Goal: Task Accomplishment & Management: Complete application form

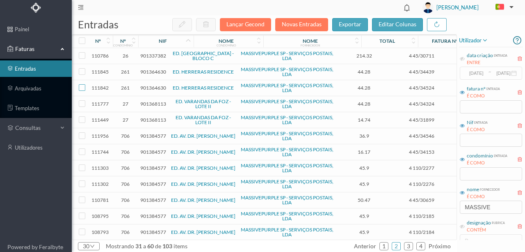
click at [83, 88] on input "checkbox" at bounding box center [82, 87] width 7 height 7
checkbox input "true"
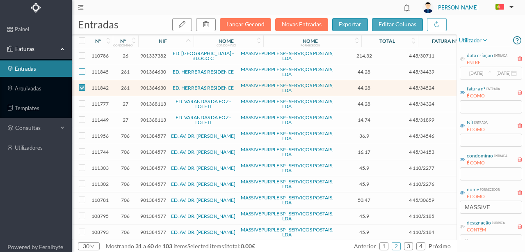
click at [82, 71] on input "checkbox" at bounding box center [82, 71] width 7 height 7
checkbox input "true"
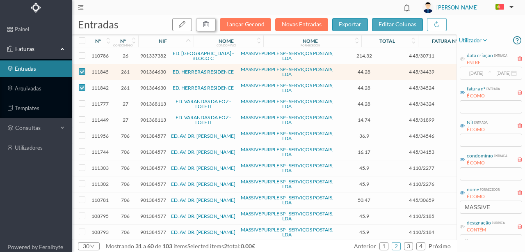
click at [213, 26] on button "button" at bounding box center [206, 24] width 20 height 13
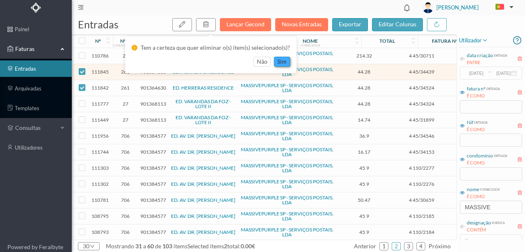
click at [286, 62] on button "sim" at bounding box center [282, 62] width 16 height 10
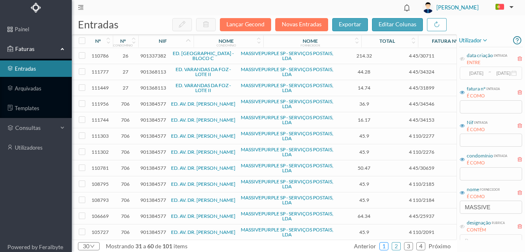
click at [384, 245] on link "1" at bounding box center [384, 246] width 8 height 12
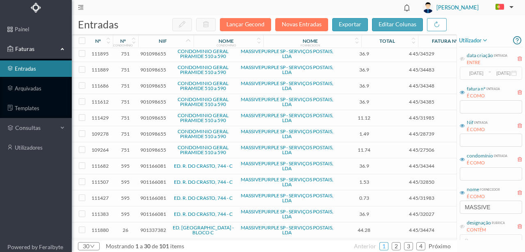
scroll to position [287, 0]
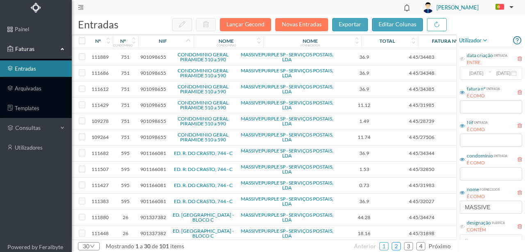
click at [399, 246] on link "2" at bounding box center [396, 246] width 8 height 12
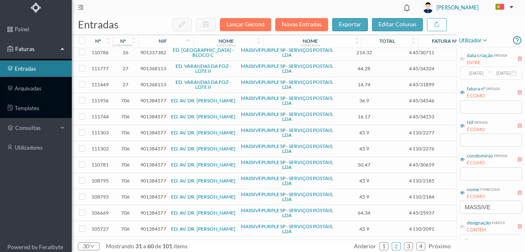
scroll to position [0, 0]
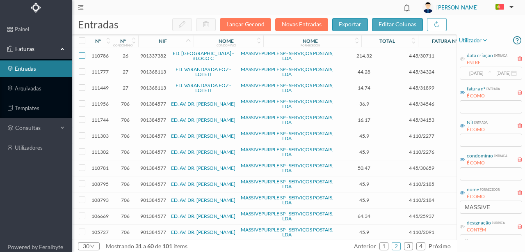
drag, startPoint x: 80, startPoint y: 53, endPoint x: 94, endPoint y: 68, distance: 19.8
click at [81, 53] on input "checkbox" at bounding box center [82, 55] width 7 height 7
checkbox input "true"
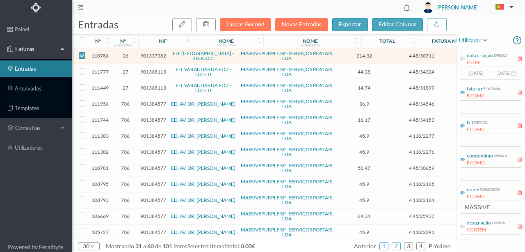
click at [387, 246] on link "1" at bounding box center [384, 246] width 8 height 12
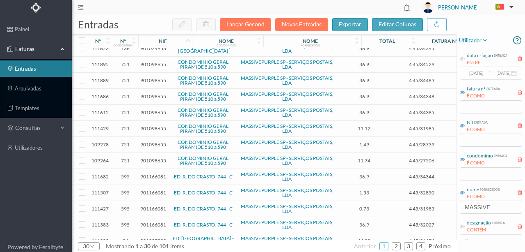
scroll to position [287, 0]
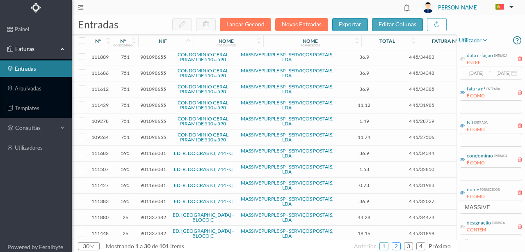
click at [399, 243] on link "2" at bounding box center [396, 246] width 8 height 12
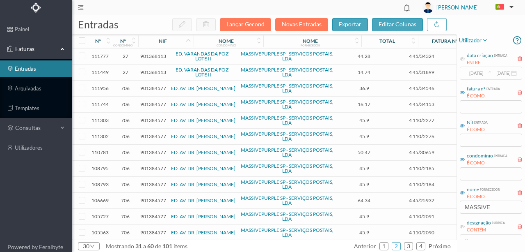
scroll to position [0, 0]
click at [388, 246] on link "1" at bounding box center [384, 246] width 8 height 12
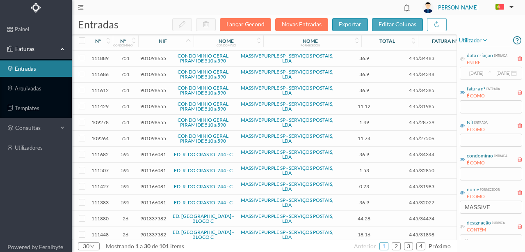
scroll to position [287, 0]
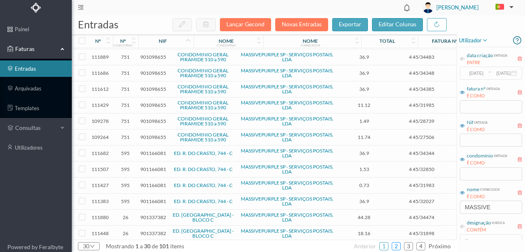
drag, startPoint x: 401, startPoint y: 244, endPoint x: 315, endPoint y: 212, distance: 91.2
click at [401, 244] on link "2" at bounding box center [396, 246] width 8 height 12
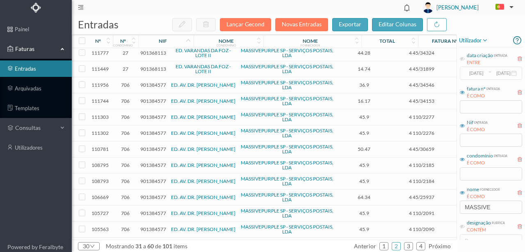
scroll to position [0, 0]
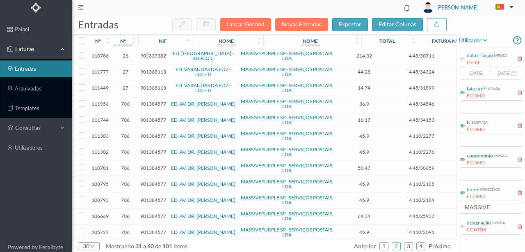
click at [147, 55] on span "901337382" at bounding box center [153, 56] width 26 height 6
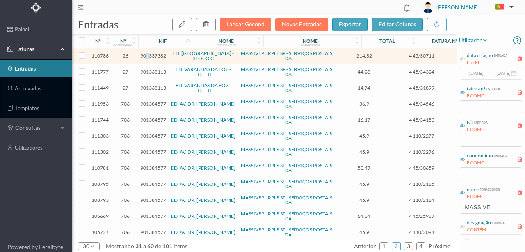
click at [147, 55] on span "901337382" at bounding box center [153, 56] width 26 height 6
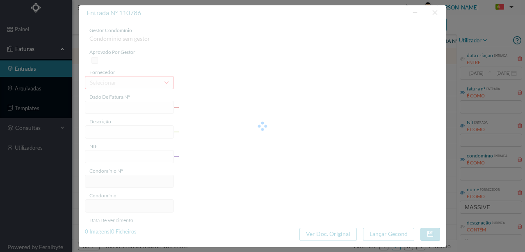
type input "4 45/30711"
type input "Serviço [PERSON_NAME]"
type input "901337382"
type input "[DATE]"
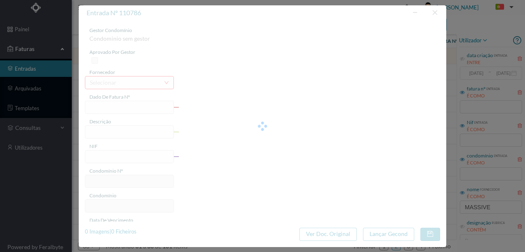
type input "[DATE]"
type input "214.32"
type input "26"
type input "ED. [GEOGRAPHIC_DATA] - BLOCO C"
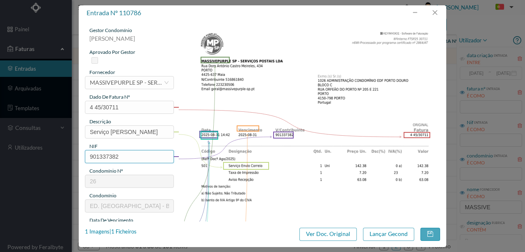
scroll to position [137, 0]
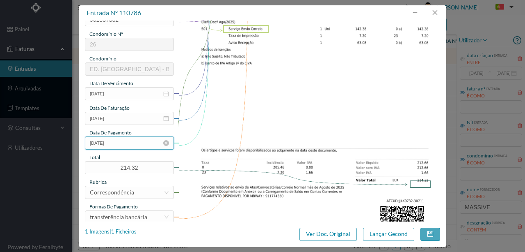
click at [131, 147] on input "[DATE]" at bounding box center [129, 142] width 89 height 13
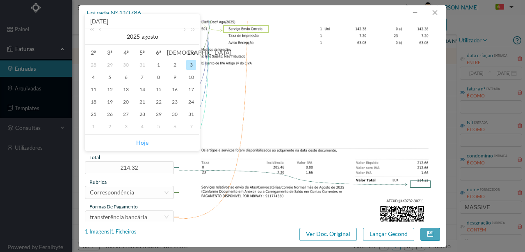
click at [143, 140] on link "Hoje" at bounding box center [142, 143] width 12 height 16
type input "[DATE]"
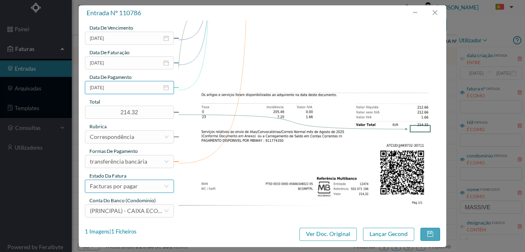
scroll to position [194, 0]
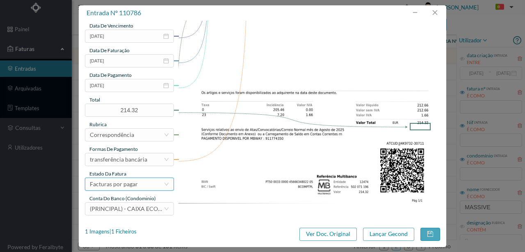
click at [132, 183] on div "Facturas por pagar" at bounding box center [114, 184] width 48 height 12
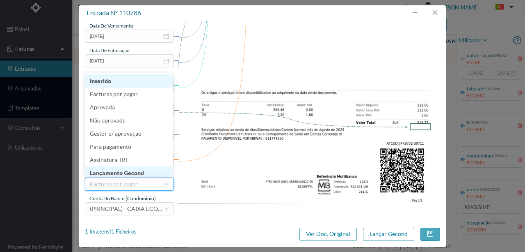
scroll to position [4, 0]
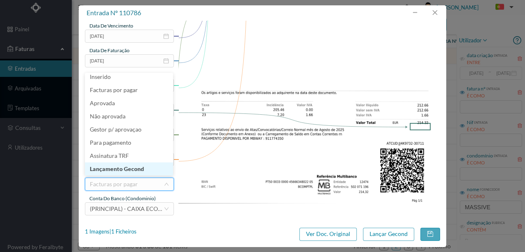
click at [128, 168] on li "Lançamento Gecond" at bounding box center [129, 168] width 88 height 13
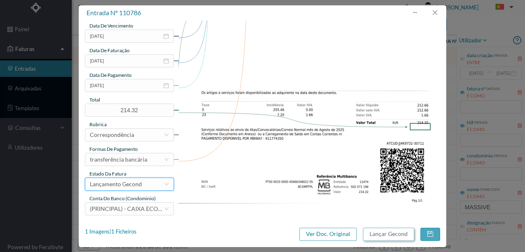
click at [397, 235] on button "Lançar Gecond" at bounding box center [388, 233] width 51 height 13
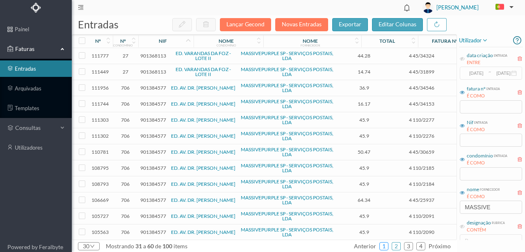
click at [383, 244] on link "1" at bounding box center [384, 246] width 8 height 12
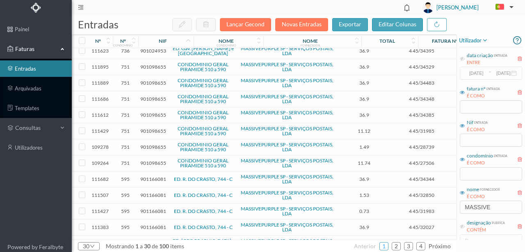
scroll to position [287, 0]
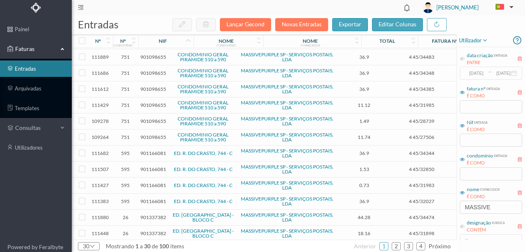
click at [150, 230] on span "901337382" at bounding box center [153, 233] width 26 height 6
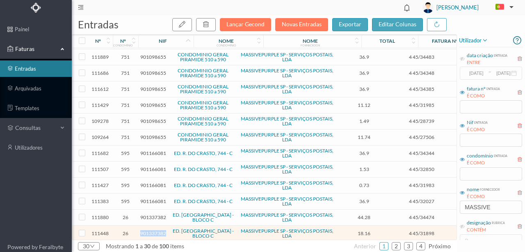
click at [150, 230] on span "901337382" at bounding box center [153, 233] width 26 height 6
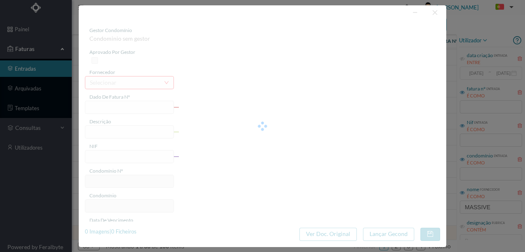
type input "4 45/31898"
type input "Serviço Envio Correio"
type input "901337382"
type input "2025-08-03"
type input "2025-08-31"
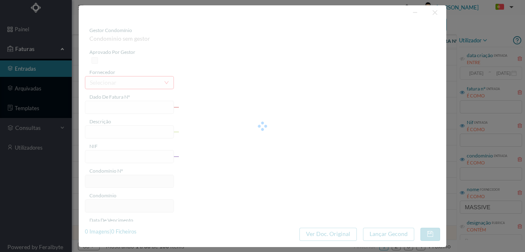
type input "2025-08-03"
type input "18.16"
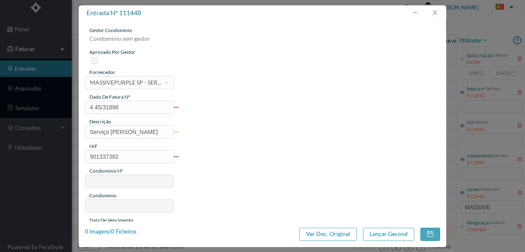
type input "26"
type input "ED. PORTO DOURO - BLOCO C"
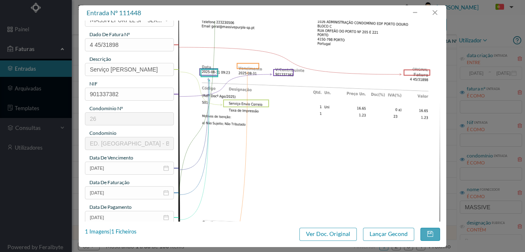
scroll to position [109, 0]
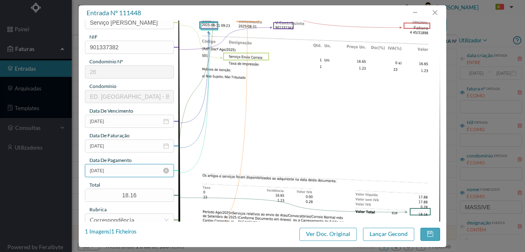
click at [125, 170] on input "2025-08-03" at bounding box center [129, 170] width 89 height 13
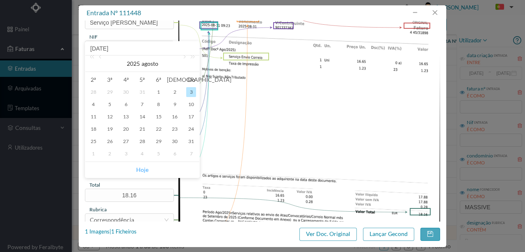
click at [140, 168] on link "Hoje" at bounding box center [142, 170] width 12 height 16
type input "[DATE]"
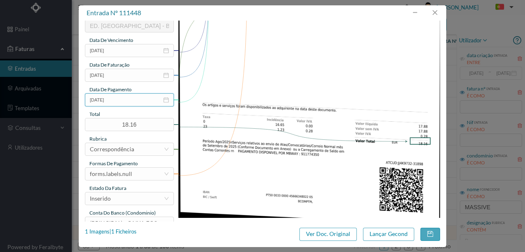
scroll to position [194, 0]
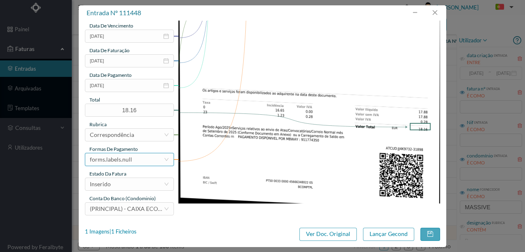
click at [139, 157] on div "forms.labels.null" at bounding box center [127, 159] width 74 height 12
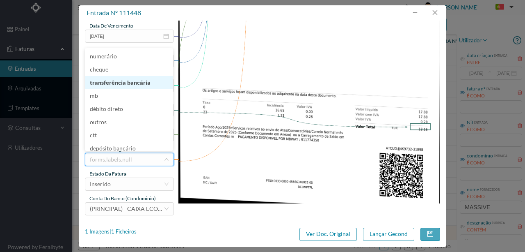
click at [131, 81] on li "transferência bancária" at bounding box center [129, 82] width 88 height 13
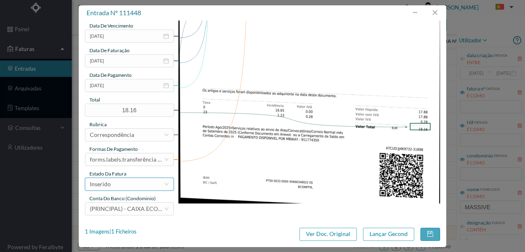
click at [127, 184] on div "Inserido" at bounding box center [127, 184] width 74 height 12
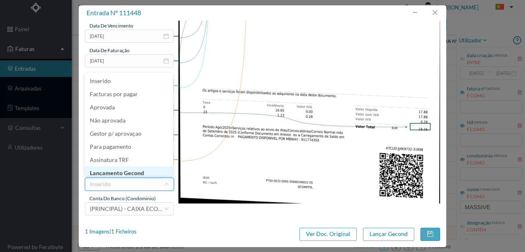
scroll to position [4, 0]
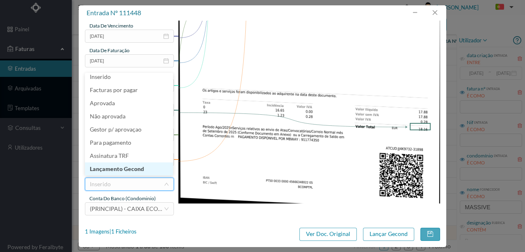
click at [131, 168] on li "Lançamento Gecond" at bounding box center [129, 168] width 88 height 13
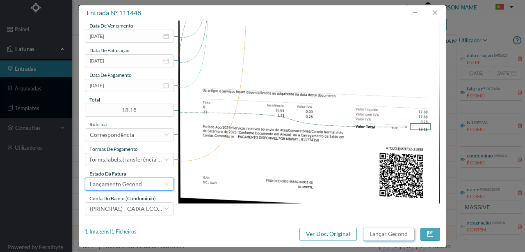
click at [383, 235] on button "Lançar Gecond" at bounding box center [388, 233] width 51 height 13
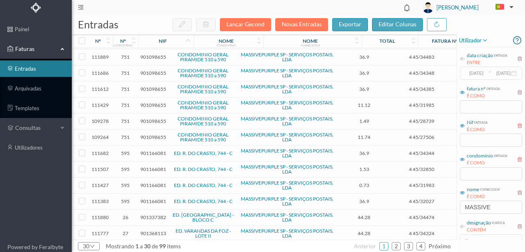
click at [148, 214] on span "901337382" at bounding box center [153, 217] width 26 height 6
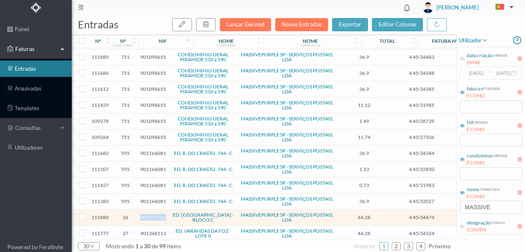
click at [148, 214] on span "901337382" at bounding box center [153, 217] width 26 height 6
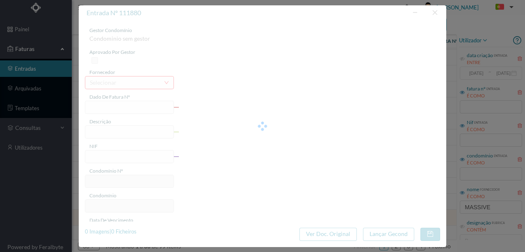
type input "4 45/34474"
type input "ANUIVAVE"
type input "901337382"
type input "Invalid date"
type input "2025-08-31"
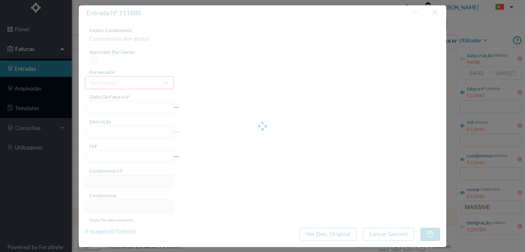
type input "44.28"
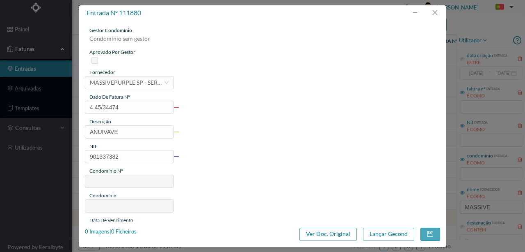
type input "26"
type input "ED. PORTO DOURO - BLOCO C"
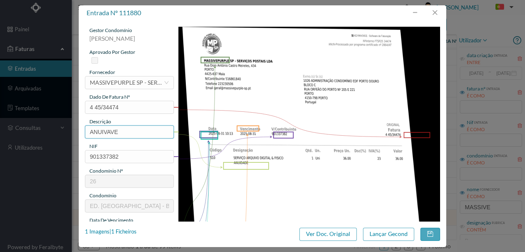
drag, startPoint x: 102, startPoint y: 127, endPoint x: 57, endPoint y: 127, distance: 44.7
click at [58, 127] on div "entrada nº 111880 gestor condomínio Rui Marques aprovado por gestor fornecedor …" at bounding box center [262, 126] width 525 height 252
type input "ARQUIVO DIGITAL - ANUIDADE"
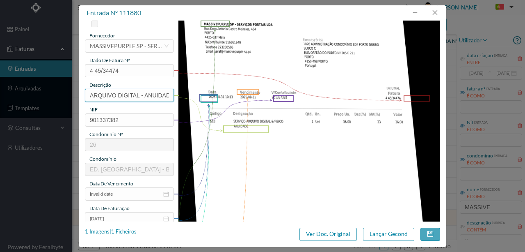
scroll to position [109, 0]
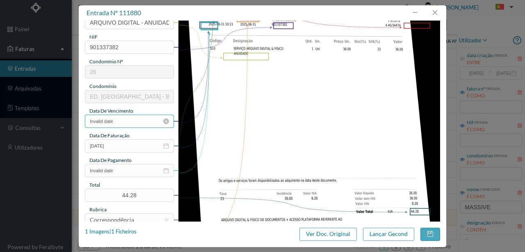
click at [127, 121] on input "Invalid date" at bounding box center [129, 121] width 89 height 13
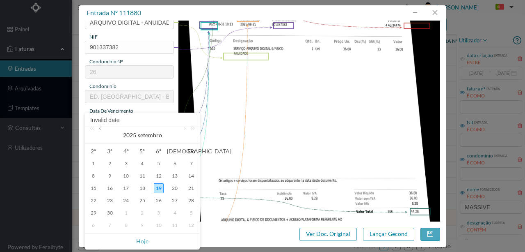
click at [101, 130] on link at bounding box center [100, 135] width 7 height 16
click at [190, 213] on div "31" at bounding box center [191, 213] width 10 height 10
type input "2025-08-31"
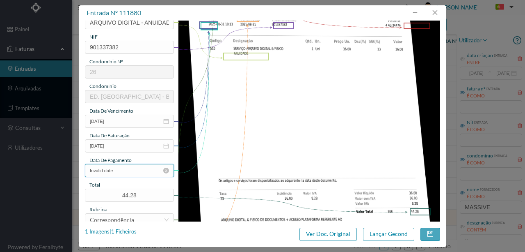
click at [123, 167] on input "Invalid date" at bounding box center [129, 170] width 89 height 13
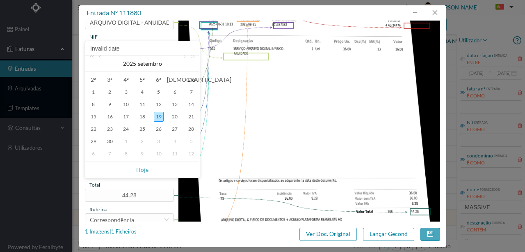
drag, startPoint x: 149, startPoint y: 167, endPoint x: 142, endPoint y: 170, distance: 6.9
click at [148, 167] on span "Hoje" at bounding box center [142, 170] width 104 height 16
click at [143, 170] on link "Hoje" at bounding box center [142, 170] width 12 height 16
type input "[DATE]"
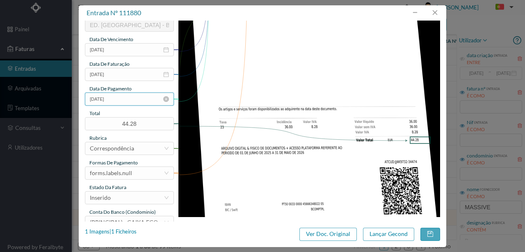
scroll to position [194, 0]
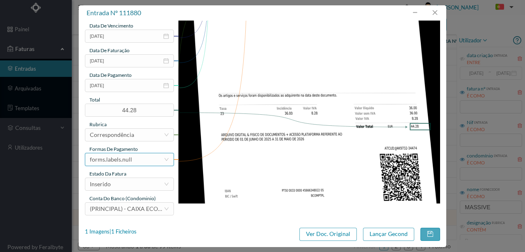
click at [126, 161] on div "forms.labels.null" at bounding box center [111, 159] width 42 height 12
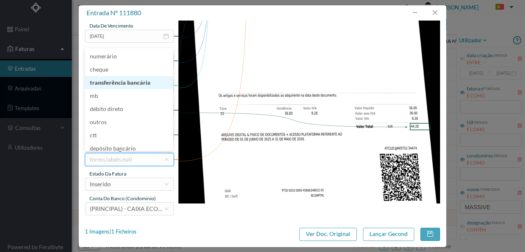
click at [120, 85] on li "transferência bancária" at bounding box center [129, 82] width 88 height 13
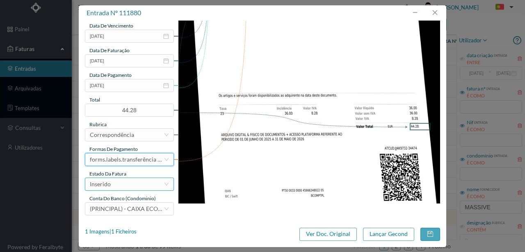
click at [122, 185] on div "Inserido" at bounding box center [127, 184] width 74 height 12
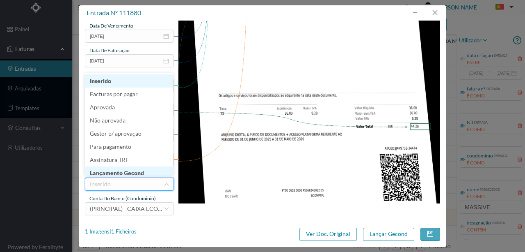
scroll to position [4, 0]
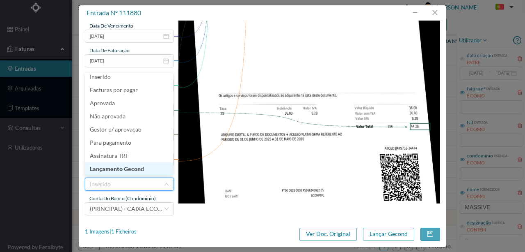
click at [124, 170] on li "Lançamento Gecond" at bounding box center [129, 168] width 88 height 13
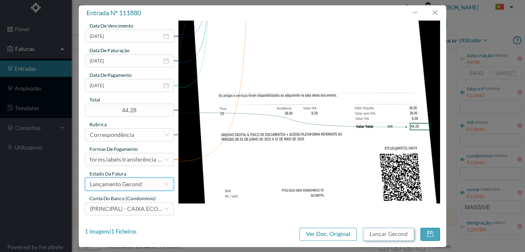
click at [399, 232] on button "Lançar Gecond" at bounding box center [388, 233] width 51 height 13
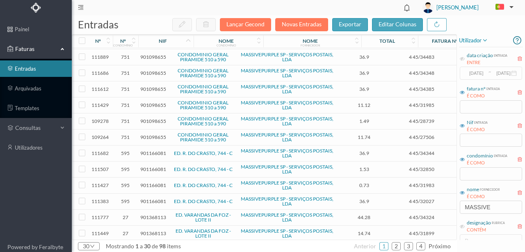
click at [427, 246] on ul "anterior 1 2 3 4 próximo" at bounding box center [402, 245] width 97 height 13
click at [424, 246] on link "4" at bounding box center [421, 246] width 8 height 12
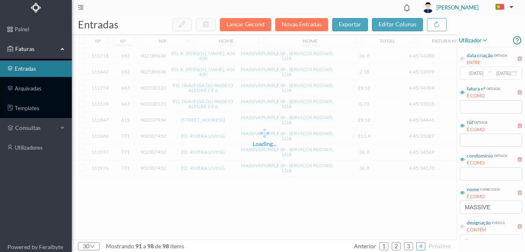
scroll to position [0, 0]
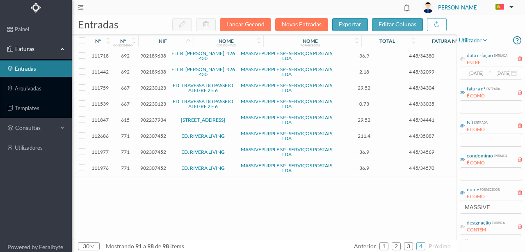
click at [154, 103] on span "902230123" at bounding box center [153, 104] width 26 height 6
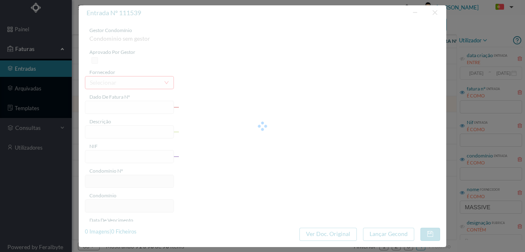
type input "4 45/33035"
type input "Serviço Envio Correio"
type input "902230123"
type input "Invalid date"
type input "2025-08-31"
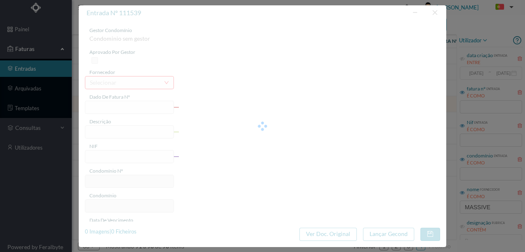
type input "0.73"
type input "667"
type input "ED. TRAVESSA DO PASSEIO ALEGRE 2 E 6"
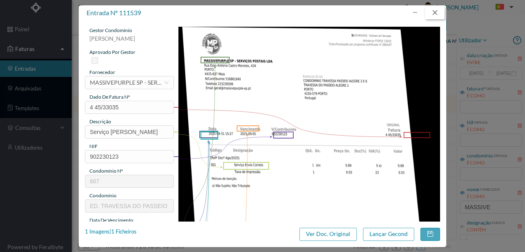
click at [433, 14] on button "button" at bounding box center [435, 12] width 20 height 13
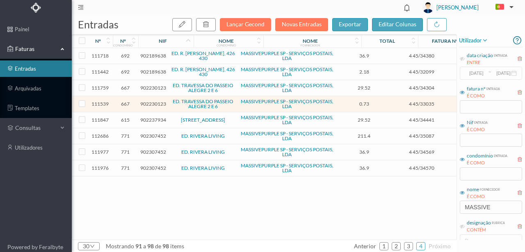
click at [149, 69] on span "902189638" at bounding box center [153, 72] width 26 height 6
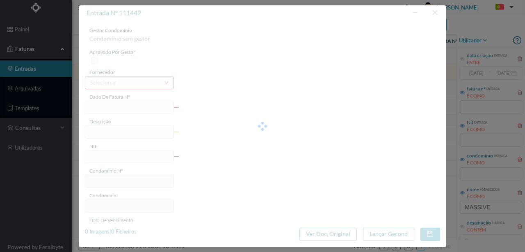
type input "4 45/32099"
type input "Ago/2025)"
type input "902189638"
type input "Invalid date"
type input "2025-08-31"
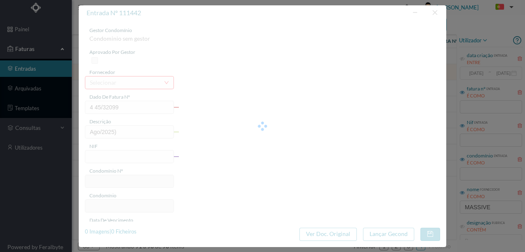
type input "2.18"
type input "692"
type input "ED. R. BRITO CAPELO, 426 430"
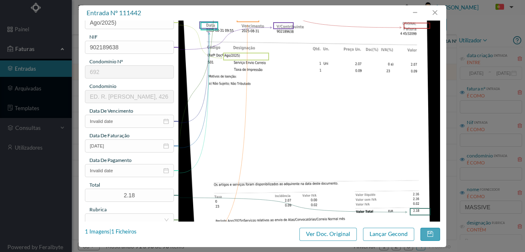
scroll to position [109, 0]
click at [433, 11] on button "button" at bounding box center [435, 12] width 20 height 13
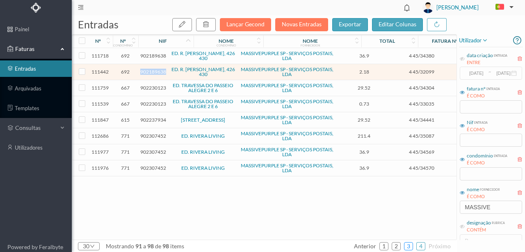
click at [413, 245] on link "3" at bounding box center [409, 246] width 8 height 12
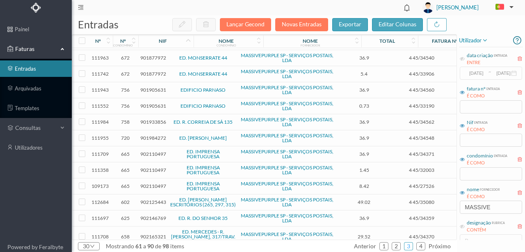
scroll to position [292, 0]
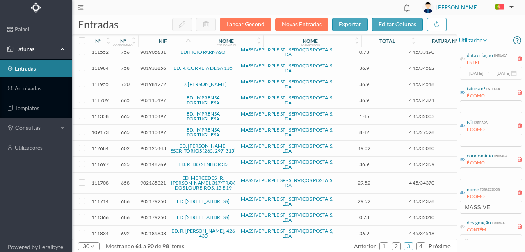
click at [155, 230] on span "902189638" at bounding box center [153, 233] width 26 height 6
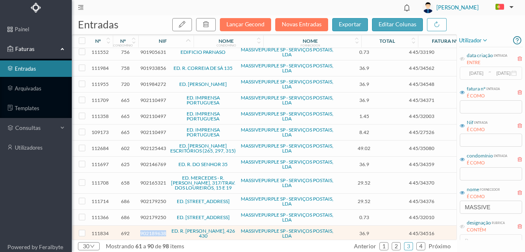
click at [155, 230] on span "902189638" at bounding box center [153, 233] width 26 height 6
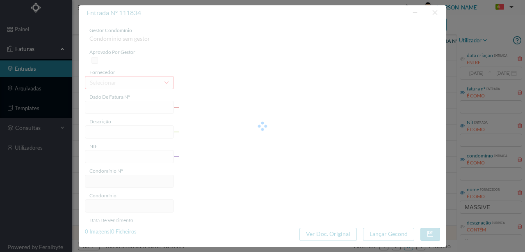
type input "4 45/34516"
type input "ANUIVAVIE"
type input "902189638"
type input "Invalid date"
type input "2025-08-31"
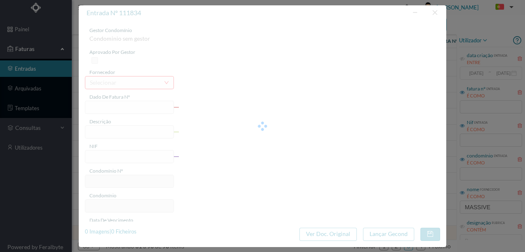
type input "36.90"
type input "692"
type input "ED. R. BRITO CAPELO, 426 430"
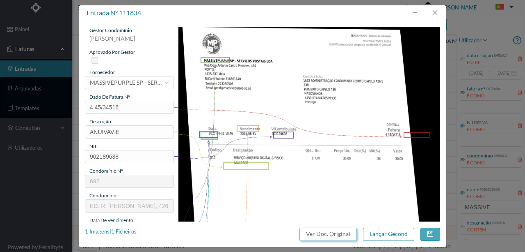
click at [337, 232] on button "Ver Doc. Original" at bounding box center [328, 233] width 57 height 13
click at [435, 10] on button "button" at bounding box center [435, 12] width 20 height 13
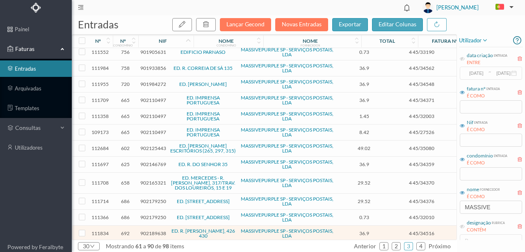
click at [148, 214] on span "902179250" at bounding box center [153, 217] width 26 height 6
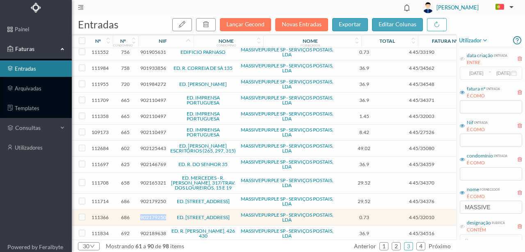
click at [148, 214] on span "902179250" at bounding box center [153, 217] width 26 height 6
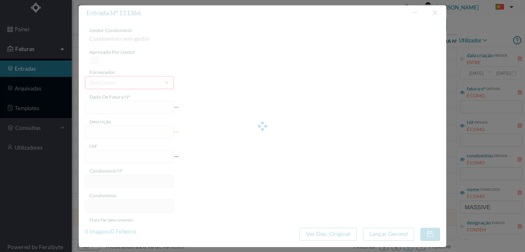
type input "4 45/32010"
type input "Serviço Envio Correio"
type input "902179250"
type input "2025-08-03"
type input "2025-08-31"
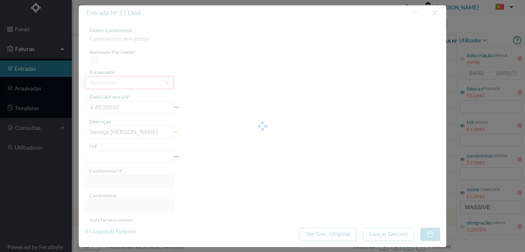
type input "2025-08-03"
type input "0.73"
type input "686"
type input "ED. RUA HERÓIS DE FRANÇA, 327/331"
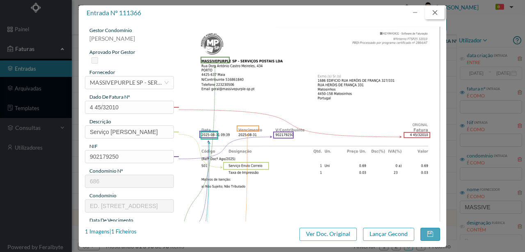
click at [432, 14] on button "button" at bounding box center [435, 12] width 20 height 13
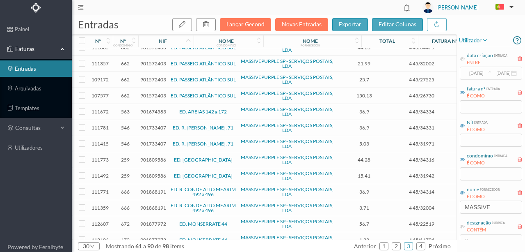
scroll to position [0, 0]
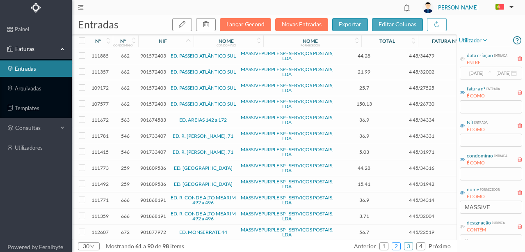
click at [399, 245] on link "2" at bounding box center [396, 246] width 8 height 12
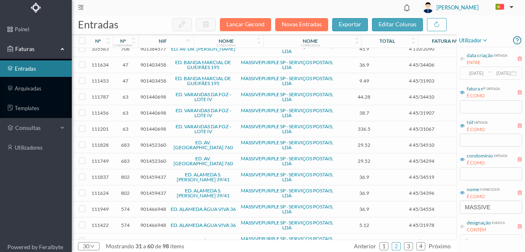
scroll to position [150, 0]
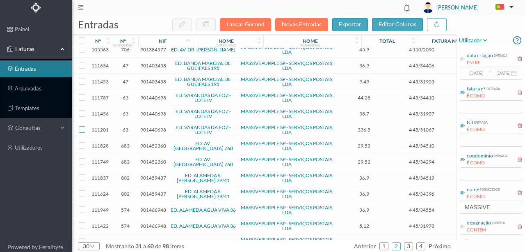
click at [80, 128] on input "checkbox" at bounding box center [82, 129] width 7 height 7
checkbox input "true"
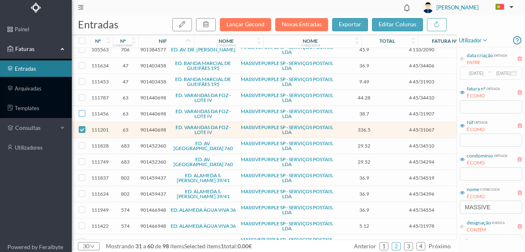
click at [79, 110] on input "checkbox" at bounding box center [82, 113] width 7 height 7
checkbox input "true"
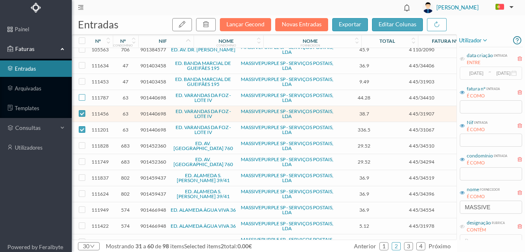
click at [83, 96] on input "checkbox" at bounding box center [82, 97] width 7 height 7
checkbox input "true"
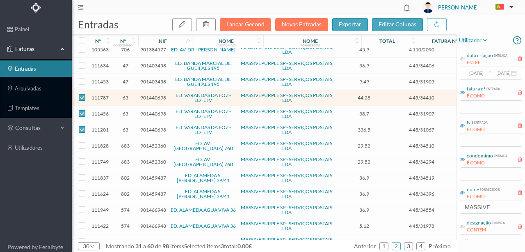
click at [154, 96] on span "901440698" at bounding box center [153, 97] width 26 height 6
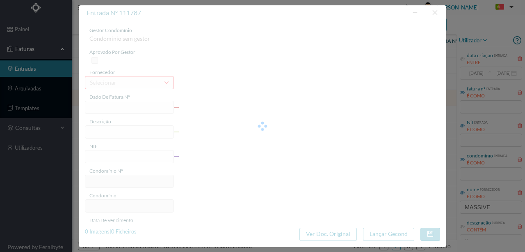
type input "4 45/34410"
type input "ANUIDADE"
type input "901440698"
type input "2025-08-03"
type input "2025-08-31"
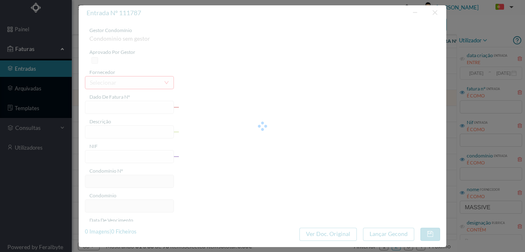
type input "2025-08-03"
type input "44.28"
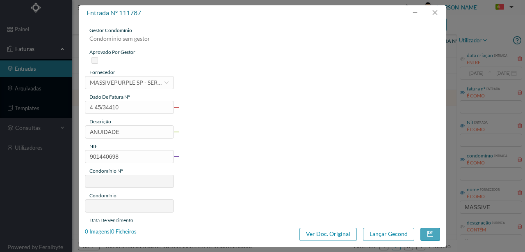
type input "63"
type input "ED. VARANDAS DA FOZ - LOTE IV"
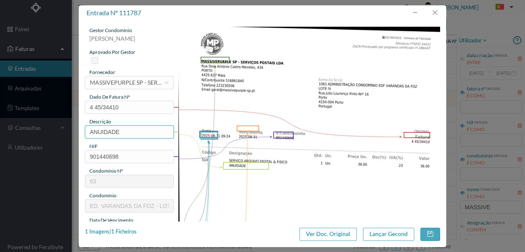
drag, startPoint x: 128, startPoint y: 132, endPoint x: 65, endPoint y: 135, distance: 63.3
click at [66, 135] on div "entrada nº 111787 gestor condomínio Rui Marques aprovado por gestor fornecedor …" at bounding box center [262, 126] width 525 height 252
type input "ARQUIVO DIGITAL - ANUIDADE"
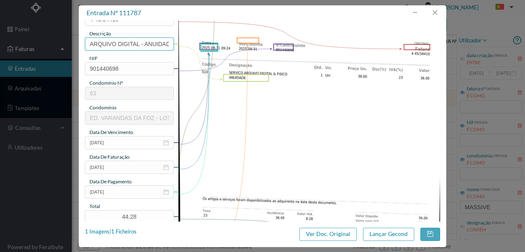
scroll to position [109, 0]
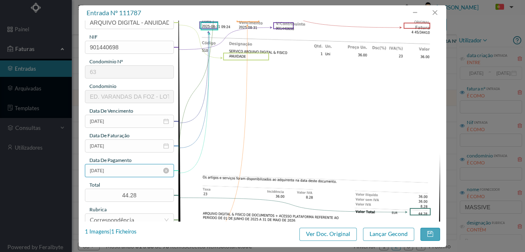
click at [135, 168] on input "2025-08-03" at bounding box center [129, 170] width 89 height 13
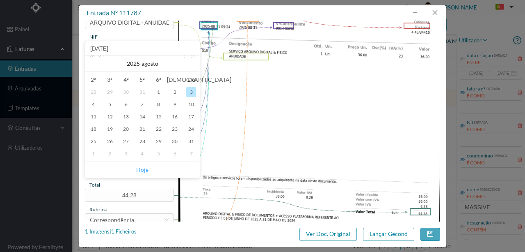
click at [144, 166] on link "Hoje" at bounding box center [142, 170] width 12 height 16
type input "[DATE]"
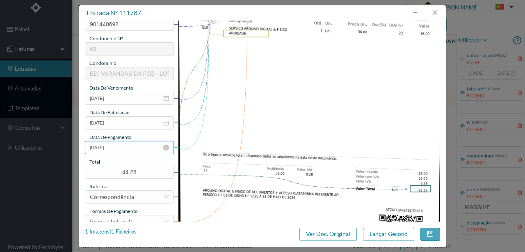
scroll to position [194, 0]
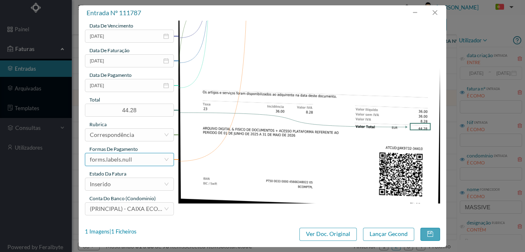
click at [124, 162] on div "forms.labels.null" at bounding box center [111, 159] width 42 height 12
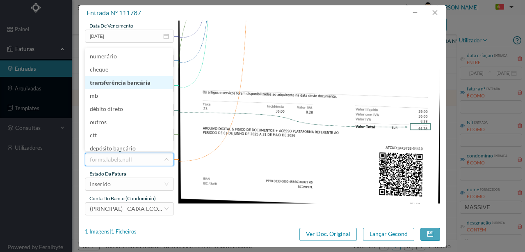
click at [117, 82] on li "transferência bancária" at bounding box center [129, 82] width 88 height 13
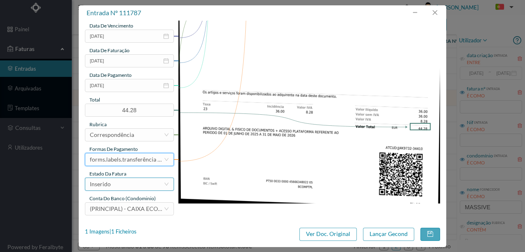
click at [122, 184] on div "Inserido" at bounding box center [127, 184] width 74 height 12
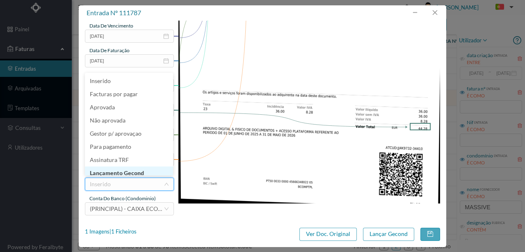
scroll to position [4, 0]
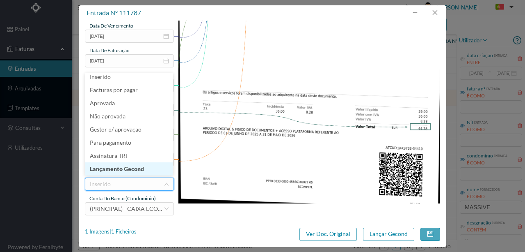
click at [122, 167] on li "Lançamento Gecond" at bounding box center [129, 168] width 88 height 13
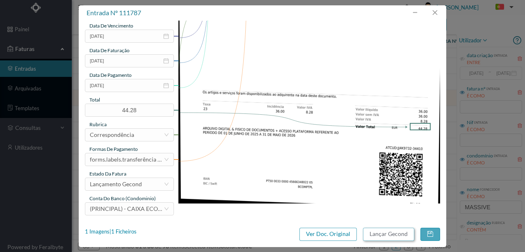
click at [389, 230] on button "Lançar Gecond" at bounding box center [388, 233] width 51 height 13
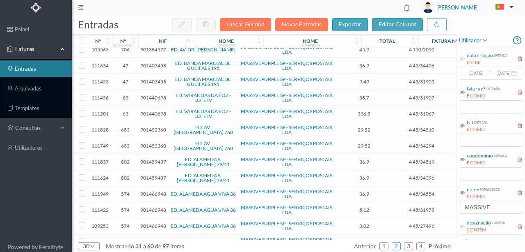
click at [152, 96] on span "901440698" at bounding box center [153, 97] width 26 height 6
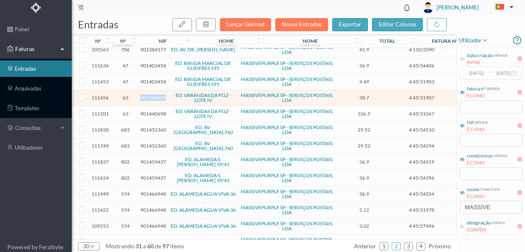
click at [152, 96] on span "901440698" at bounding box center [153, 97] width 26 height 6
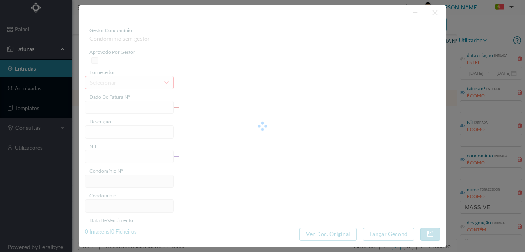
type input "4 45/31907"
type input "Taxa de Impressão"
type input "901440698"
type input "Invalid date"
type input "2025-08-31"
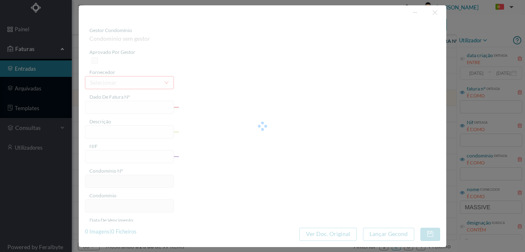
type input "38.70"
type input "63"
type input "ED. VARANDAS DA FOZ - LOTE IV"
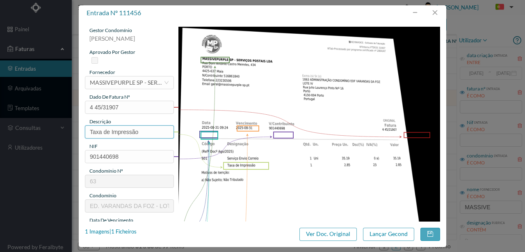
drag, startPoint x: 151, startPoint y: 129, endPoint x: 13, endPoint y: 126, distance: 138.0
click at [13, 126] on div "entrada nº 111456 gestor condomínio Rui Marques aprovado por gestor fornecedor …" at bounding box center [262, 126] width 525 height 252
type input "Serviço Envio Correio"
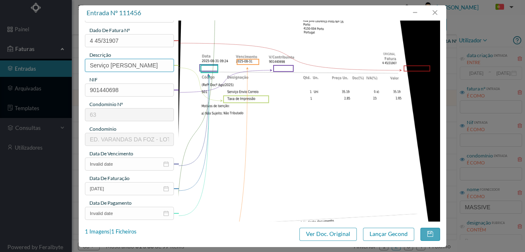
scroll to position [82, 0]
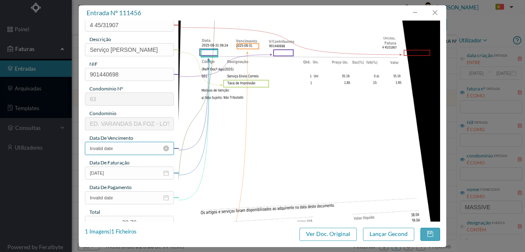
click at [129, 147] on input "Invalid date" at bounding box center [129, 148] width 89 height 13
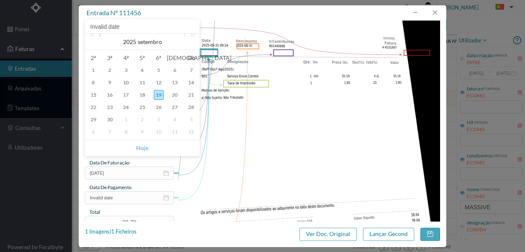
click at [101, 36] on link at bounding box center [100, 42] width 7 height 16
click at [189, 119] on div "31" at bounding box center [191, 120] width 10 height 10
type input "2025-08-31"
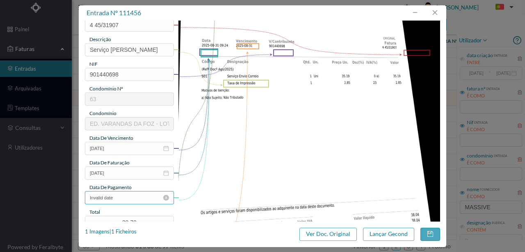
click at [119, 197] on input "Invalid date" at bounding box center [129, 197] width 89 height 13
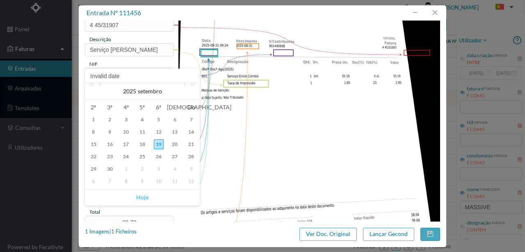
click at [142, 196] on link "Hoje" at bounding box center [142, 197] width 12 height 16
type input "[DATE]"
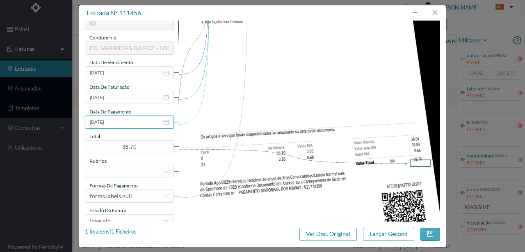
scroll to position [164, 0]
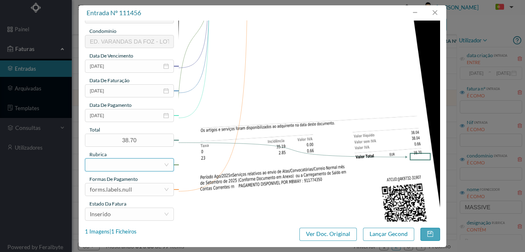
click at [98, 164] on div at bounding box center [127, 164] width 74 height 12
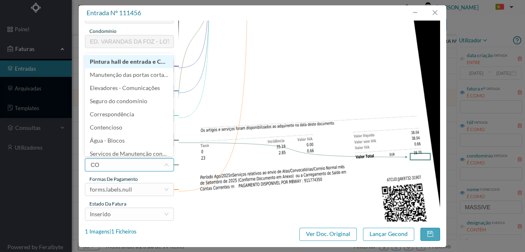
type input "COR"
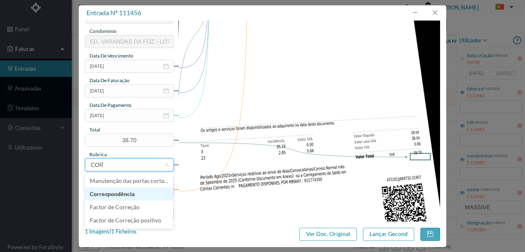
click at [111, 196] on li "Correspondência" at bounding box center [129, 193] width 88 height 13
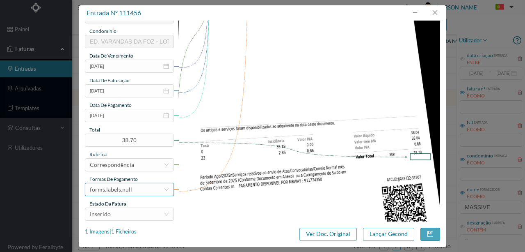
drag, startPoint x: 140, startPoint y: 188, endPoint x: 160, endPoint y: 77, distance: 112.7
click at [139, 188] on div "forms.labels.null" at bounding box center [127, 189] width 74 height 12
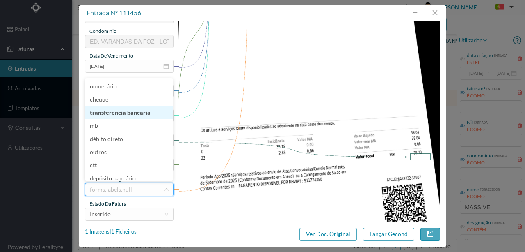
click at [131, 112] on li "transferência bancária" at bounding box center [129, 112] width 88 height 13
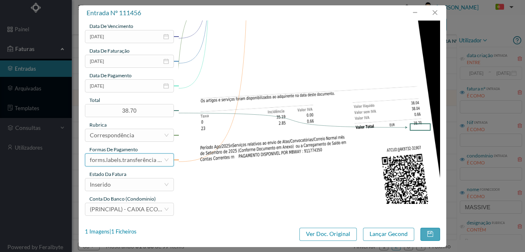
scroll to position [194, 0]
click at [115, 183] on div "Inserido" at bounding box center [127, 184] width 74 height 12
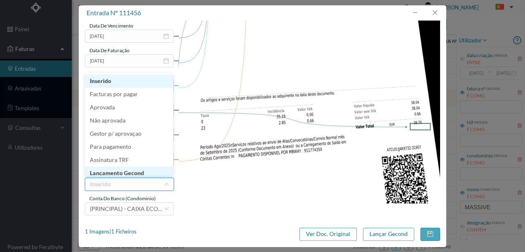
scroll to position [4, 0]
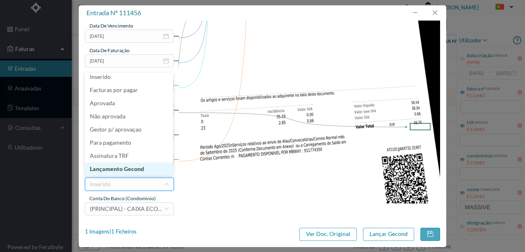
click at [134, 169] on li "Lançamento Gecond" at bounding box center [129, 168] width 88 height 13
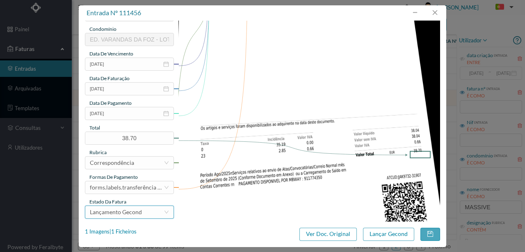
scroll to position [191, 0]
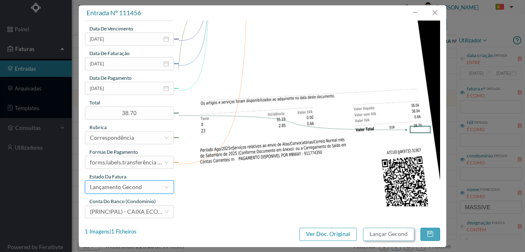
click at [399, 236] on button "Lançar Gecond" at bounding box center [388, 233] width 51 height 13
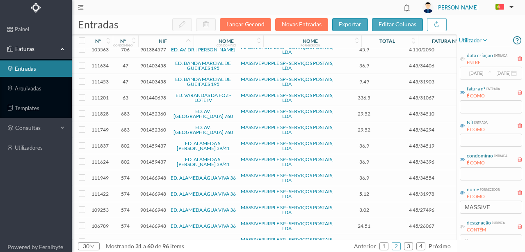
click at [150, 95] on span "901440698" at bounding box center [153, 97] width 26 height 6
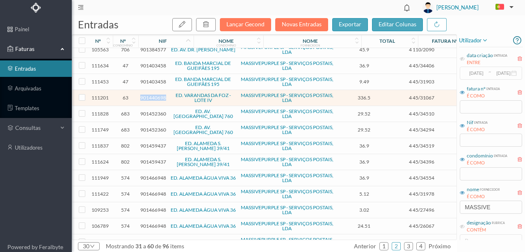
click at [150, 95] on span "901440698" at bounding box center [153, 97] width 26 height 6
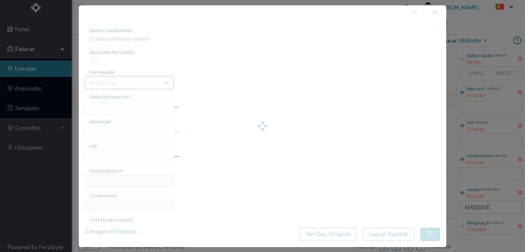
type input "4 45/31067"
type input "Serviço Envio Correio"
type input "901440698"
type input "2025-08-03"
type input "2025-08-31"
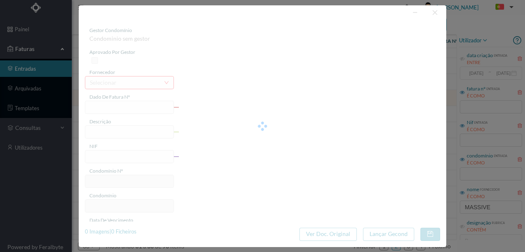
type input "2025-08-03"
type input "336.50"
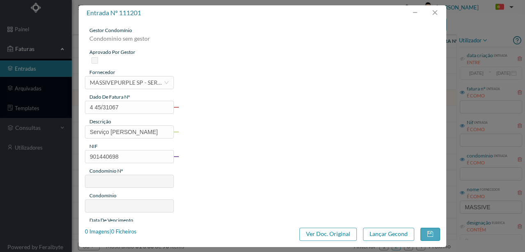
type input "63"
type input "ED. VARANDAS DA FOZ - LOTE IV"
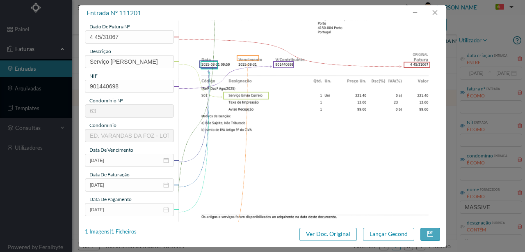
scroll to position [137, 0]
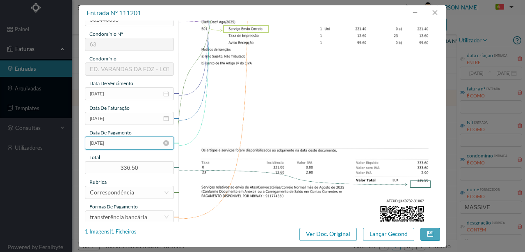
click at [134, 144] on input "2025-08-03" at bounding box center [129, 142] width 89 height 13
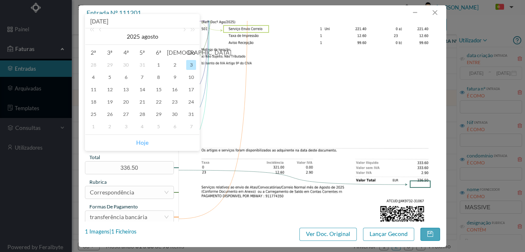
click at [142, 140] on link "Hoje" at bounding box center [142, 143] width 12 height 16
type input "[DATE]"
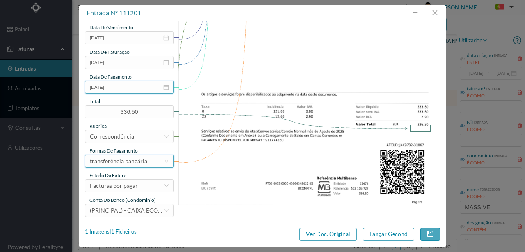
scroll to position [194, 0]
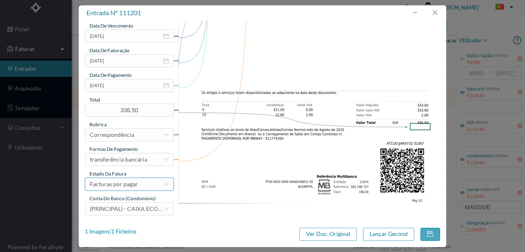
click at [131, 186] on div "Facturas por pagar" at bounding box center [114, 184] width 48 height 12
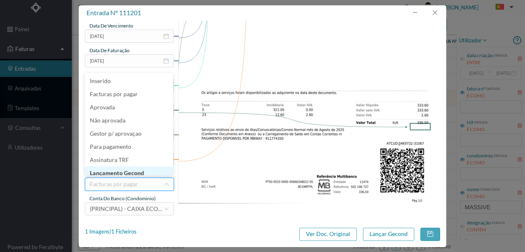
scroll to position [4, 0]
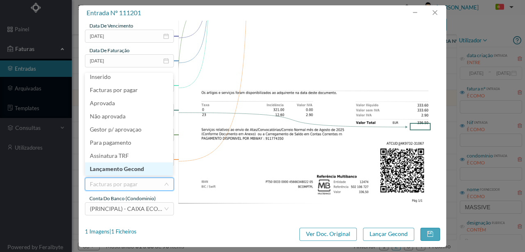
click at [142, 170] on li "Lançamento Gecond" at bounding box center [129, 168] width 88 height 13
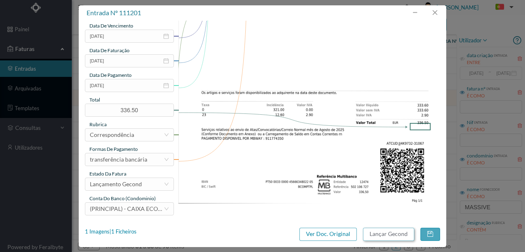
click at [385, 236] on button "Lançar Gecond" at bounding box center [388, 233] width 51 height 13
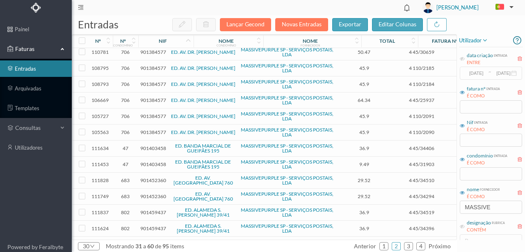
scroll to position [68, 0]
click at [83, 162] on input "checkbox" at bounding box center [82, 163] width 7 height 7
checkbox input "true"
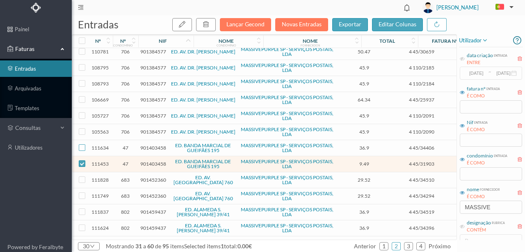
click at [82, 145] on input "checkbox" at bounding box center [82, 147] width 7 height 7
checkbox input "true"
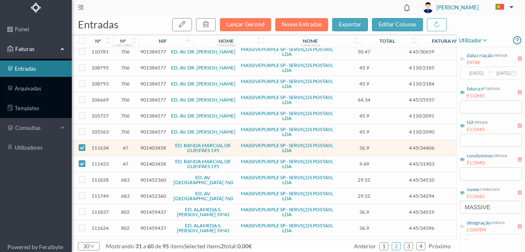
click at [149, 145] on span "901403458" at bounding box center [153, 147] width 26 height 6
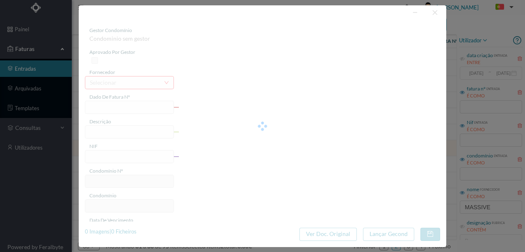
type input "4 45/34406"
type input "ANUIDADE"
type input "901403458"
type input "2025-08-03"
type input "2025-08-31"
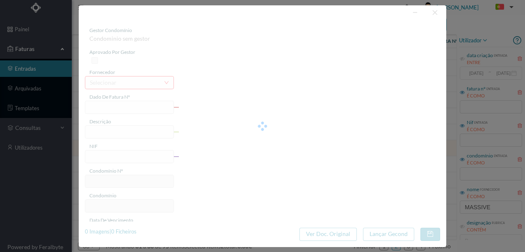
type input "2025-08-03"
type input "36.90"
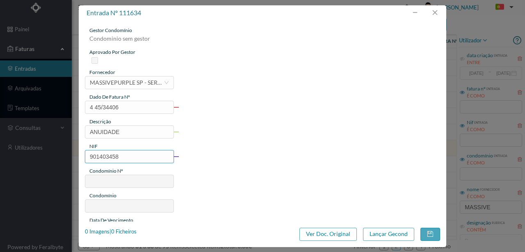
type input "47"
type input "ED. BANDA MARCIAL DE GUEIFÃES 195"
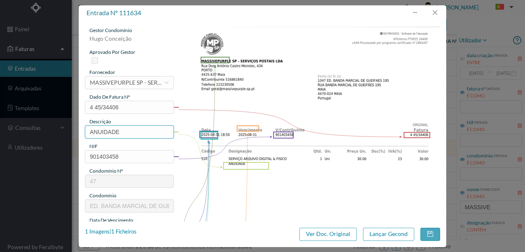
drag, startPoint x: 115, startPoint y: 134, endPoint x: 54, endPoint y: 130, distance: 60.9
click at [55, 130] on div "entrada nº 111634 gestor condomínio Hugo Conceição aprovado por gestor forneced…" at bounding box center [262, 126] width 525 height 252
type input "ARQUIVO DIGITAL - ANUIDADE"
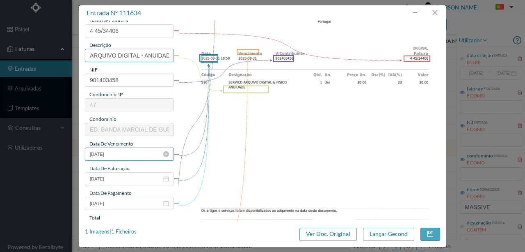
scroll to position [82, 0]
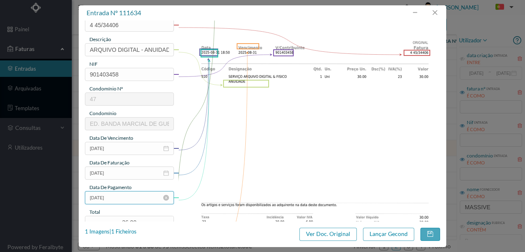
click at [129, 198] on input "2025-08-03" at bounding box center [129, 197] width 89 height 13
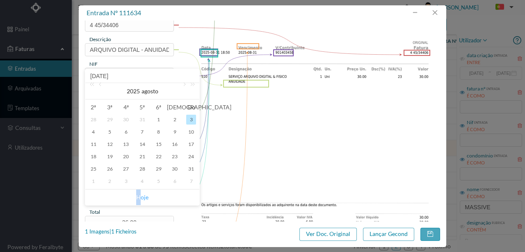
click at [140, 195] on link "Hoje" at bounding box center [142, 197] width 12 height 16
type input "[DATE]"
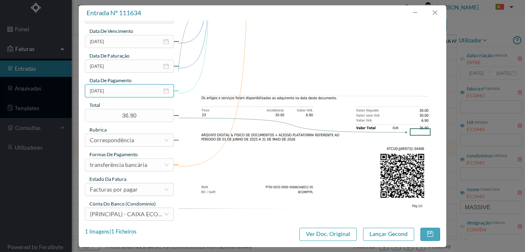
scroll to position [191, 0]
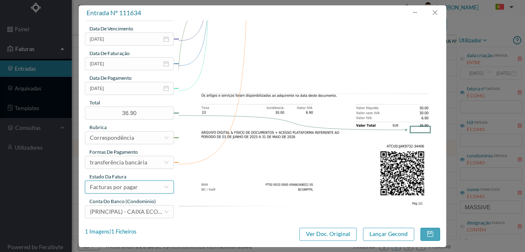
click at [135, 186] on div "Facturas por pagar" at bounding box center [114, 187] width 48 height 12
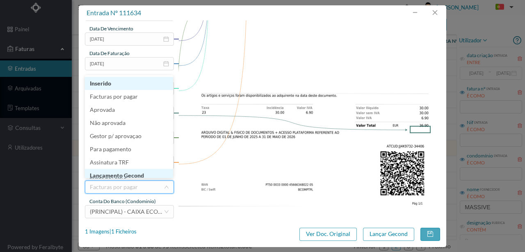
scroll to position [4, 0]
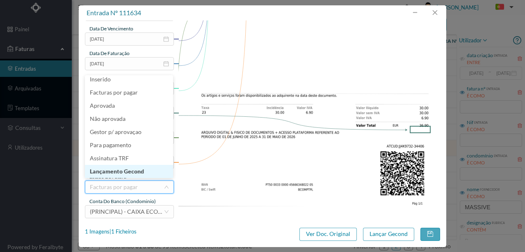
click at [135, 173] on li "Lançamento Gecond" at bounding box center [129, 171] width 88 height 13
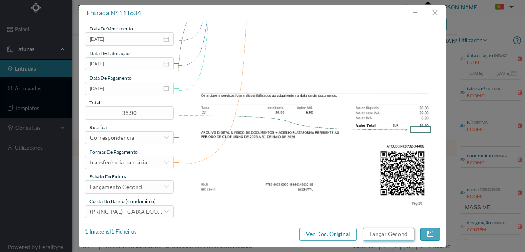
click at [384, 233] on button "Lançar Gecond" at bounding box center [388, 233] width 51 height 13
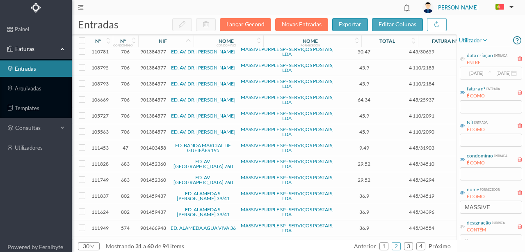
click at [151, 146] on span "901403458" at bounding box center [153, 147] width 26 height 6
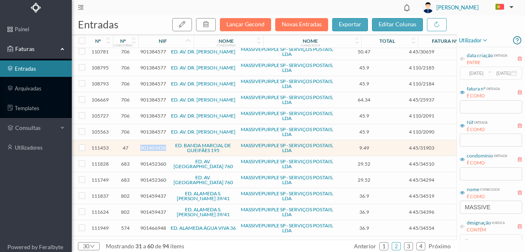
click at [151, 146] on span "901403458" at bounding box center [153, 147] width 26 height 6
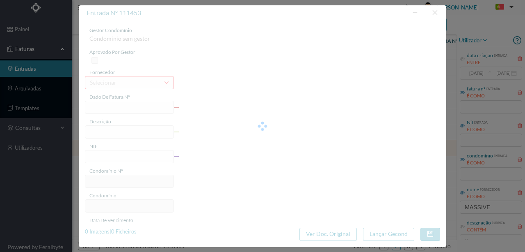
type input "4 45/31903"
type input "Serviço Envio Correio"
type input "901403458"
type input "Invalid date"
type input "2025-08-31"
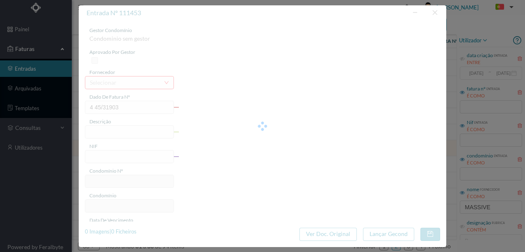
type input "9.49"
type input "47"
type input "ED. BANDA MARCIAL DE GUEIFÃES 195"
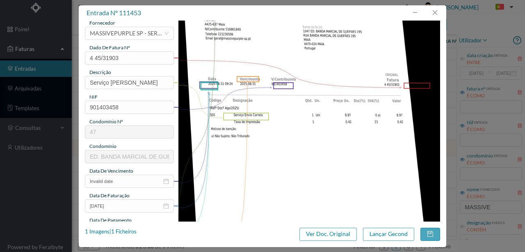
scroll to position [109, 0]
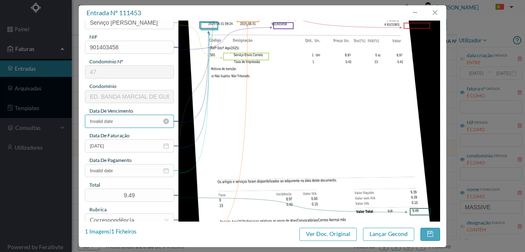
click at [122, 121] on input "Invalid date" at bounding box center [129, 121] width 89 height 13
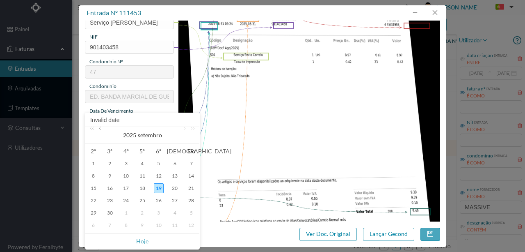
click at [99, 127] on link at bounding box center [100, 135] width 7 height 16
click at [190, 211] on div "31" at bounding box center [191, 213] width 10 height 10
type input "2025-08-31"
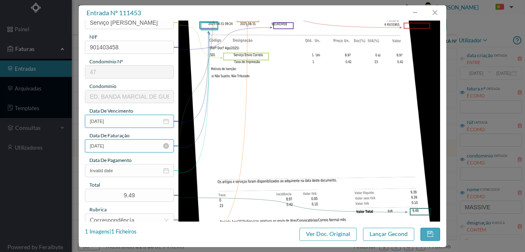
scroll to position [191, 0]
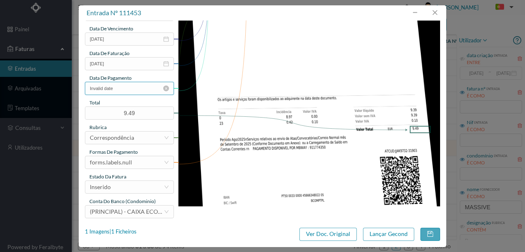
click at [119, 90] on input "Invalid date" at bounding box center [129, 88] width 89 height 13
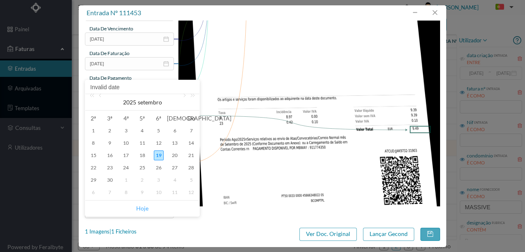
click at [142, 209] on link "Hoje" at bounding box center [142, 208] width 12 height 16
type input "[DATE]"
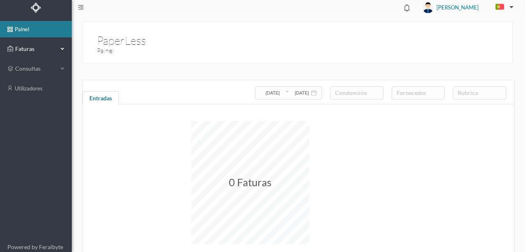
click at [25, 49] on span "Faturas" at bounding box center [35, 49] width 45 height 8
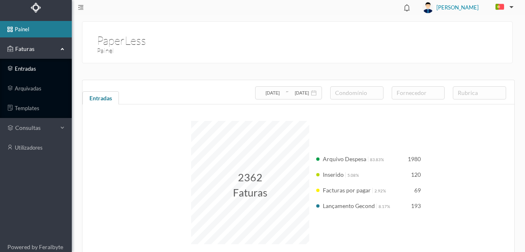
click at [26, 71] on link "entradas" at bounding box center [36, 68] width 72 height 16
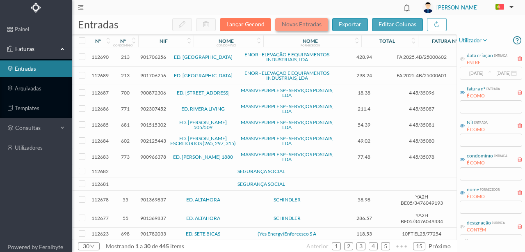
click at [309, 25] on button "Novas Entradas" at bounding box center [301, 24] width 53 height 13
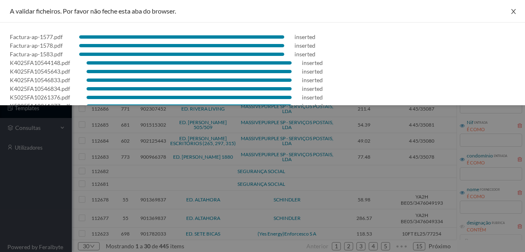
drag, startPoint x: 512, startPoint y: 9, endPoint x: 462, endPoint y: 2, distance: 50.6
click at [512, 9] on icon "icon: close" at bounding box center [514, 11] width 7 height 7
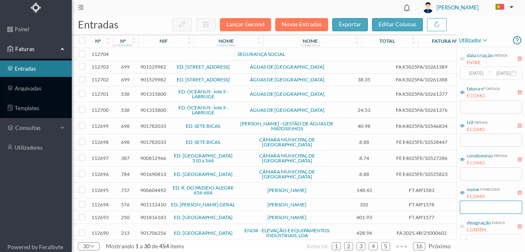
drag, startPoint x: 484, startPoint y: 207, endPoint x: 490, endPoint y: 209, distance: 7.0
click at [484, 207] on input "text" at bounding box center [491, 206] width 62 height 13
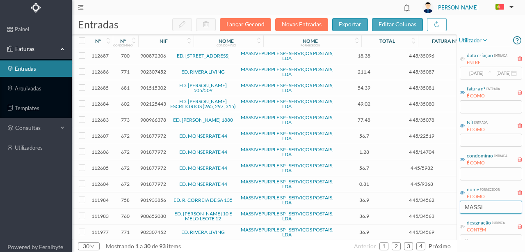
type input "MASSIVE"
click at [474, 172] on input "text" at bounding box center [491, 173] width 62 height 13
drag, startPoint x: 468, startPoint y: 176, endPoint x: 476, endPoint y: 175, distance: 7.8
click at [468, 176] on input "text" at bounding box center [491, 173] width 62 height 13
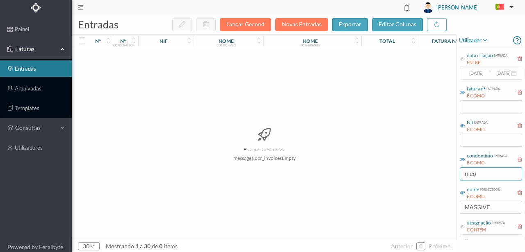
drag, startPoint x: 492, startPoint y: 177, endPoint x: 448, endPoint y: 174, distance: 44.0
click at [448, 174] on div "entradas Lançar Gecond Novas Entradas exportar editar colunas nº nº condomínio …" at bounding box center [299, 133] width 454 height 236
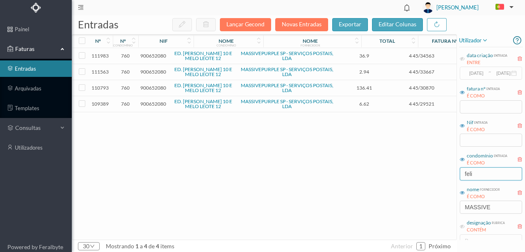
type input "feli"
click at [80, 101] on input "checkbox" at bounding box center [82, 103] width 7 height 7
checkbox input "true"
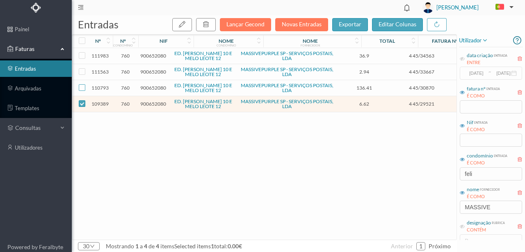
click at [80, 86] on input "checkbox" at bounding box center [82, 87] width 7 height 7
checkbox input "true"
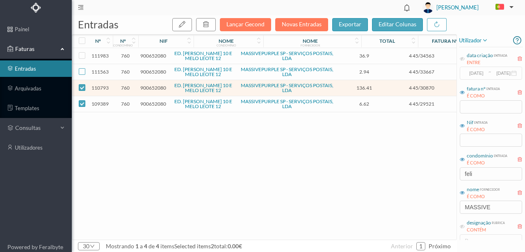
click at [81, 69] on input "checkbox" at bounding box center [82, 71] width 7 height 7
checkbox input "true"
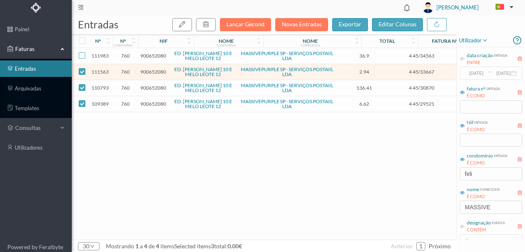
click at [80, 56] on input "checkbox" at bounding box center [82, 55] width 7 height 7
checkbox input "true"
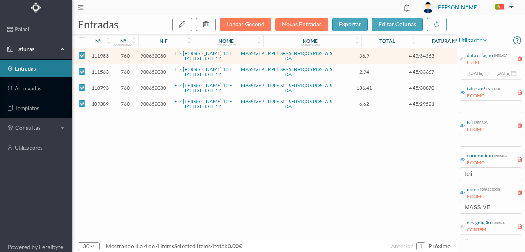
drag, startPoint x: 154, startPoint y: 101, endPoint x: 154, endPoint y: 108, distance: 6.6
click at [154, 101] on span "900652080" at bounding box center [153, 104] width 26 height 6
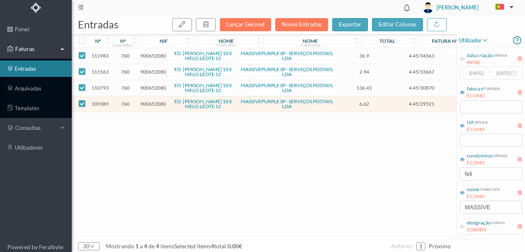
click at [149, 102] on span "900652080" at bounding box center [153, 104] width 26 height 6
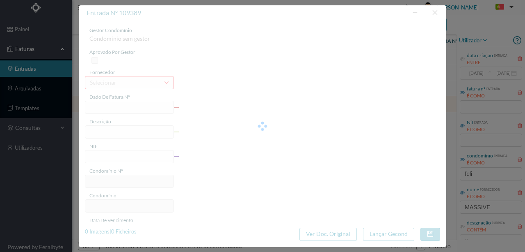
type input "4 45/29521"
type input "Serviço Envio Correio"
type input "900652080"
type input "2025-01-01"
type input "2025-07-31"
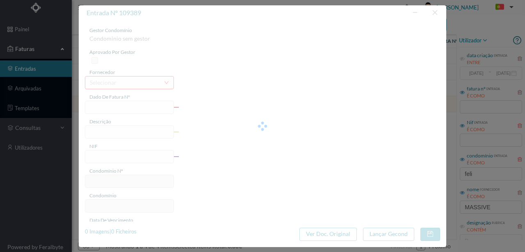
type input "2025-01-01"
type input "6.62"
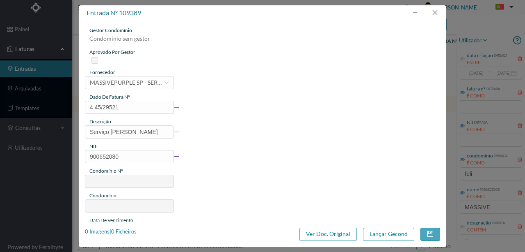
type input "760"
type input "ED. [PERSON_NAME] 10 E MELO LEOTE 12"
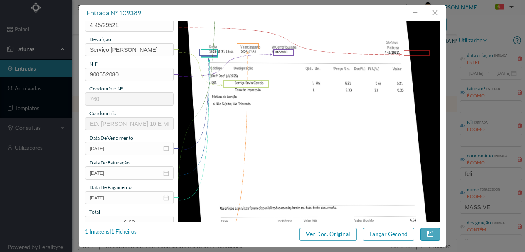
scroll to position [109, 0]
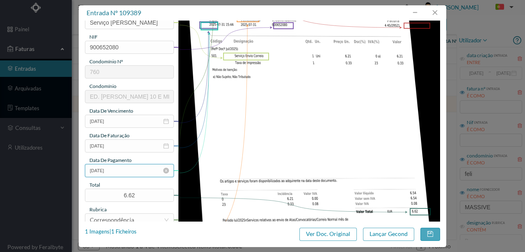
click at [129, 170] on input "2025-01-01" at bounding box center [129, 170] width 89 height 13
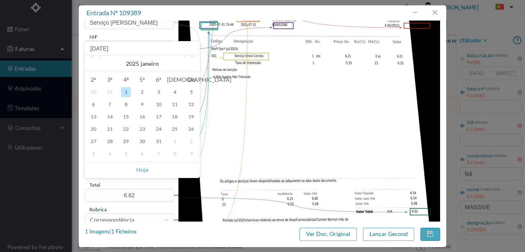
click at [280, 147] on img at bounding box center [310, 102] width 262 height 371
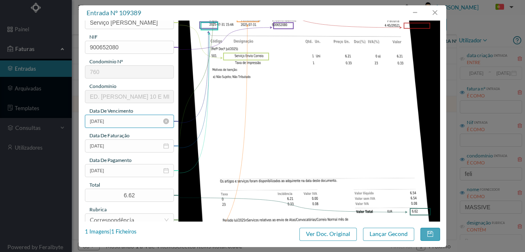
click at [131, 124] on input "2025-01-01" at bounding box center [129, 121] width 89 height 13
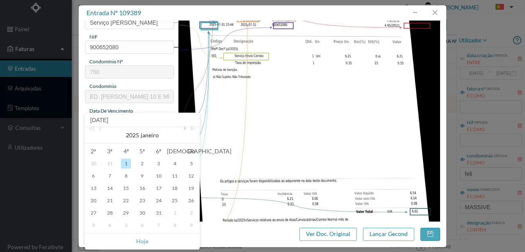
click at [184, 129] on link at bounding box center [183, 135] width 7 height 16
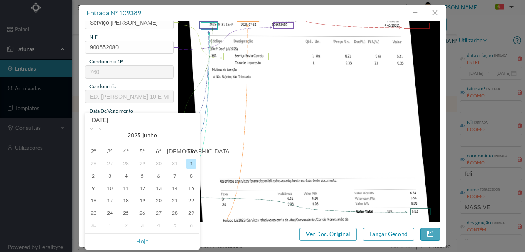
click at [184, 129] on link at bounding box center [183, 135] width 7 height 16
click at [100, 127] on link at bounding box center [100, 135] width 7 height 16
click at [140, 215] on div "31" at bounding box center [143, 213] width 10 height 10
type input "2025-07-31"
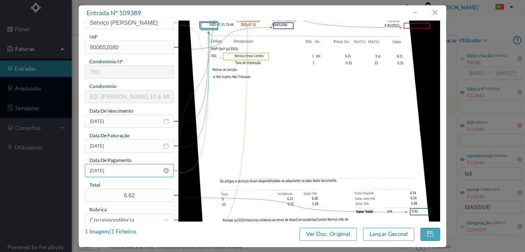
click at [132, 175] on input "2025-01-01" at bounding box center [129, 170] width 89 height 13
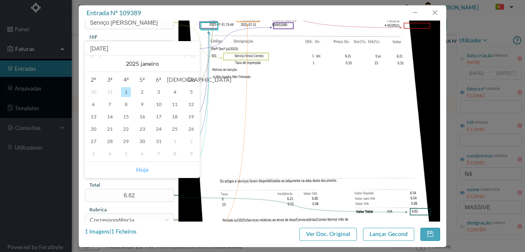
click at [145, 167] on link "Hoje" at bounding box center [142, 170] width 12 height 16
type input "[DATE]"
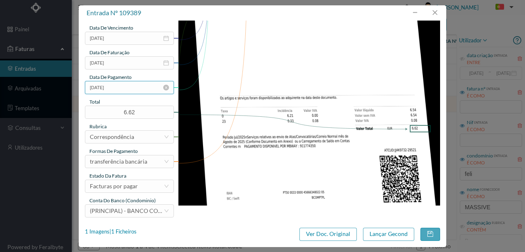
scroll to position [194, 0]
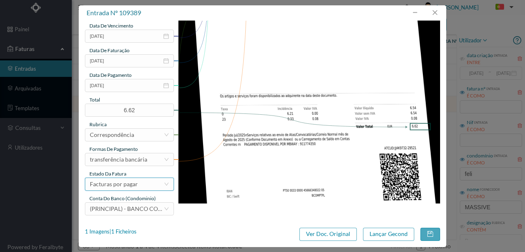
click at [123, 186] on div "Facturas por pagar" at bounding box center [114, 184] width 48 height 12
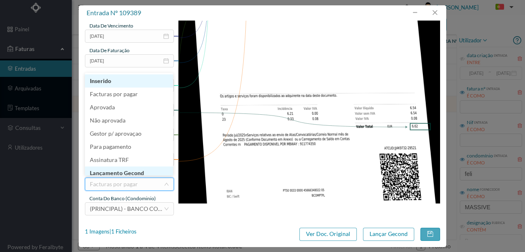
scroll to position [4, 0]
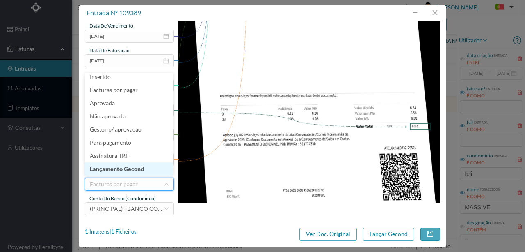
drag, startPoint x: 127, startPoint y: 169, endPoint x: 478, endPoint y: 216, distance: 354.0
click at [127, 169] on li "Lançamento Gecond" at bounding box center [129, 168] width 88 height 13
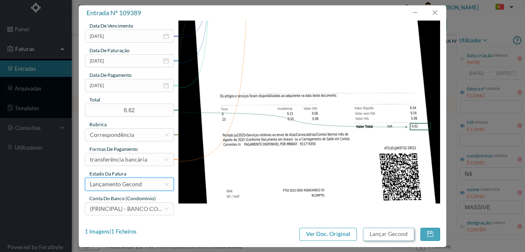
click at [396, 235] on button "Lançar Gecond" at bounding box center [388, 233] width 51 height 13
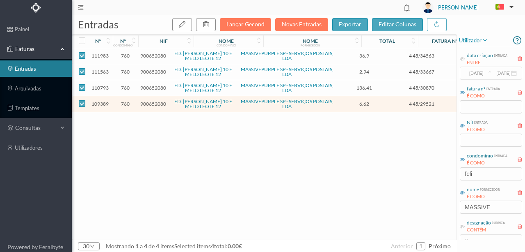
checkbox input "false"
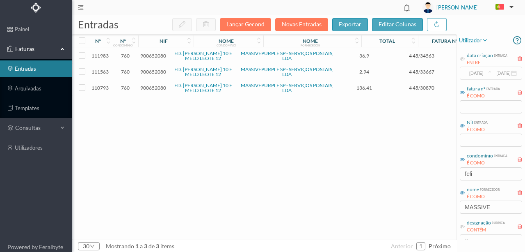
click at [155, 86] on span "900652080" at bounding box center [153, 88] width 26 height 6
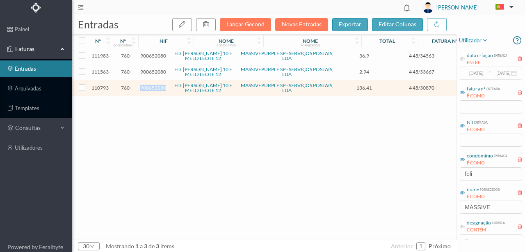
click at [155, 86] on span "900652080" at bounding box center [153, 88] width 26 height 6
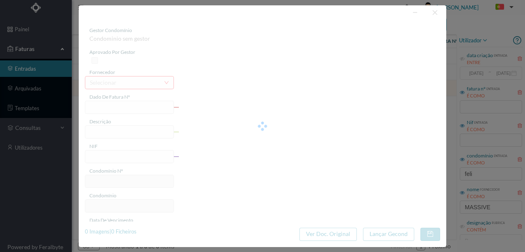
type input "4 45/30870"
type input "Serviço Envio Correio"
type input "900652080"
type input "2025-08-03"
type input "2025-08-31"
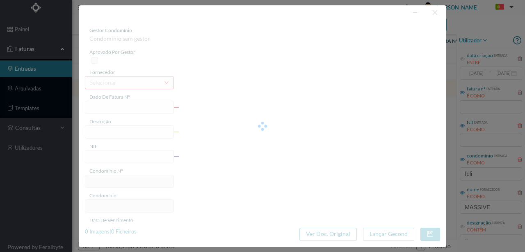
type input "2025-08-03"
type input "136.41"
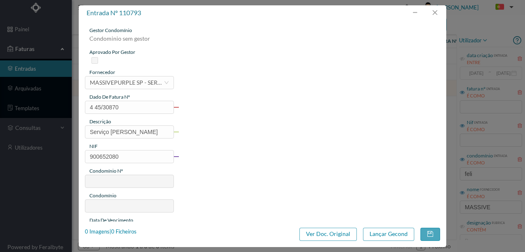
type input "760"
type input "ED. [PERSON_NAME] 10 E MELO LEOTE 12"
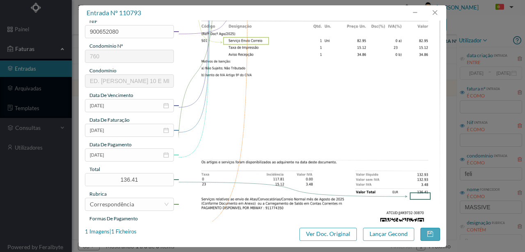
scroll to position [137, 0]
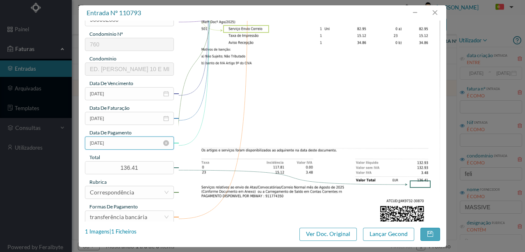
click at [135, 144] on input "2025-08-03" at bounding box center [129, 142] width 89 height 13
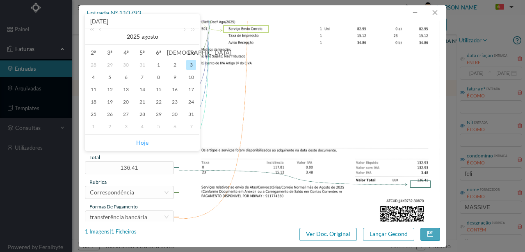
click at [139, 143] on link "Hoje" at bounding box center [142, 143] width 12 height 16
type input "[DATE]"
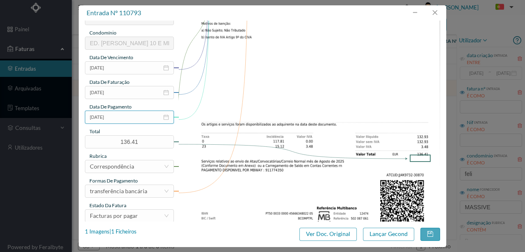
scroll to position [194, 0]
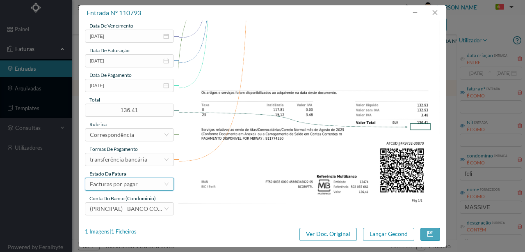
click at [138, 187] on div "Facturas por pagar" at bounding box center [127, 184] width 74 height 12
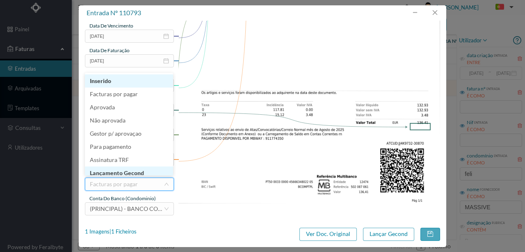
scroll to position [4, 0]
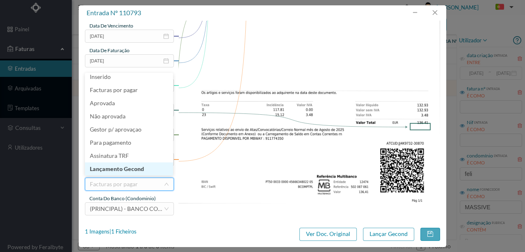
click at [141, 171] on li "Lançamento Gecond" at bounding box center [129, 168] width 88 height 13
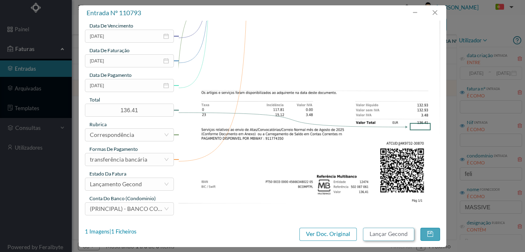
click at [400, 232] on button "Lançar Gecond" at bounding box center [388, 233] width 51 height 13
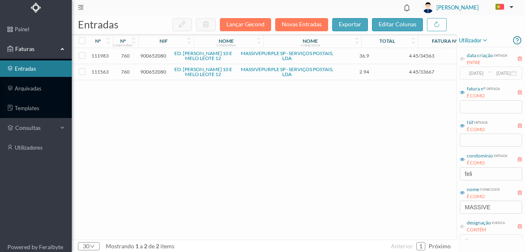
click at [151, 71] on span "900652080" at bounding box center [153, 72] width 26 height 6
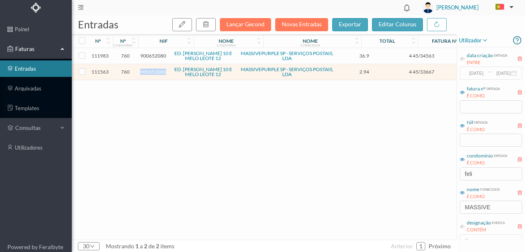
click at [151, 71] on span "900652080" at bounding box center [153, 72] width 26 height 6
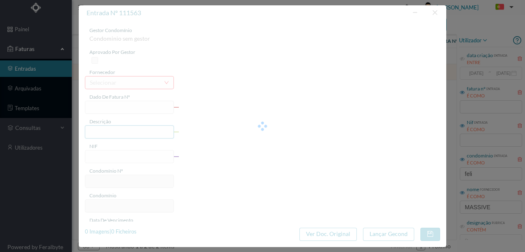
type input "4 45/33667"
type input "Serviço Envio Correio"
type input "900652080"
type input "Invalid date"
type input "2025-08-31"
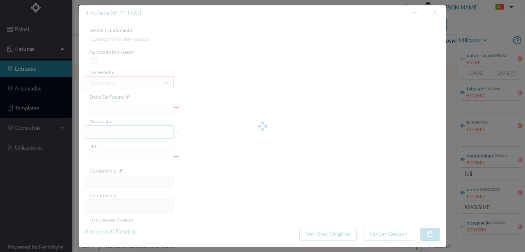
type input "2.94"
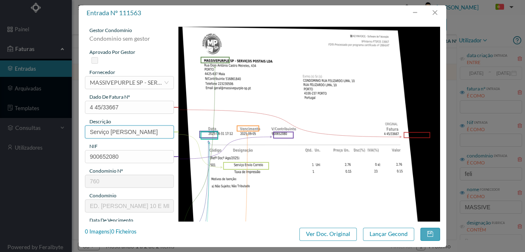
type input "760"
type input "ED. [PERSON_NAME] 10 E MELO LEOTE 12"
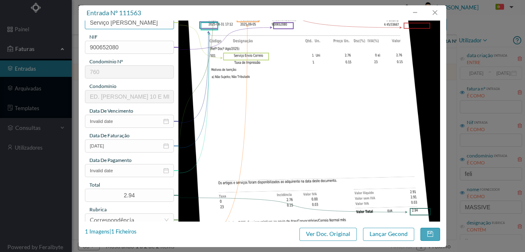
scroll to position [109, 0]
click at [129, 124] on input "Invalid date" at bounding box center [129, 121] width 89 height 13
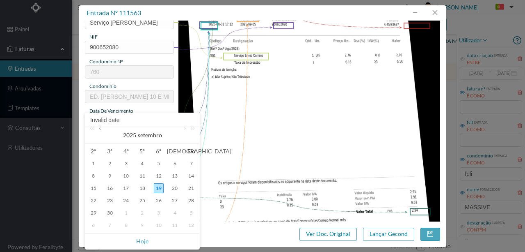
click at [101, 131] on link at bounding box center [100, 135] width 7 height 16
click at [193, 213] on div "31" at bounding box center [191, 213] width 10 height 10
type input "2025-08-31"
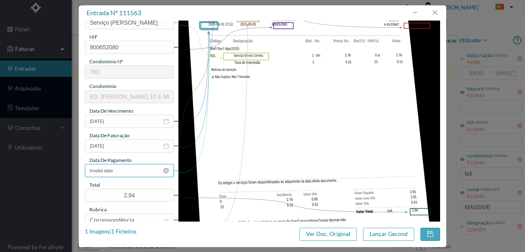
click at [124, 172] on input "Invalid date" at bounding box center [129, 170] width 89 height 13
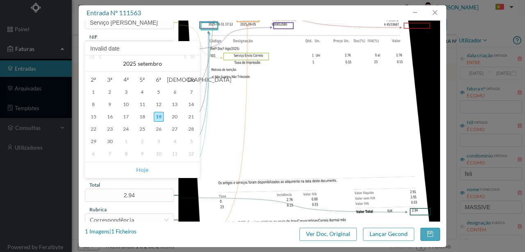
click at [144, 171] on link "Hoje" at bounding box center [142, 170] width 12 height 16
type input "[DATE]"
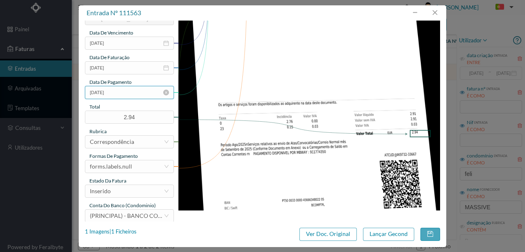
scroll to position [194, 0]
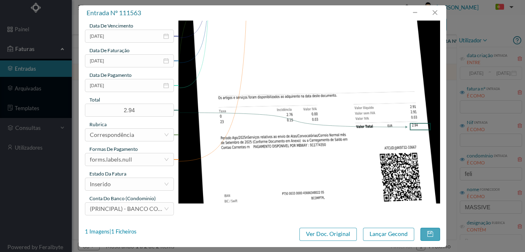
click at [119, 165] on div "gestor condomínio Rui Marques aprovado por gestor fornecedor selecionar MASSIVE…" at bounding box center [129, 24] width 89 height 383
click at [127, 158] on div "forms.labels.null" at bounding box center [111, 159] width 42 height 12
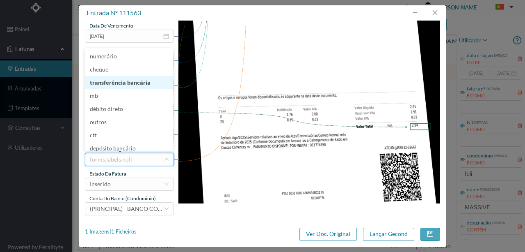
click at [138, 85] on li "transferência bancária" at bounding box center [129, 82] width 88 height 13
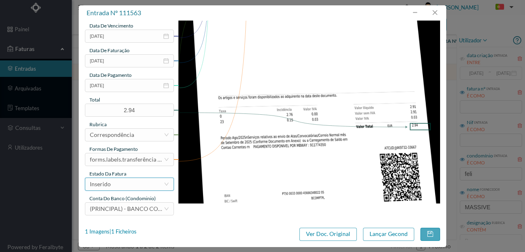
click at [131, 183] on div "Inserido" at bounding box center [127, 184] width 74 height 12
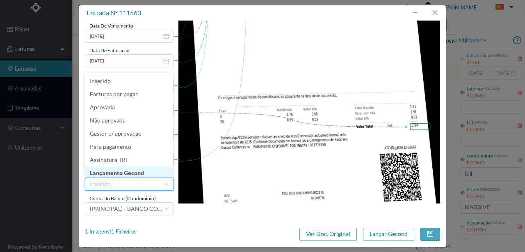
scroll to position [4, 0]
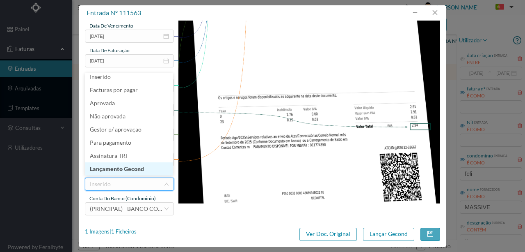
click at [140, 170] on li "Lançamento Gecond" at bounding box center [129, 168] width 88 height 13
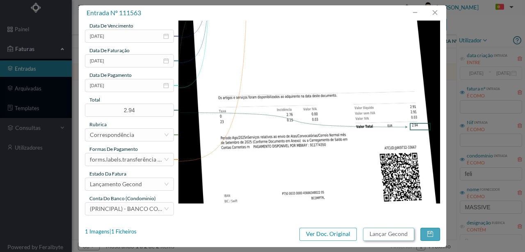
click at [390, 231] on button "Lançar Gecond" at bounding box center [388, 233] width 51 height 13
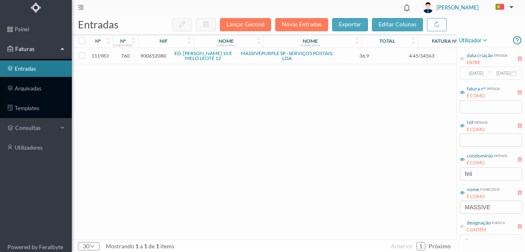
click at [152, 56] on span "900652080" at bounding box center [153, 56] width 26 height 6
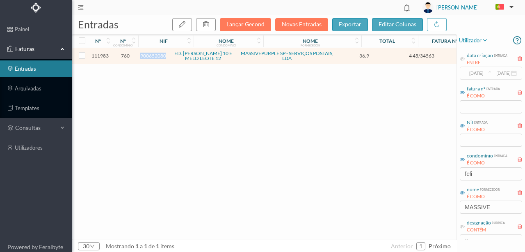
click at [152, 56] on span "900652080" at bounding box center [153, 56] width 26 height 6
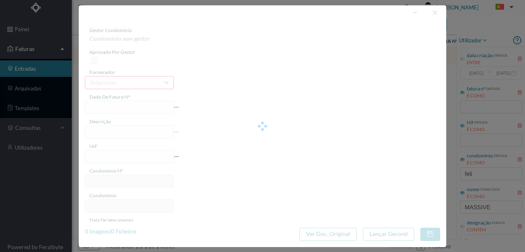
type input "4 45/34563"
type input "ANUIDADE"
type input "900652080"
type input "2025-08-03"
type input "2025-08-31"
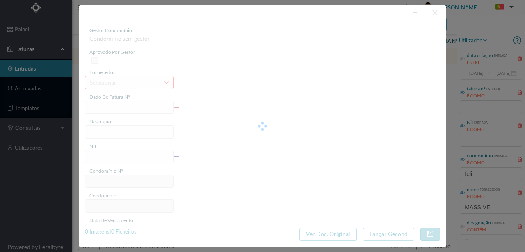
type input "2025-08-03"
type input "36.90"
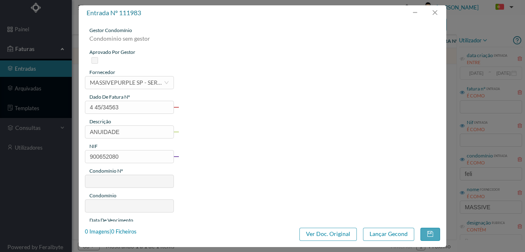
type input "760"
type input "ED. [PERSON_NAME] 10 E MELO LEOTE 12"
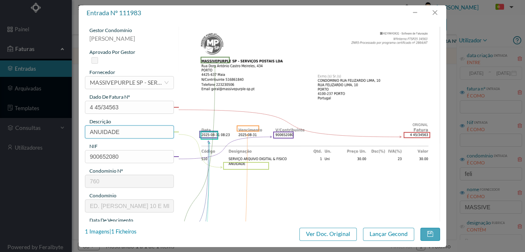
drag, startPoint x: 126, startPoint y: 128, endPoint x: 85, endPoint y: 132, distance: 41.3
click at [85, 132] on div "gestor condomínio Rui Marques aprovado por gestor fornecedor selecionar MASSIVE…" at bounding box center [263, 121] width 368 height 201
type input "ARQUIVO DIGITAL - ANUIDADE"
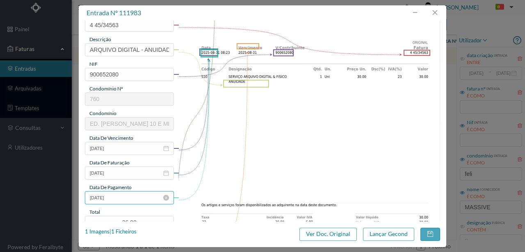
click at [128, 197] on input "2025-08-03" at bounding box center [129, 197] width 89 height 13
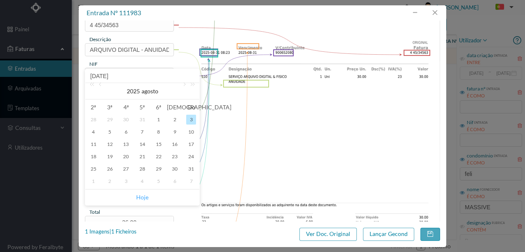
click at [141, 199] on link "Hoje" at bounding box center [142, 197] width 12 height 16
type input "[DATE]"
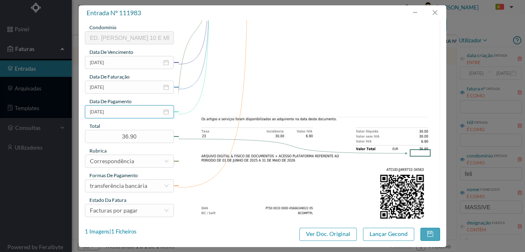
scroll to position [191, 0]
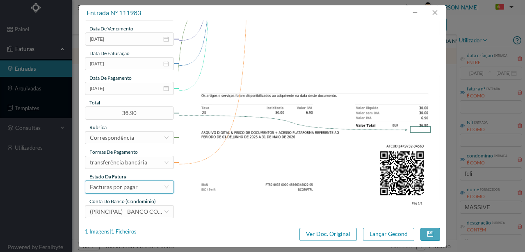
click at [133, 190] on div "Facturas por pagar" at bounding box center [114, 187] width 48 height 12
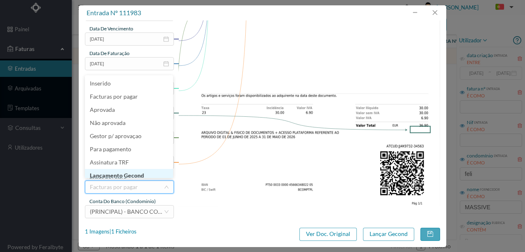
scroll to position [4, 0]
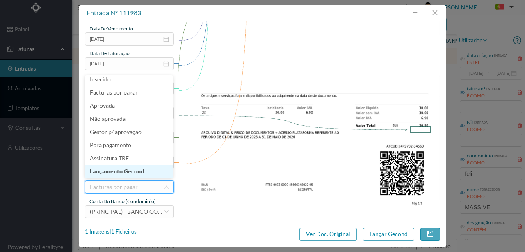
click at [124, 175] on li "Lançamento Gecond" at bounding box center [129, 171] width 88 height 13
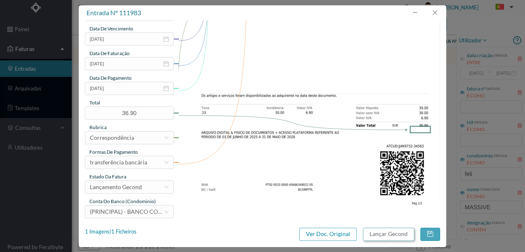
click at [390, 230] on button "Lançar Gecond" at bounding box center [388, 233] width 51 height 13
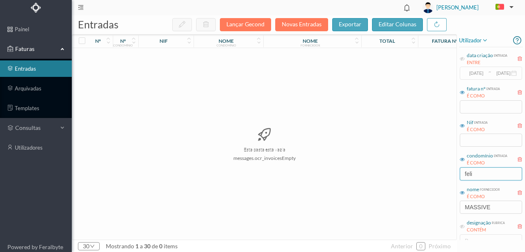
drag, startPoint x: 480, startPoint y: 172, endPoint x: 392, endPoint y: 175, distance: 87.5
click at [424, 178] on div "entradas Lançar Gecond Novas Entradas exportar editar colunas nº nº condomínio …" at bounding box center [299, 133] width 454 height 236
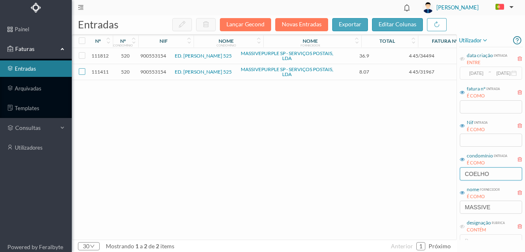
type input "COELHO"
click at [82, 70] on input "checkbox" at bounding box center [82, 71] width 7 height 7
checkbox input "true"
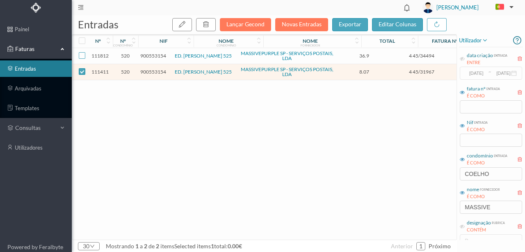
click at [82, 57] on input "checkbox" at bounding box center [82, 55] width 7 height 7
checkbox input "true"
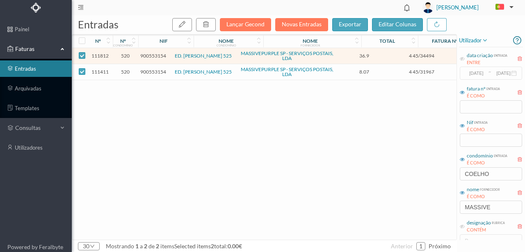
click at [148, 71] on span "900553154" at bounding box center [153, 72] width 26 height 6
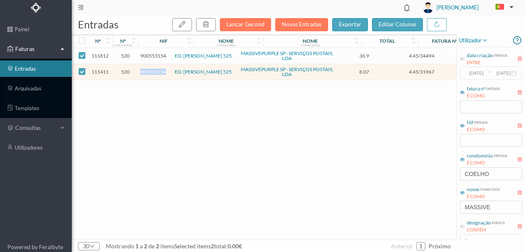
click at [148, 71] on span "900553154" at bounding box center [153, 72] width 26 height 6
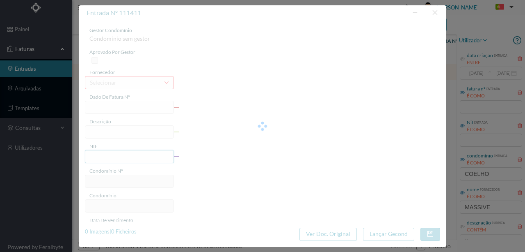
type input "4 45/31967"
type input "Serviço Envio Correio"
type input "900553154"
type input "2025-08-31"
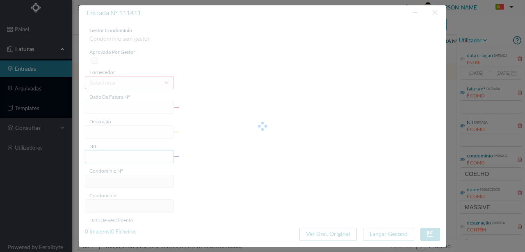
type input "2025-08-31"
type input "8.07"
type input "520"
type input "ED. [PERSON_NAME] 525"
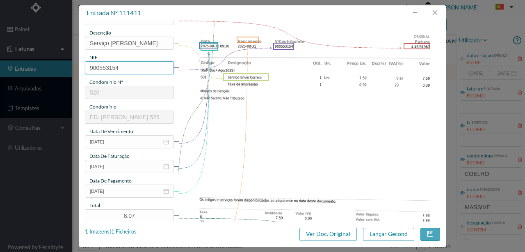
scroll to position [109, 0]
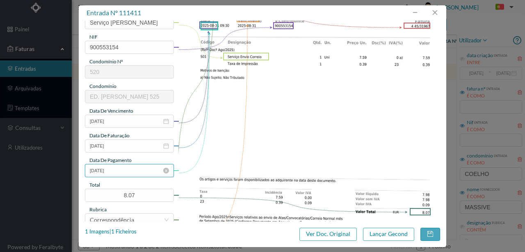
click at [130, 172] on input "2025-08-31" at bounding box center [129, 170] width 89 height 13
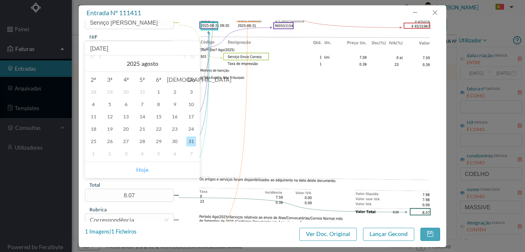
click at [143, 171] on link "Hoje" at bounding box center [142, 170] width 12 height 16
type input "[DATE]"
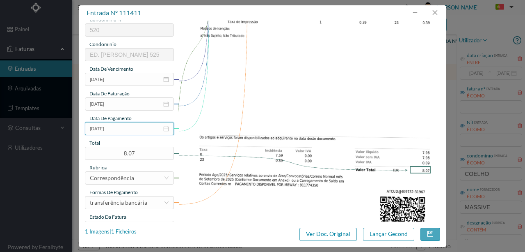
scroll to position [194, 0]
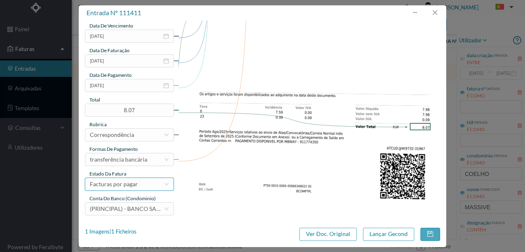
click at [117, 185] on div "Facturas por pagar" at bounding box center [114, 184] width 48 height 12
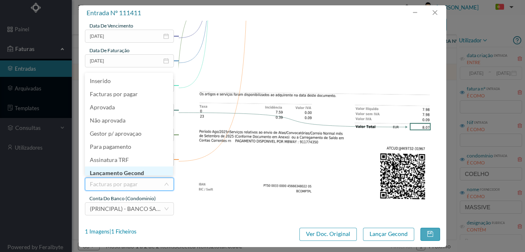
scroll to position [4, 0]
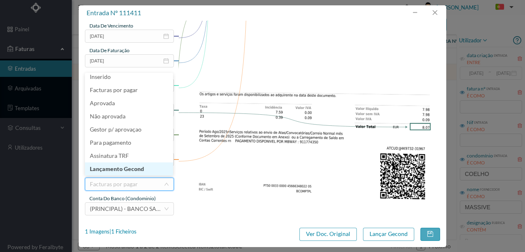
click at [131, 171] on li "Lançamento Gecond" at bounding box center [129, 168] width 88 height 13
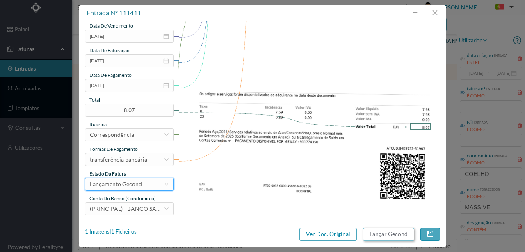
click at [392, 235] on button "Lançar Gecond" at bounding box center [388, 233] width 51 height 13
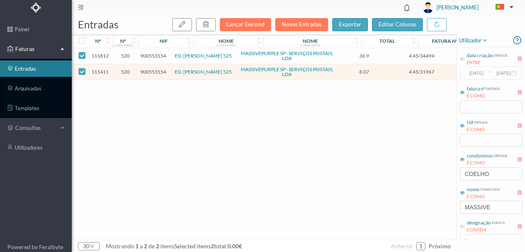
checkbox input "false"
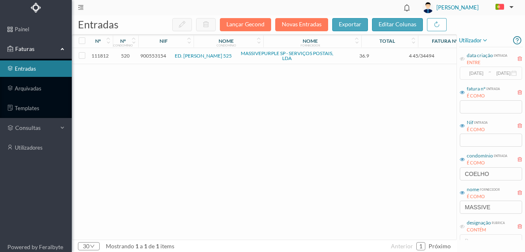
click at [175, 108] on div "111812 520 900553154 ED. ANTÓNIO COELHO MOREIRA 525 MASSIVEPURPLE SP - SERVIÇOS…" at bounding box center [313, 143] width 483 height 191
click at [160, 55] on span "900553154" at bounding box center [153, 56] width 26 height 6
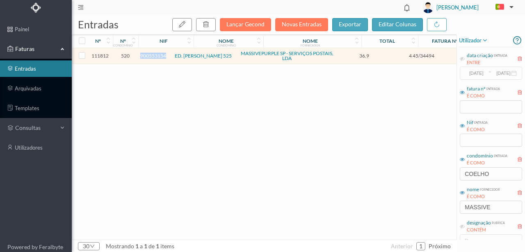
click at [160, 55] on span "900553154" at bounding box center [153, 56] width 26 height 6
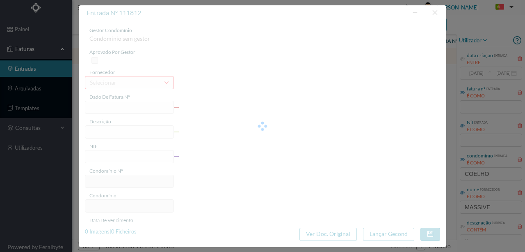
type input "4 45/34494"
type input "TCA IATEN AA LINII AO ANUIDADE"
type input "900553154"
type input "2025-08-03"
type input "2025-08-31"
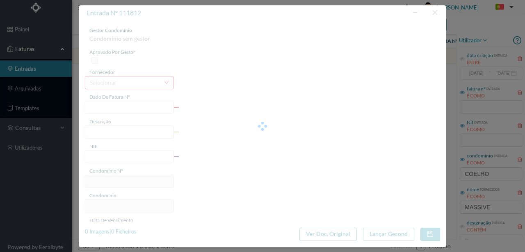
type input "2025-08-03"
type input "36.90"
type input "520"
type input "ED. [PERSON_NAME] 525"
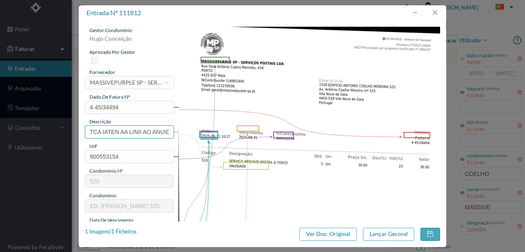
scroll to position [0, 13]
drag, startPoint x: 86, startPoint y: 128, endPoint x: 220, endPoint y: 131, distance: 133.4
click at [220, 131] on div "gestor condomínio Hugo Conceição aprovado por gestor fornecedor selecionar MASS…" at bounding box center [262, 218] width 355 height 383
type input "ARQUIVO DIGITAL - ANUIDADE"
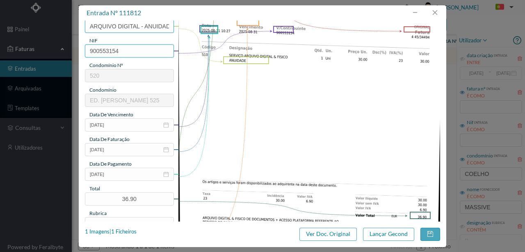
scroll to position [109, 0]
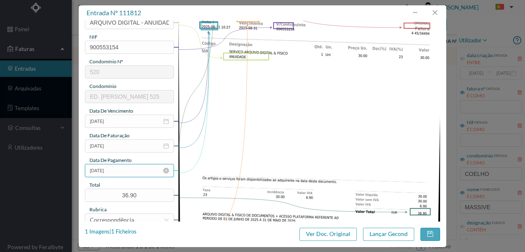
click at [127, 172] on input "2025-08-03" at bounding box center [129, 170] width 89 height 13
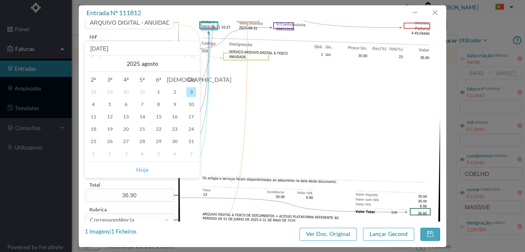
click at [137, 169] on link "Hoje" at bounding box center [142, 170] width 12 height 16
type input "[DATE]"
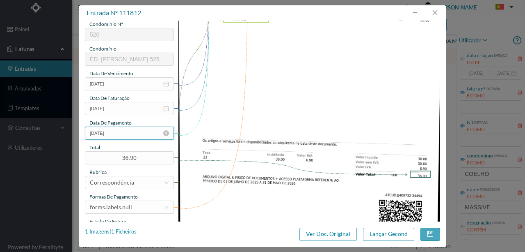
scroll to position [194, 0]
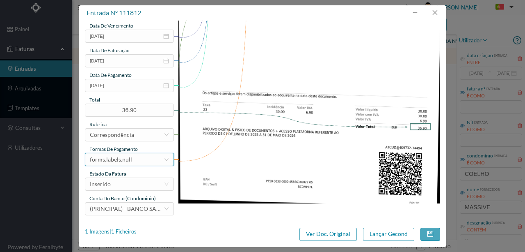
click at [132, 163] on div "forms.labels.null" at bounding box center [127, 159] width 74 height 12
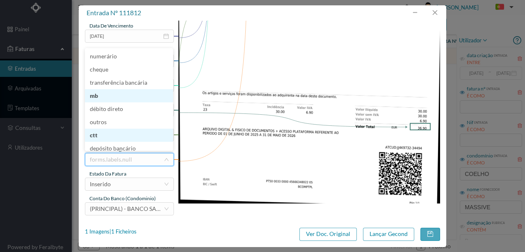
scroll to position [3, 0]
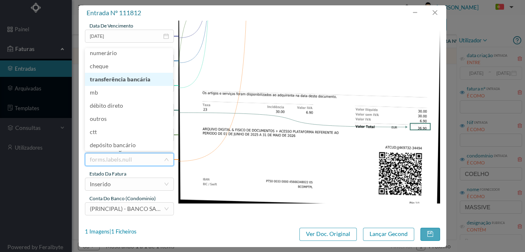
click at [131, 78] on li "transferência bancária" at bounding box center [129, 79] width 88 height 13
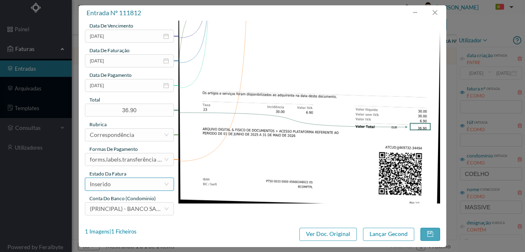
click at [125, 186] on div "Inserido" at bounding box center [127, 184] width 74 height 12
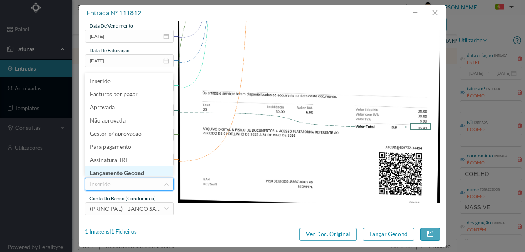
scroll to position [4, 0]
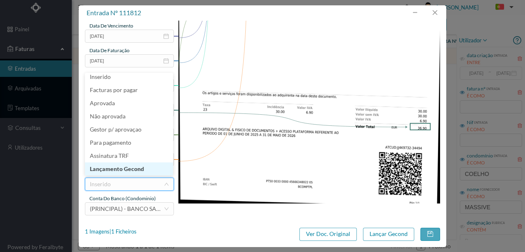
click at [133, 171] on li "Lançamento Gecond" at bounding box center [129, 168] width 88 height 13
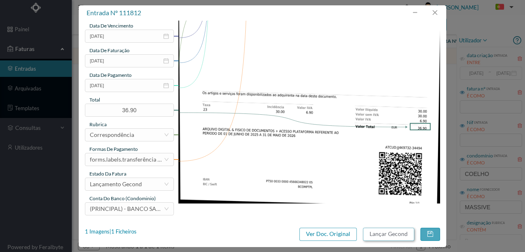
click at [391, 234] on button "Lançar Gecond" at bounding box center [388, 233] width 51 height 13
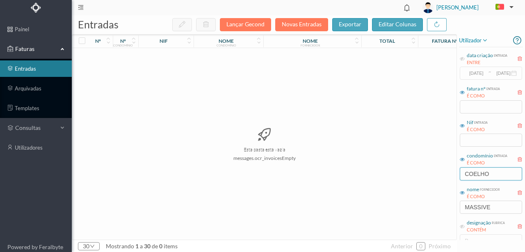
click at [497, 172] on input "COELHO" at bounding box center [491, 173] width 62 height 13
drag, startPoint x: 496, startPoint y: 172, endPoint x: 440, endPoint y: 177, distance: 56.4
click at [441, 177] on div "entradas Lançar Gecond Novas Entradas exportar editar colunas nº nº condomínio …" at bounding box center [299, 133] width 454 height 236
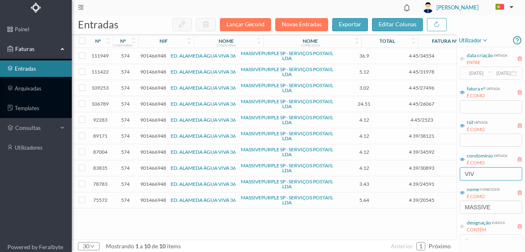
type input "VIV"
drag, startPoint x: 487, startPoint y: 174, endPoint x: 348, endPoint y: 171, distance: 138.8
click at [365, 171] on div "entradas Lançar Gecond Novas Entradas exportar editar colunas nº nº condomínio …" at bounding box center [299, 133] width 454 height 236
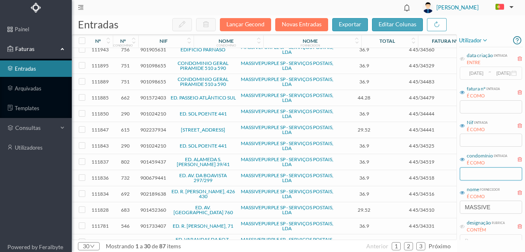
scroll to position [287, 0]
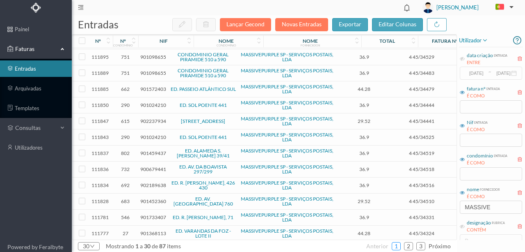
click at [397, 243] on link "1" at bounding box center [396, 246] width 8 height 12
click at [410, 245] on link "2" at bounding box center [409, 246] width 8 height 12
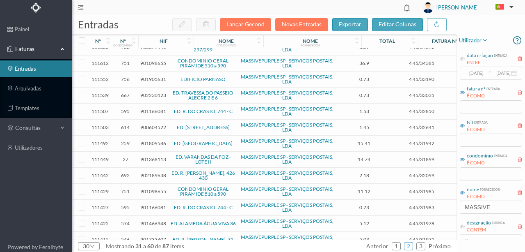
scroll to position [292, 0]
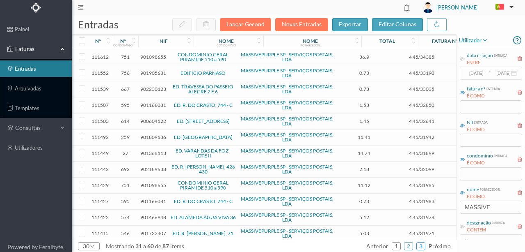
click at [421, 245] on link "3" at bounding box center [421, 246] width 8 height 12
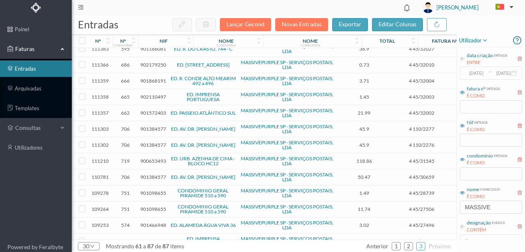
scroll to position [0, 0]
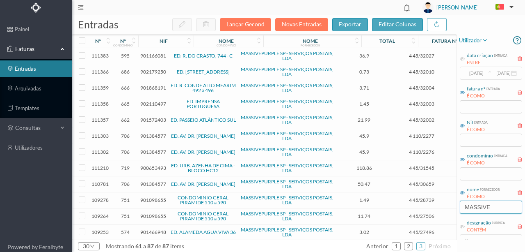
drag, startPoint x: 497, startPoint y: 207, endPoint x: 369, endPoint y: 203, distance: 129.0
click at [370, 205] on div "entradas Lançar Gecond Novas Entradas exportar editar colunas nº nº condomínio …" at bounding box center [299, 133] width 454 height 236
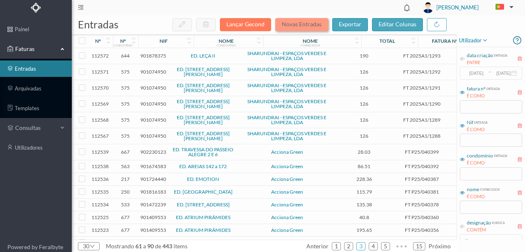
click at [287, 25] on button "Novas Entradas" at bounding box center [301, 24] width 53 height 13
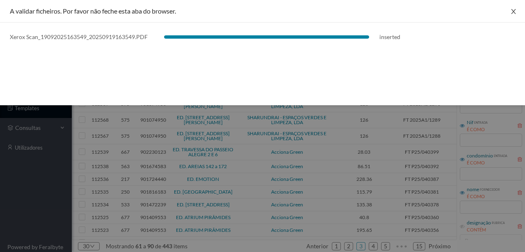
click at [513, 12] on icon "icon: close" at bounding box center [513, 11] width 5 height 5
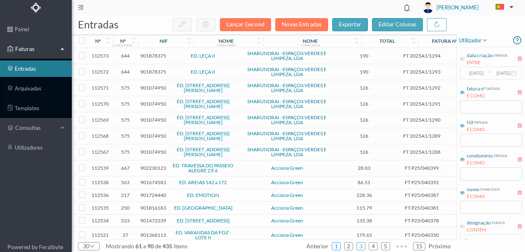
click at [339, 245] on link "1" at bounding box center [336, 246] width 8 height 12
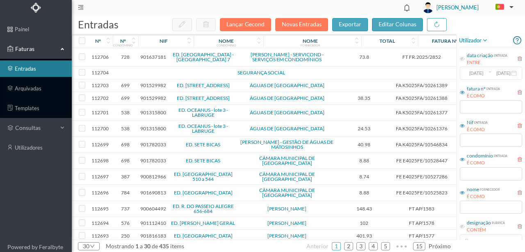
click at [147, 57] on span "901637181" at bounding box center [153, 57] width 26 height 6
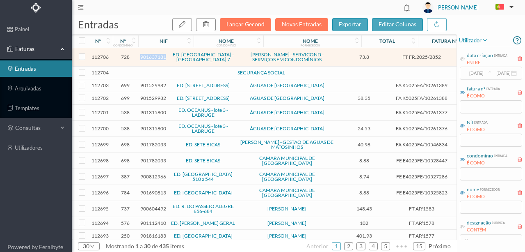
click at [147, 57] on span "901637181" at bounding box center [153, 57] width 26 height 6
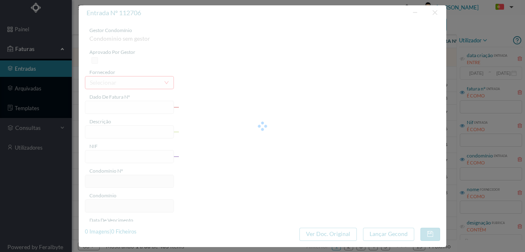
type input "FT FR.2025/2852"
type input "901637181"
type input "2025-09-10"
type input "73.80"
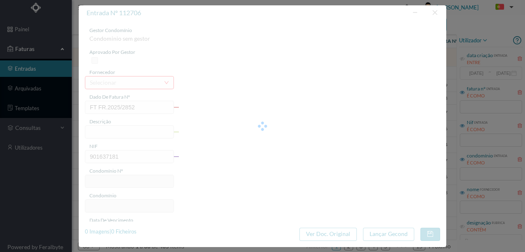
type input "728"
type input "ED. GARDEN VILLAGE - LOTE 7"
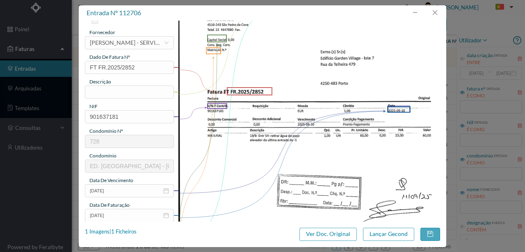
scroll to position [55, 0]
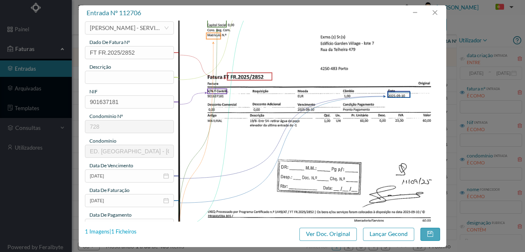
click at [123, 232] on div "1 Imagens | 1 Ficheiros" at bounding box center [111, 231] width 52 height 8
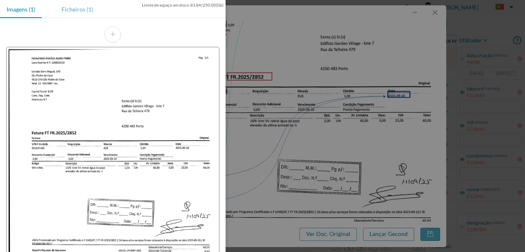
click at [71, 11] on div "Ficheiros (1)" at bounding box center [77, 9] width 45 height 18
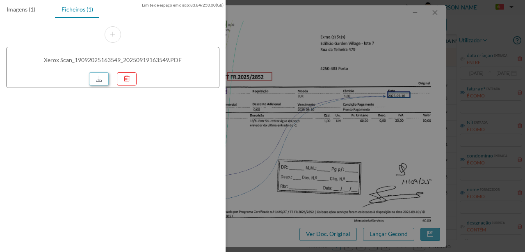
click at [98, 77] on link at bounding box center [99, 78] width 20 height 13
click at [272, 49] on div at bounding box center [262, 126] width 525 height 252
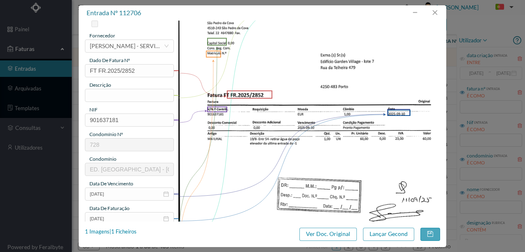
scroll to position [27, 0]
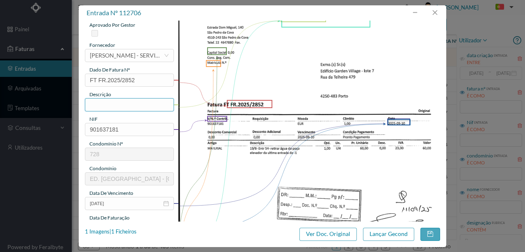
click at [111, 103] on input "text" at bounding box center [129, 104] width 89 height 13
click at [100, 104] on input "Retiraa agua do poço do elevador" at bounding box center [129, 104] width 89 height 13
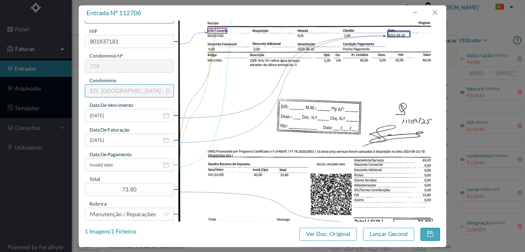
scroll to position [137, 0]
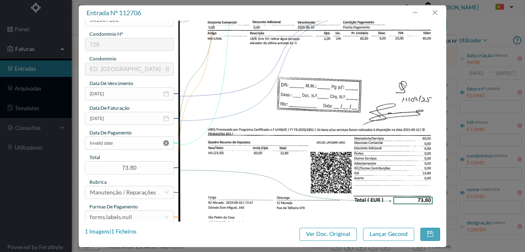
type input "Retirar agua do poço do elevador Ent 54"
click at [165, 142] on icon "icon: close-circle" at bounding box center [166, 143] width 6 height 6
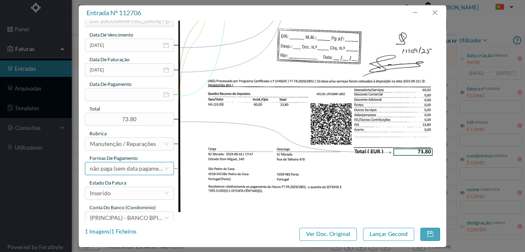
scroll to position [194, 0]
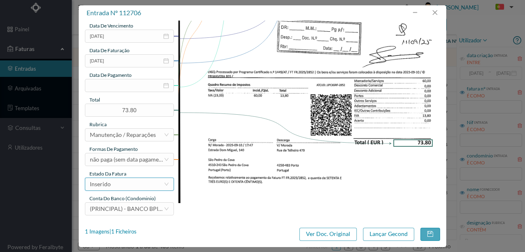
click at [119, 184] on div "Inserido" at bounding box center [127, 184] width 74 height 12
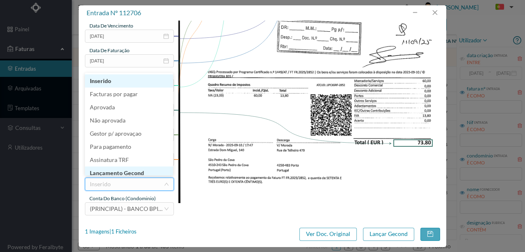
scroll to position [4, 0]
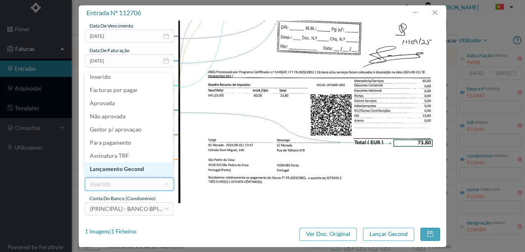
click at [142, 167] on li "Lançamento Gecond" at bounding box center [129, 168] width 88 height 13
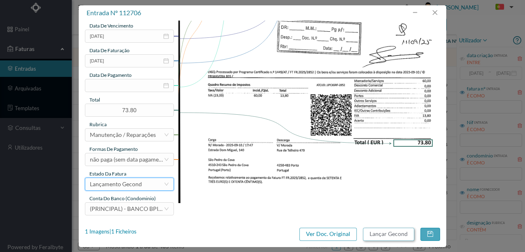
click at [384, 231] on button "Lançar Gecond" at bounding box center [388, 233] width 51 height 13
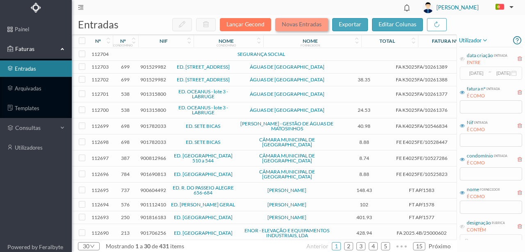
click at [305, 25] on button "Novas Entradas" at bounding box center [301, 24] width 53 height 13
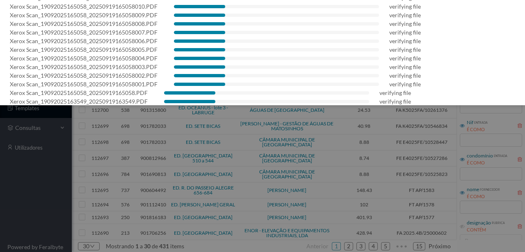
scroll to position [92, 0]
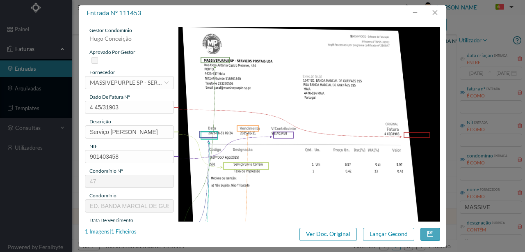
scroll to position [191, 0]
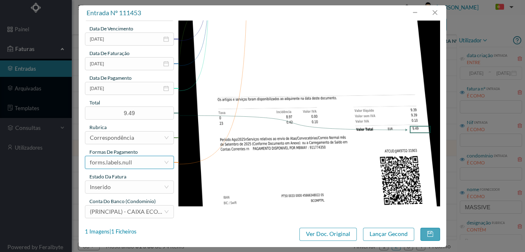
click at [138, 162] on div "forms.labels.null" at bounding box center [127, 162] width 74 height 12
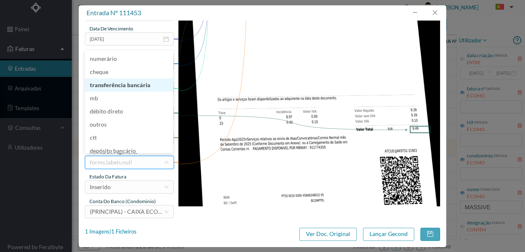
click at [126, 85] on li "transferência bancária" at bounding box center [129, 84] width 88 height 13
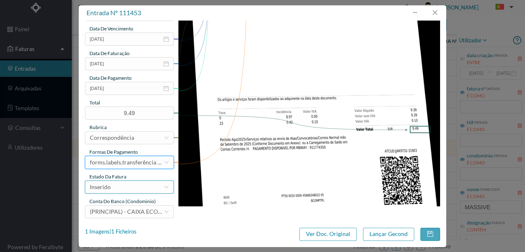
click at [114, 189] on div "Inserido" at bounding box center [127, 187] width 74 height 12
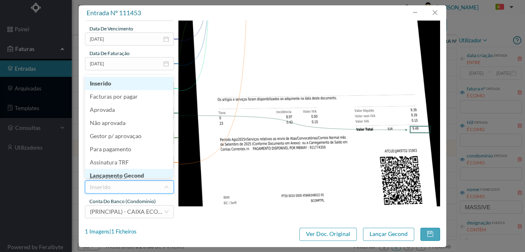
scroll to position [4, 0]
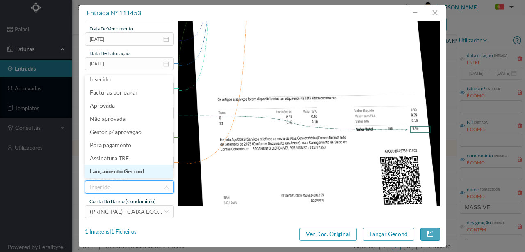
click at [124, 169] on li "Lançamento Gecond" at bounding box center [129, 171] width 88 height 13
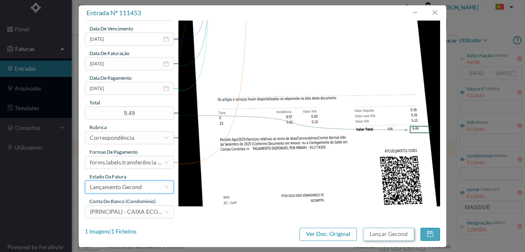
click at [385, 234] on button "Lançar Gecond" at bounding box center [388, 233] width 51 height 13
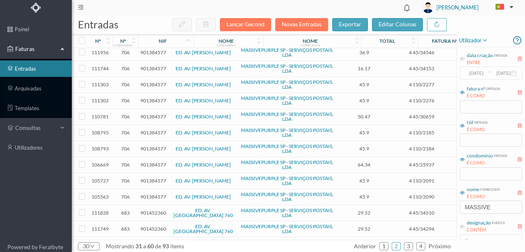
scroll to position [0, 0]
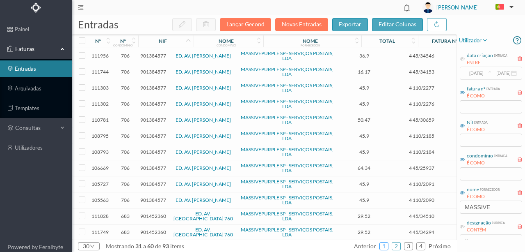
click at [383, 244] on link "1" at bounding box center [384, 246] width 8 height 12
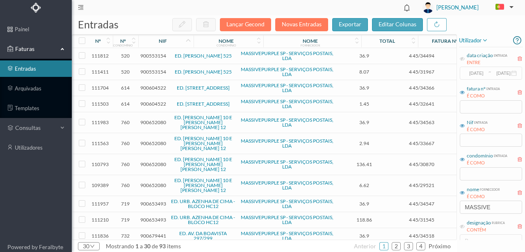
click at [153, 232] on span "900679441" at bounding box center [153, 235] width 26 height 6
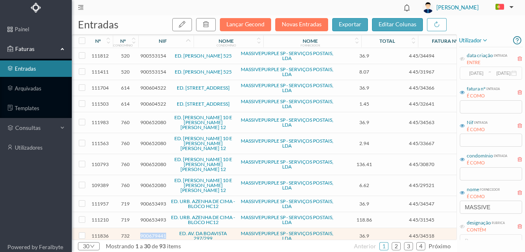
click at [153, 232] on span "900679441" at bounding box center [153, 235] width 26 height 6
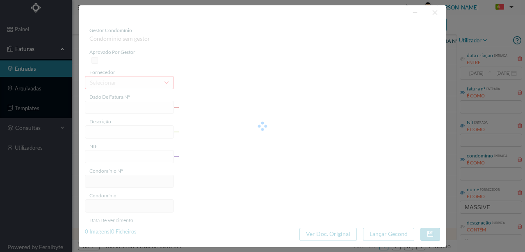
type input "4 45/34518"
type input "ANUIDADE"
type input "900679441"
type input "[DATE]"
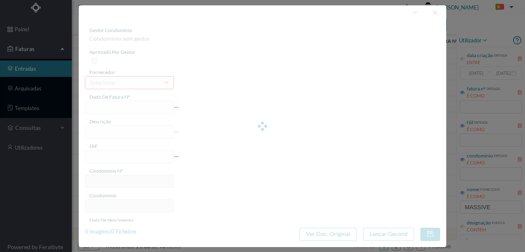
type input "[DATE]"
type input "36.90"
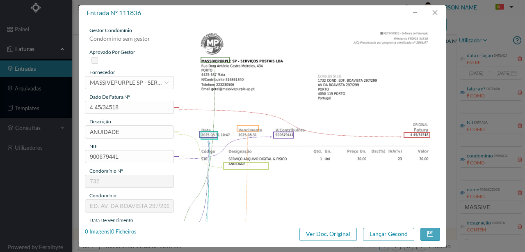
type input "732"
type input "ED. AV. DA BOAVISTA 297/299"
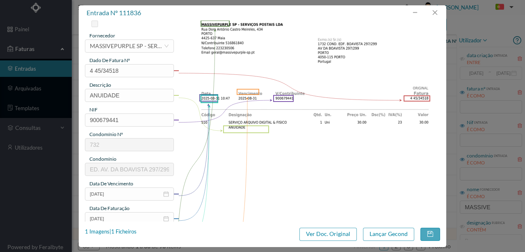
scroll to position [55, 0]
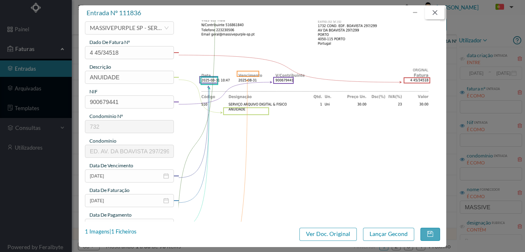
click at [437, 13] on button "button" at bounding box center [435, 12] width 20 height 13
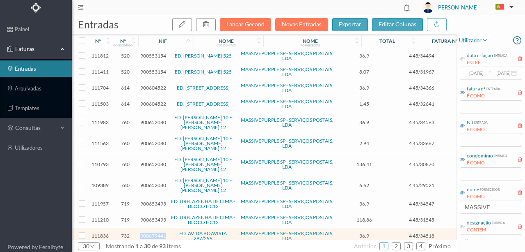
click at [82, 181] on input "checkbox" at bounding box center [82, 184] width 7 height 7
checkbox input "true"
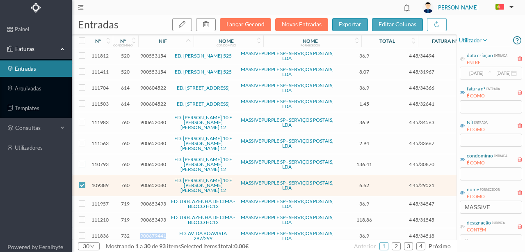
click at [83, 160] on input "checkbox" at bounding box center [82, 163] width 7 height 7
checkbox input "true"
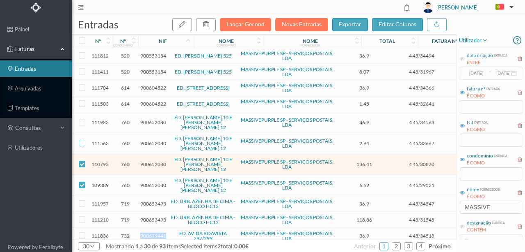
drag, startPoint x: 83, startPoint y: 134, endPoint x: 89, endPoint y: 126, distance: 10.8
click at [83, 140] on input "checkbox" at bounding box center [82, 143] width 7 height 7
checkbox input "true"
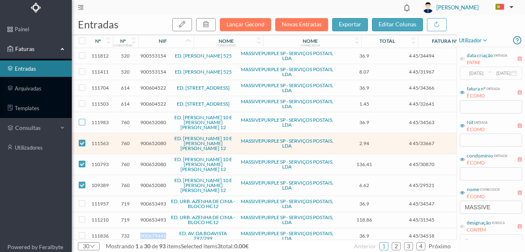
click at [82, 119] on input "checkbox" at bounding box center [82, 122] width 7 height 7
checkbox input "true"
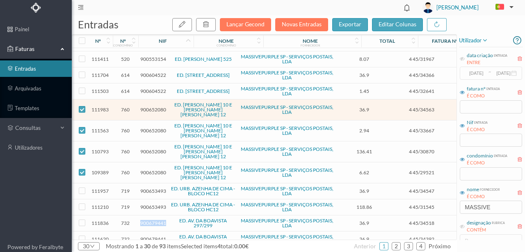
scroll to position [0, 0]
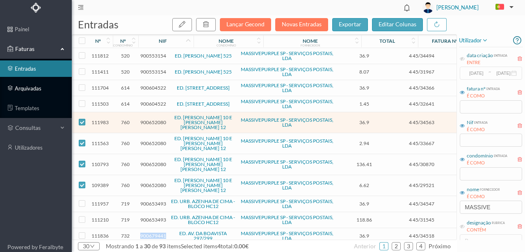
drag, startPoint x: 28, startPoint y: 90, endPoint x: 34, endPoint y: 90, distance: 5.3
click at [28, 90] on link "arquivadas" at bounding box center [36, 88] width 72 height 16
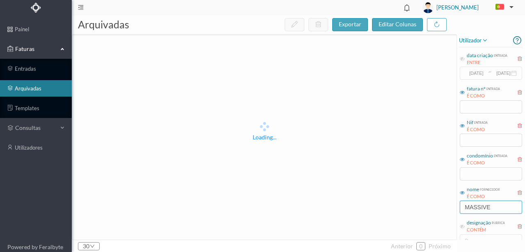
drag, startPoint x: 498, startPoint y: 208, endPoint x: 444, endPoint y: 206, distance: 54.2
click at [444, 206] on div "arquivadas exportar editar colunas Loading... 30 anterior 0 próximo utilizador …" at bounding box center [299, 133] width 454 height 236
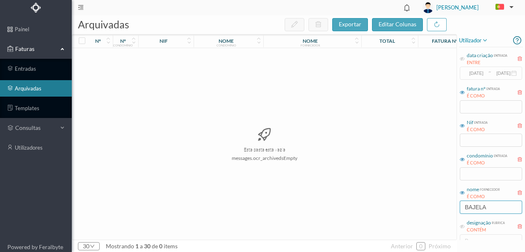
drag, startPoint x: 491, startPoint y: 205, endPoint x: 429, endPoint y: 204, distance: 62.4
click at [429, 204] on div "arquivadas exportar editar colunas nº nº condomínio nif nome condomínio nome fo…" at bounding box center [299, 133] width 454 height 236
type input "OUTROS F"
click at [482, 172] on input "text" at bounding box center [491, 173] width 62 height 13
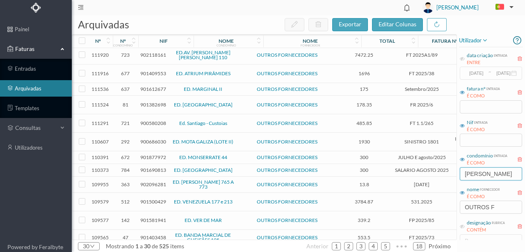
scroll to position [219, 0]
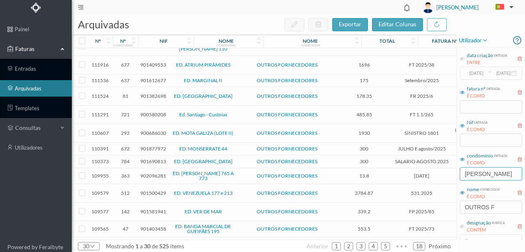
click at [465, 173] on input "HENRIQUE" at bounding box center [491, 173] width 62 height 13
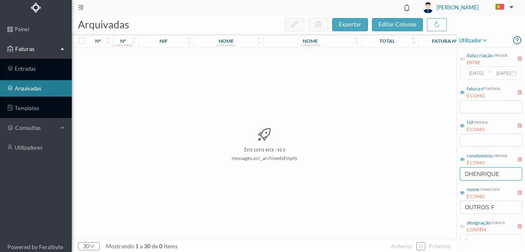
scroll to position [0, 0]
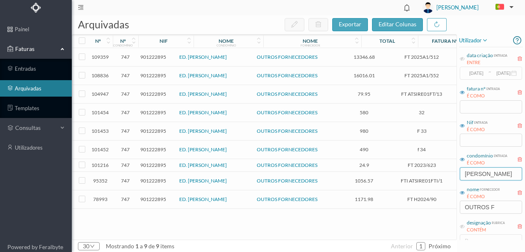
type input "D. [PERSON_NAME]"
click at [150, 57] on span "901222895" at bounding box center [153, 57] width 26 height 6
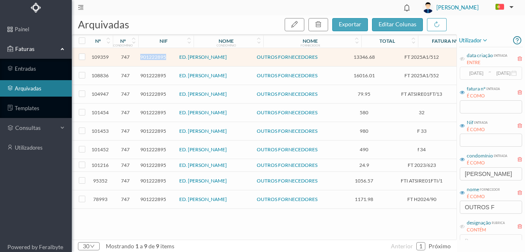
click at [150, 57] on span "901222895" at bounding box center [153, 57] width 26 height 6
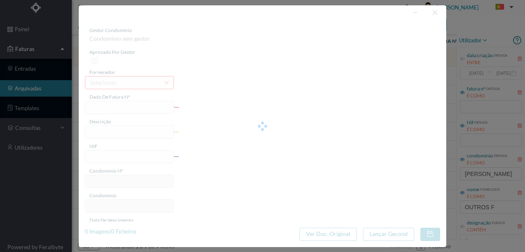
type input "FT 2025A1/512"
type input "Reabilitação da cobertura do edificio"
type input "901222895"
type input "09-07-2025"
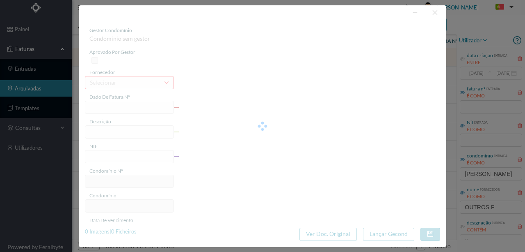
type input "07-08-2025"
type input "13346.68"
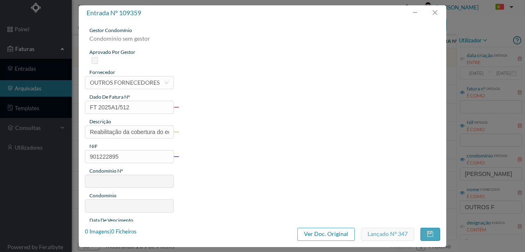
type input "747"
type input "ED. D. [PERSON_NAME][GEOGRAPHIC_DATA]"
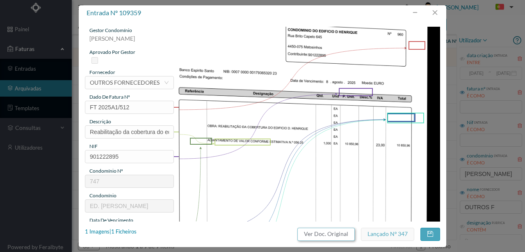
click at [317, 231] on button "Ver Doc. Original" at bounding box center [326, 233] width 57 height 13
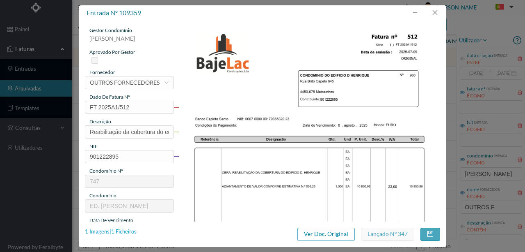
click at [118, 230] on div "1 Imagens | 1 Ficheiros" at bounding box center [111, 231] width 52 height 8
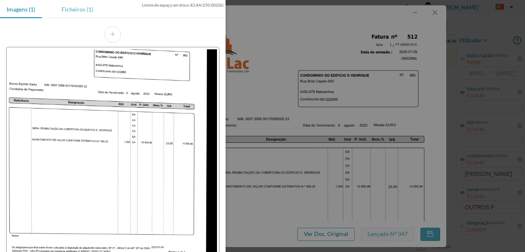
click at [80, 9] on div "Ficheiros (1)" at bounding box center [77, 9] width 45 height 18
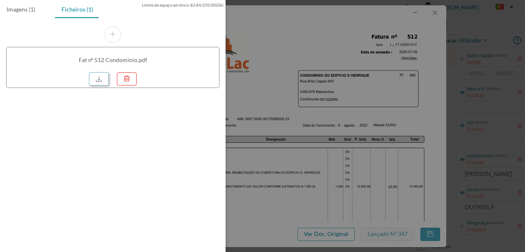
click at [99, 78] on link at bounding box center [99, 78] width 20 height 13
click at [327, 25] on div at bounding box center [262, 126] width 525 height 252
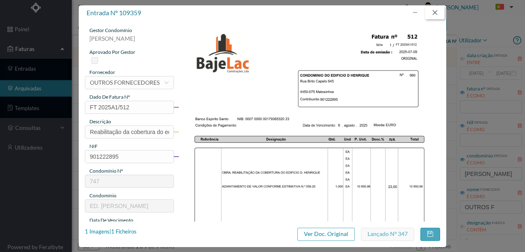
click at [439, 13] on button "button" at bounding box center [435, 12] width 20 height 13
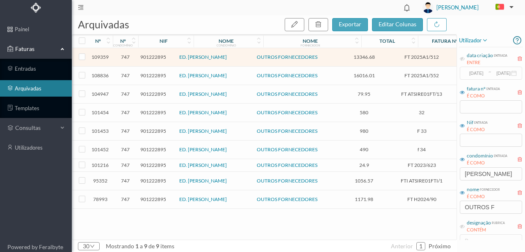
click at [152, 76] on span "901222895" at bounding box center [153, 75] width 26 height 6
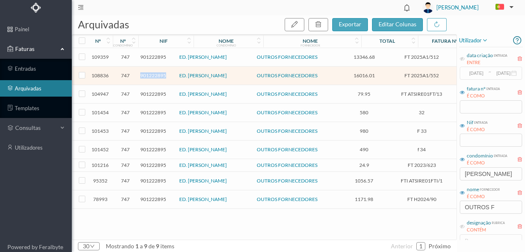
click at [152, 76] on span "901222895" at bounding box center [153, 75] width 26 height 6
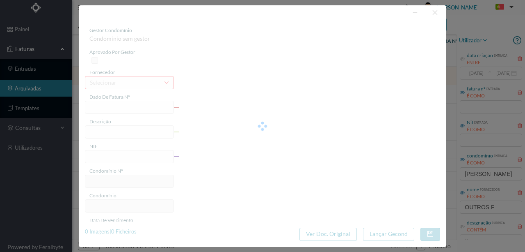
type input "FT 2025A1/552"
type input "Reabilitação da cobertura do edificio"
type input "901222895"
type input "27-07-2025"
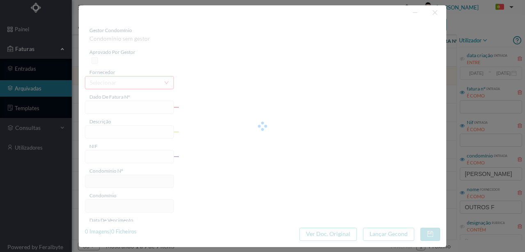
type input "04-08-2025"
type input "16016.01"
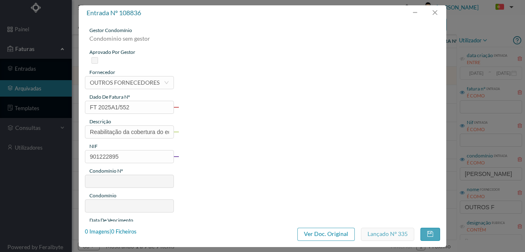
type input "747"
type input "ED. D. [PERSON_NAME][GEOGRAPHIC_DATA]"
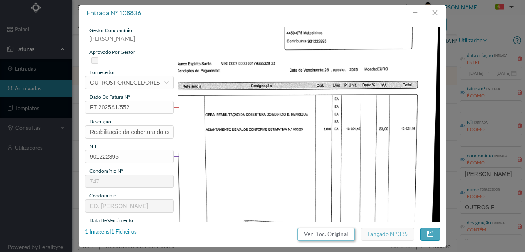
click at [319, 235] on button "Ver Doc. Original" at bounding box center [326, 233] width 57 height 13
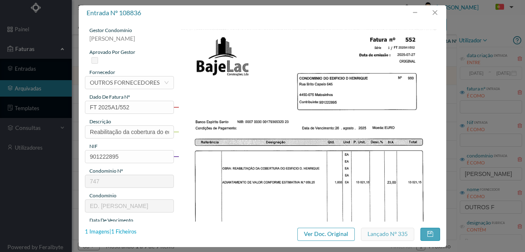
click at [133, 232] on div "1 Imagens | 1 Ficheiros" at bounding box center [111, 231] width 52 height 8
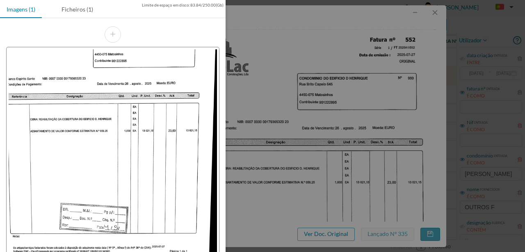
drag, startPoint x: 77, startPoint y: 7, endPoint x: 88, endPoint y: 43, distance: 37.7
click at [77, 7] on div "Ficheiros (1)" at bounding box center [77, 9] width 45 height 18
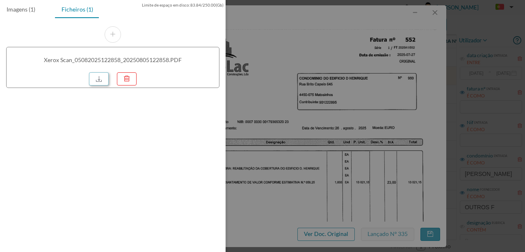
click at [103, 77] on link at bounding box center [99, 78] width 20 height 13
drag, startPoint x: 293, startPoint y: 74, endPoint x: 305, endPoint y: 69, distance: 12.5
click at [293, 74] on div at bounding box center [262, 126] width 525 height 252
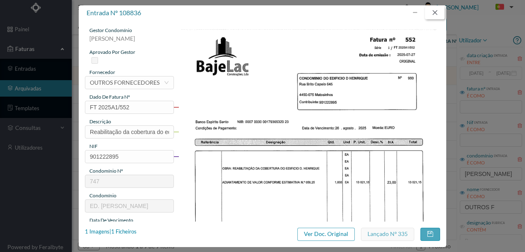
click at [437, 14] on button "button" at bounding box center [435, 12] width 20 height 13
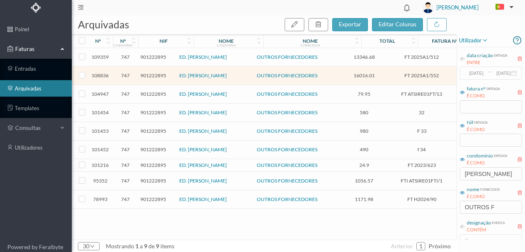
click at [151, 92] on span "901222895" at bounding box center [153, 94] width 26 height 6
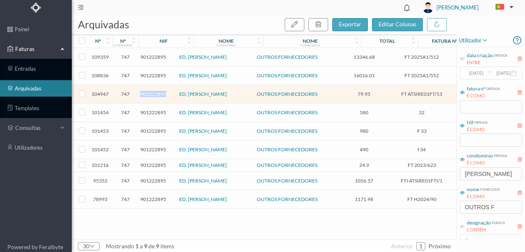
click at [151, 92] on span "901222895" at bounding box center [153, 94] width 26 height 6
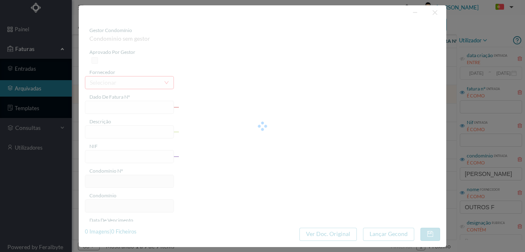
type input "FT ATSIRE01FT/13"
type input "Deslocação para verificar elevadores que estavam bloqueados"
type input "901222895"
type input "08-06-2025"
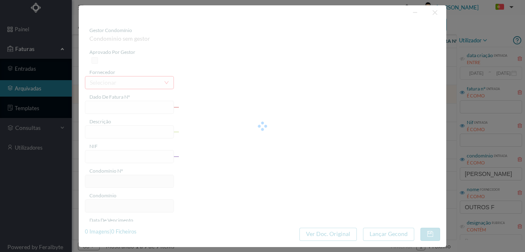
type input "02-07-2025"
type input "79.95"
type input "747"
type input "ED. D. [PERSON_NAME][GEOGRAPHIC_DATA]"
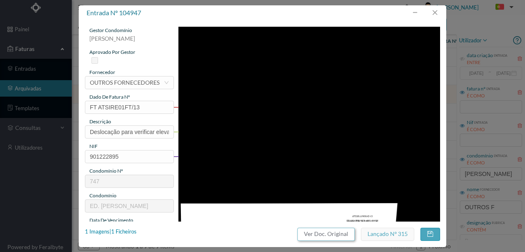
click at [335, 231] on button "Ver Doc. Original" at bounding box center [326, 233] width 57 height 13
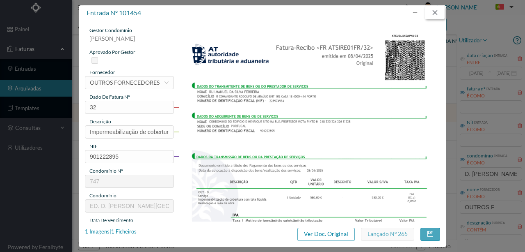
click at [439, 13] on button "button" at bounding box center [435, 12] width 20 height 13
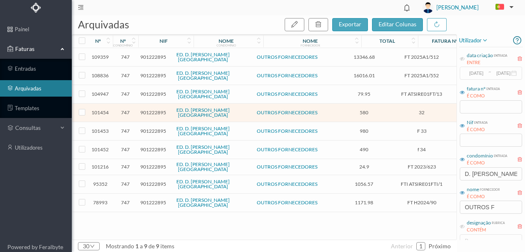
click at [147, 129] on span "901222895" at bounding box center [153, 131] width 26 height 6
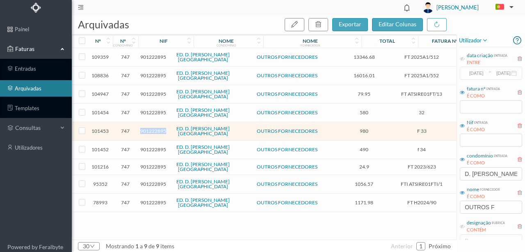
click at [147, 129] on span "901222895" at bounding box center [153, 131] width 26 height 6
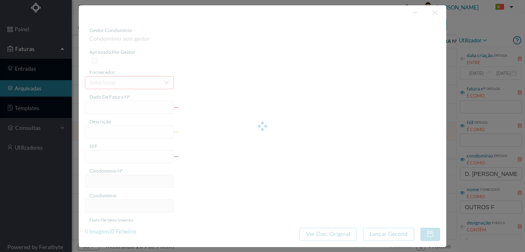
type input "F 33"
type input "Aplicação de tela asfaltica na cobertura da casa das maquinas e escadas"
type input "901222895"
type input "08-04-2025"
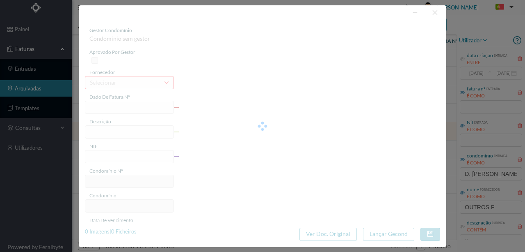
type input "14-05-2025"
type input "980.00"
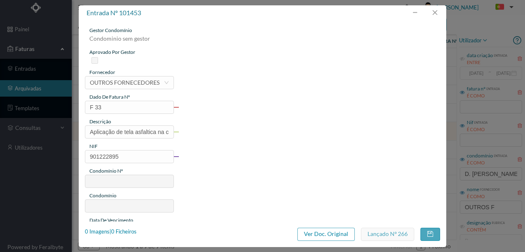
type input "747"
type input "ED. [PERSON_NAME]"
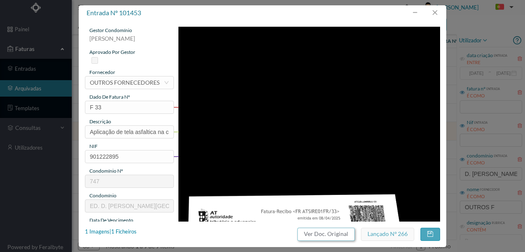
drag, startPoint x: 333, startPoint y: 234, endPoint x: 306, endPoint y: 32, distance: 203.8
click at [333, 234] on button "Ver Doc. Original" at bounding box center [326, 233] width 57 height 13
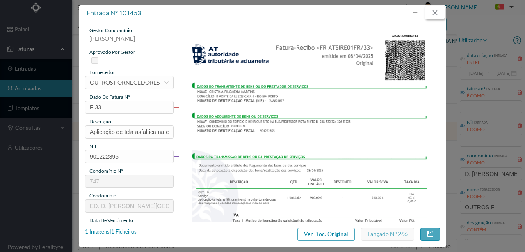
click at [437, 13] on button "button" at bounding box center [435, 12] width 20 height 13
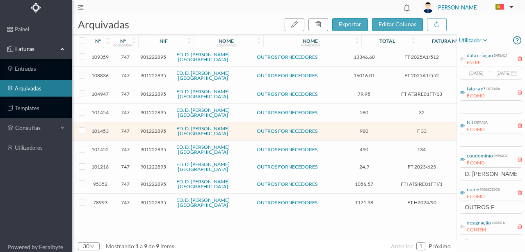
click at [151, 148] on span "901222895" at bounding box center [153, 149] width 26 height 6
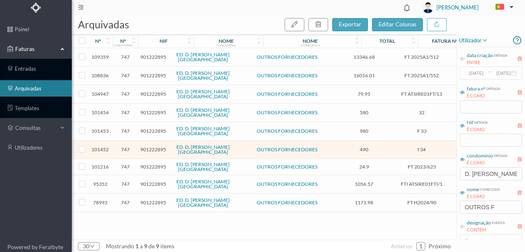
click at [154, 146] on span "901222895" at bounding box center [153, 149] width 26 height 6
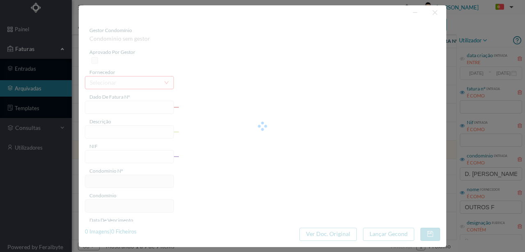
type input "f 34"
type input "Colocação de tela liquida na cobertura do lado esquerdo"
type input "901222895"
type input "08-04-2025"
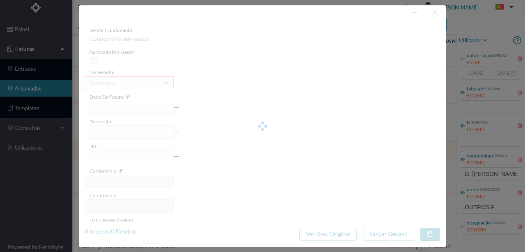
type input "14-05-2025"
type input "490.00"
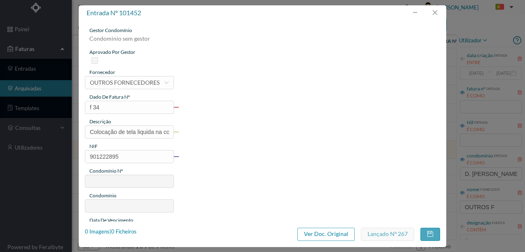
type input "747"
type input "ED. [PERSON_NAME]"
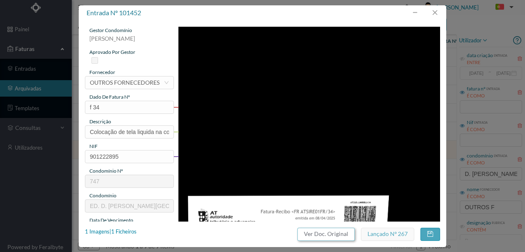
click at [320, 234] on button "Ver Doc. Original" at bounding box center [326, 233] width 57 height 13
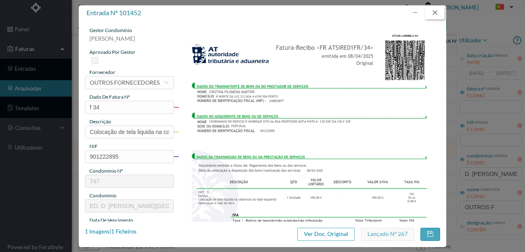
click at [433, 14] on button "button" at bounding box center [435, 12] width 20 height 13
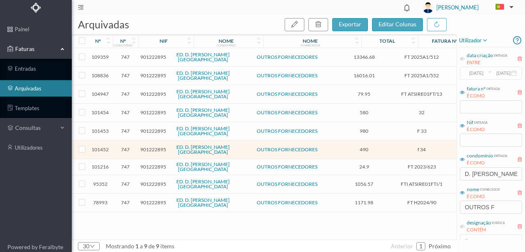
click at [147, 163] on span "901222895" at bounding box center [153, 166] width 26 height 6
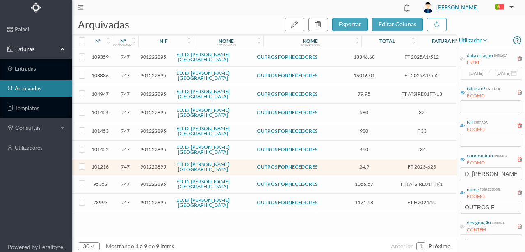
click at [154, 163] on span "901222895" at bounding box center [153, 166] width 26 height 6
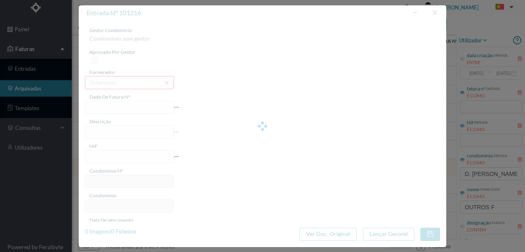
type input "FT 2023/623"
type input "1 Nokia 106"
type input "901222895"
type input "2025-05-09"
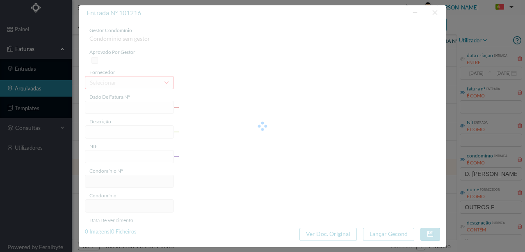
type input "2025-05-09"
type input "24.90"
type input "747"
type input "ED. [PERSON_NAME]"
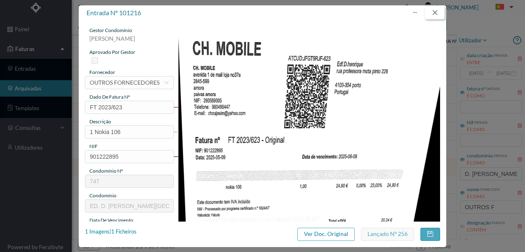
click at [435, 13] on button "button" at bounding box center [435, 12] width 20 height 13
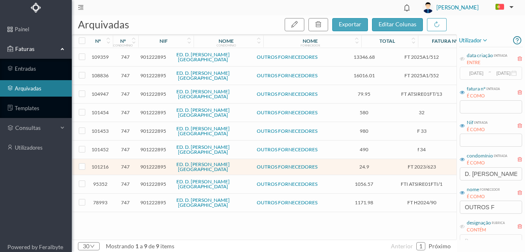
click at [150, 181] on span "901222895" at bounding box center [153, 184] width 26 height 6
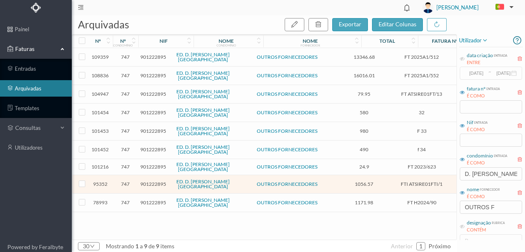
click at [158, 181] on span "901222895" at bounding box center [153, 184] width 26 height 6
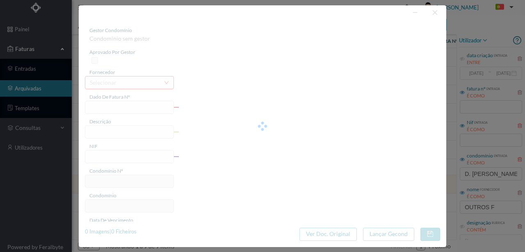
type input "FTI ATSIRE01FTI/1"
type input "Desbloquear elevadores"
type input "901222895"
type input "12-02-2025"
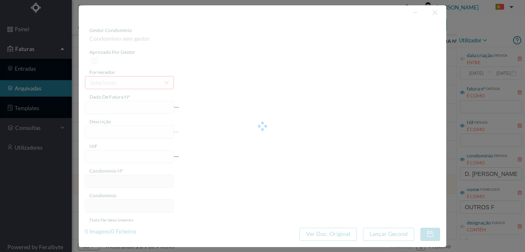
type input "28-02-2025"
type input "1056.57"
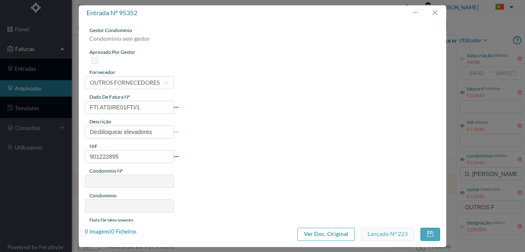
type input "747"
type input "ED. [PERSON_NAME]"
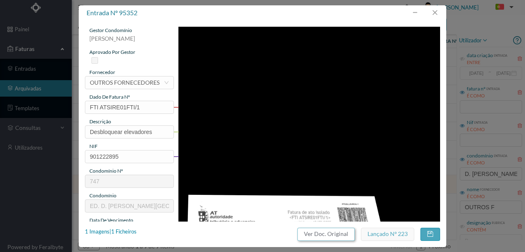
click at [321, 235] on button "Ver Doc. Original" at bounding box center [326, 233] width 57 height 13
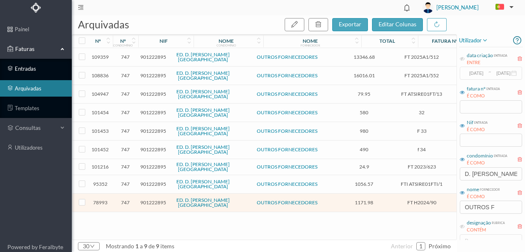
click at [37, 69] on link "entradas" at bounding box center [36, 68] width 72 height 16
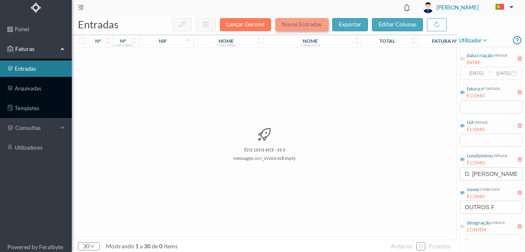
click at [305, 28] on button "Novas Entradas" at bounding box center [301, 24] width 53 height 13
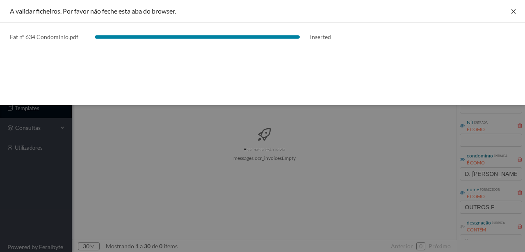
click at [516, 10] on button "Close" at bounding box center [513, 11] width 23 height 23
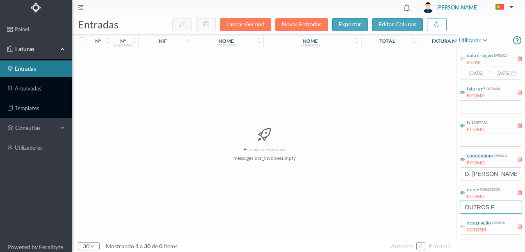
drag, startPoint x: 495, startPoint y: 207, endPoint x: 413, endPoint y: 201, distance: 82.3
click at [417, 203] on div "entradas Lançar Gecond Novas Entradas exportar editar colunas nº nº condomínio …" at bounding box center [299, 133] width 454 height 236
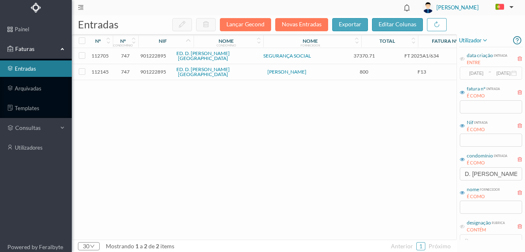
click at [146, 53] on span "901222895" at bounding box center [153, 56] width 26 height 6
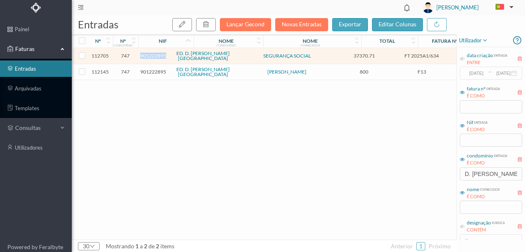
click at [146, 53] on span "901222895" at bounding box center [153, 56] width 26 height 6
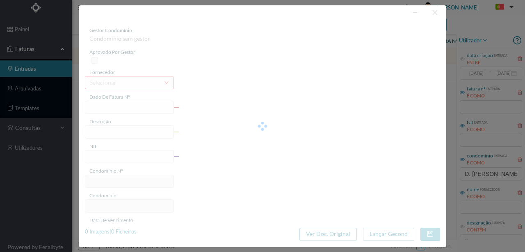
type input "FT 2025A1/634"
type input "901222895"
type input "Invalid date"
type input "[DATE]"
type input "37370.71"
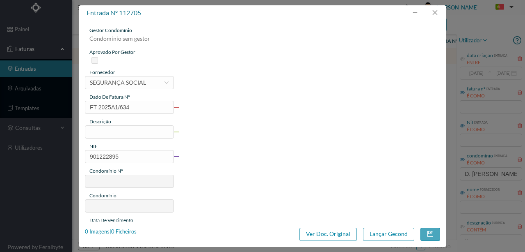
type input "747"
type input "ED. D. [PERSON_NAME][GEOGRAPHIC_DATA]"
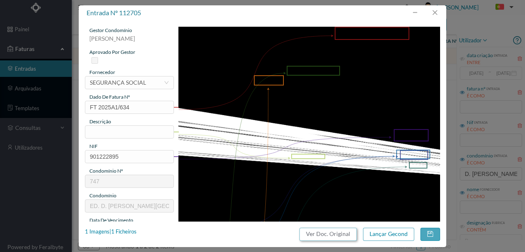
click at [332, 235] on button "Ver Doc. Original" at bounding box center [328, 233] width 57 height 13
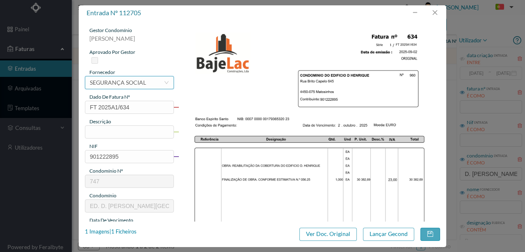
click at [120, 83] on div "SEGURANÇA SOCIAL" at bounding box center [118, 82] width 56 height 12
type input "BAJE"
click at [211, 104] on img at bounding box center [310, 212] width 262 height 371
click at [0, 0] on div "SEGURANÇA SOCIAL" at bounding box center [0, 0] width 0 height 0
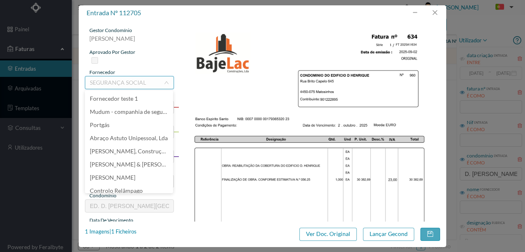
scroll to position [6112, 0]
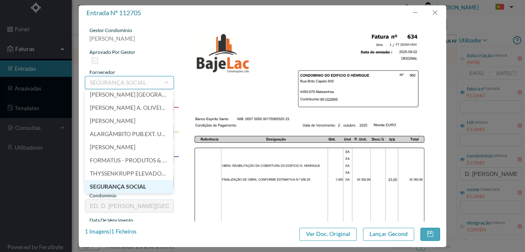
click at [119, 83] on input at bounding box center [127, 82] width 74 height 12
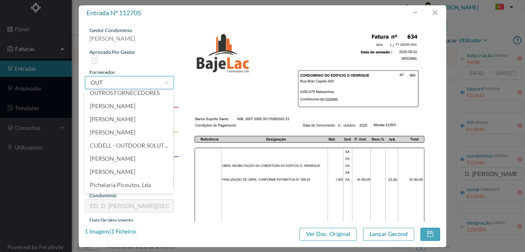
scroll to position [2, 0]
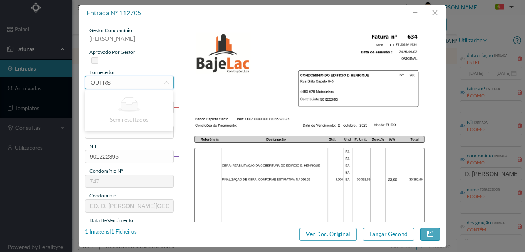
type input "OUTR"
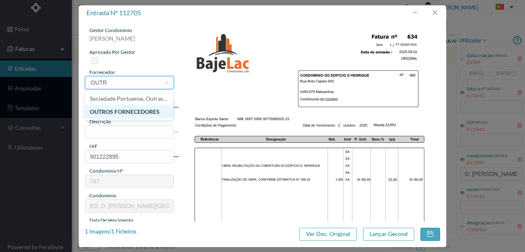
click at [123, 111] on li "OUTROS FORNECEDORES" at bounding box center [129, 111] width 88 height 13
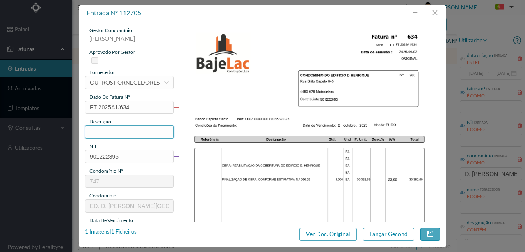
click at [98, 127] on input "text" at bounding box center [129, 131] width 89 height 13
type input "Reabilitação da cobertura do edificio"
click at [149, 131] on input "Reabilitação da cobertura do edificio" at bounding box center [129, 131] width 89 height 13
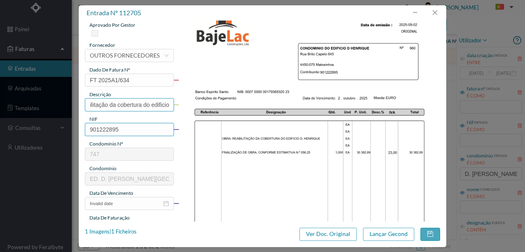
scroll to position [82, 0]
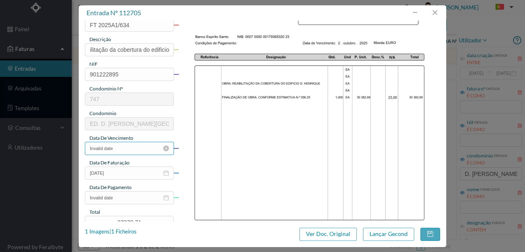
click at [129, 143] on input "Invalid date" at bounding box center [129, 148] width 89 height 13
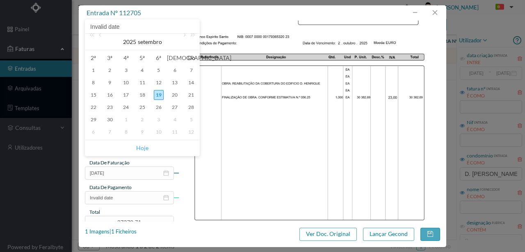
click at [142, 145] on link "Hoje" at bounding box center [142, 148] width 12 height 16
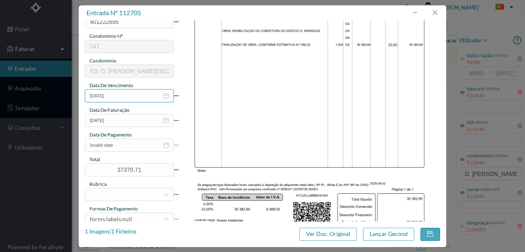
scroll to position [137, 0]
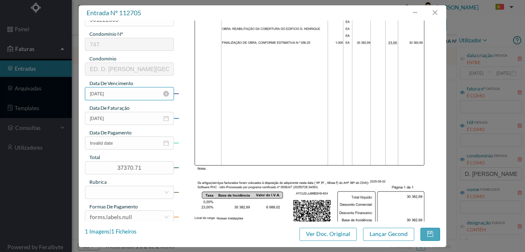
click at [119, 94] on input "[DATE]" at bounding box center [129, 93] width 89 height 13
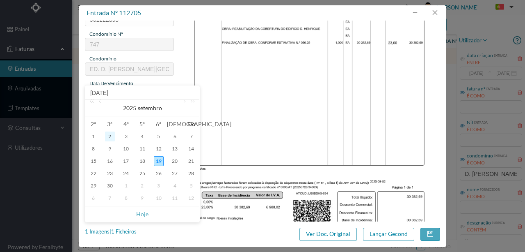
click at [108, 137] on div "2" at bounding box center [110, 136] width 10 height 10
type input "[DATE]"
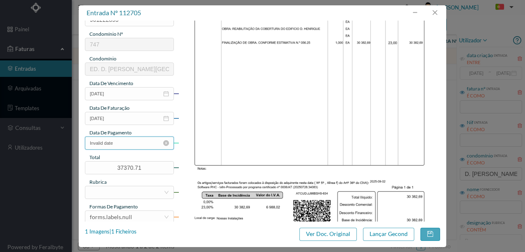
click at [132, 142] on input "Invalid date" at bounding box center [129, 142] width 89 height 13
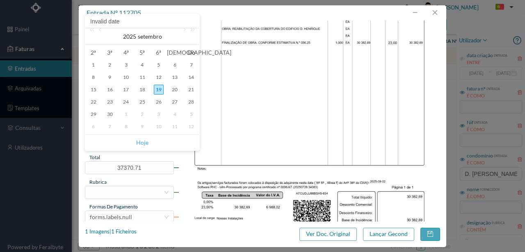
click at [141, 143] on link "Hoje" at bounding box center [142, 143] width 12 height 16
type input "[DATE]"
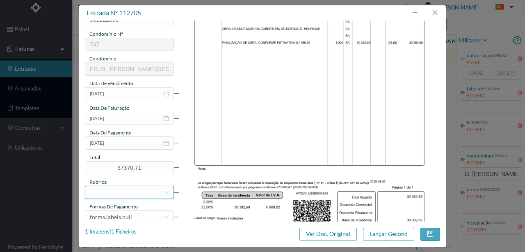
click at [103, 190] on div at bounding box center [127, 192] width 74 height 12
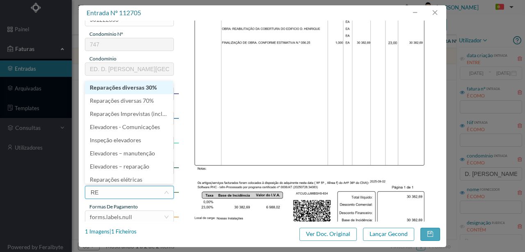
type input "REP"
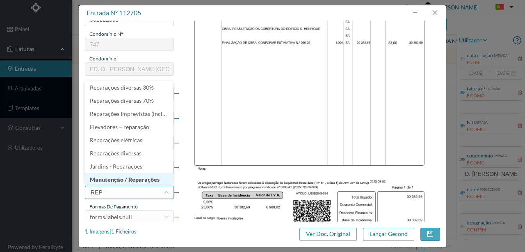
scroll to position [4, 0]
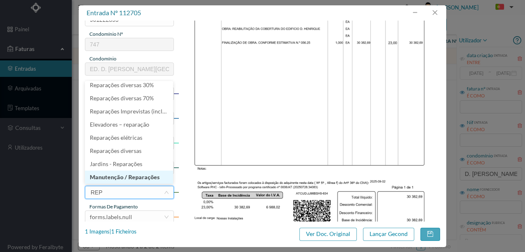
click at [128, 178] on li "Manutenção / Reparações" at bounding box center [129, 176] width 88 height 13
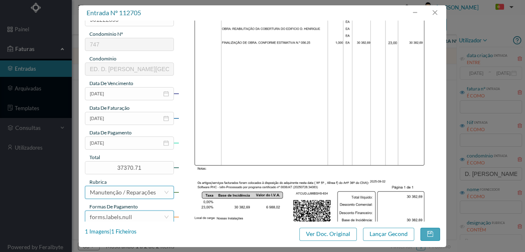
scroll to position [2, 0]
click at [121, 219] on div "forms.labels.null" at bounding box center [111, 217] width 42 height 12
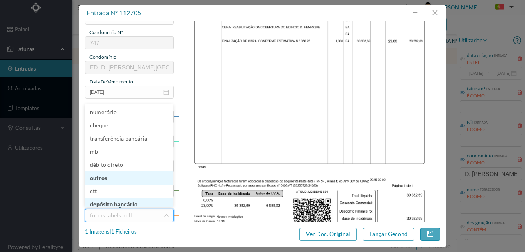
scroll to position [3, 0]
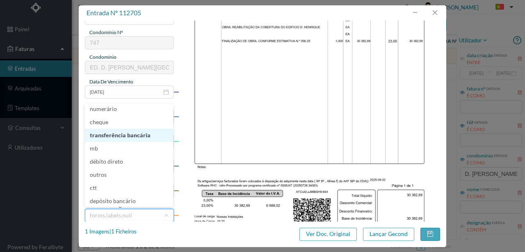
click at [132, 135] on li "transferência bancária" at bounding box center [129, 134] width 88 height 13
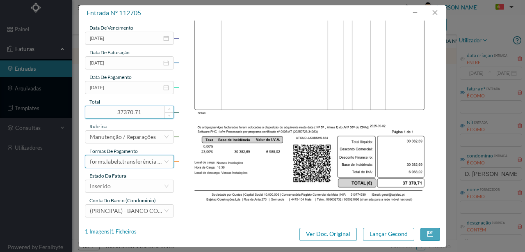
scroll to position [194, 0]
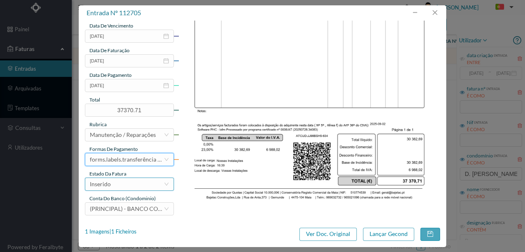
click at [108, 182] on div "Inserido" at bounding box center [100, 184] width 21 height 12
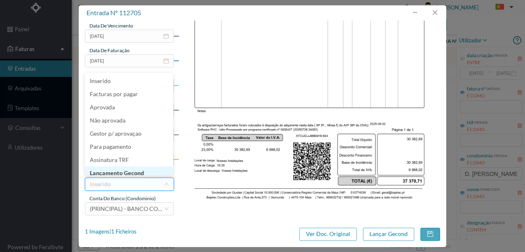
scroll to position [4, 0]
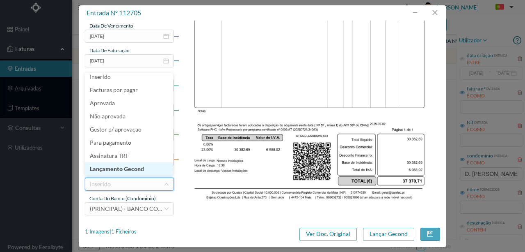
click at [126, 169] on li "Lançamento Gecond" at bounding box center [129, 168] width 88 height 13
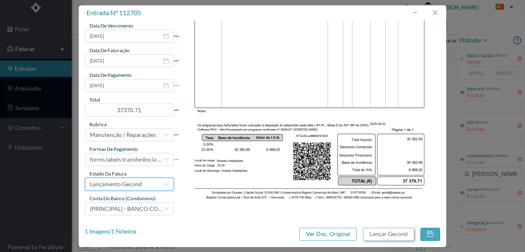
click at [378, 235] on button "Lançar Gecond" at bounding box center [388, 233] width 51 height 13
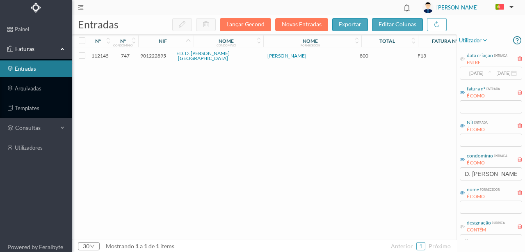
click at [245, 145] on div "112145 747 901222895 ED. D. [PERSON_NAME] 800 F13 Portaria Lançamento Gecond" at bounding box center [313, 143] width 483 height 191
click at [151, 53] on span "901222895" at bounding box center [153, 56] width 26 height 6
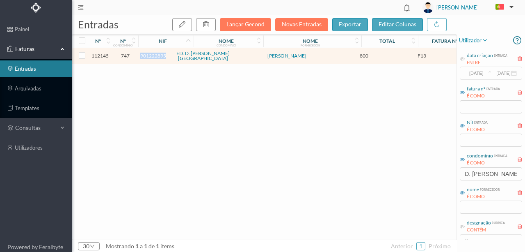
click at [151, 53] on span "901222895" at bounding box center [153, 56] width 26 height 6
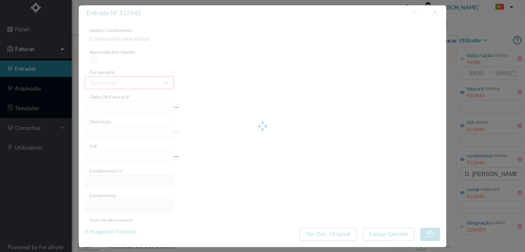
type input "F13"
type input "Portaria - Pag de retroativos de Jan a Agos de 2025"
type input "901222895"
type input "[DATE]"
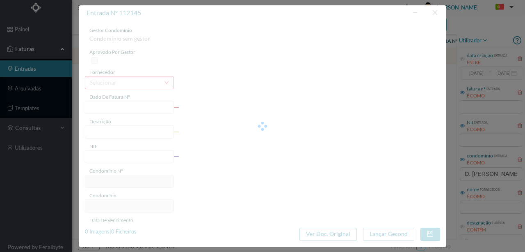
type input "[DATE]"
type input "800.00"
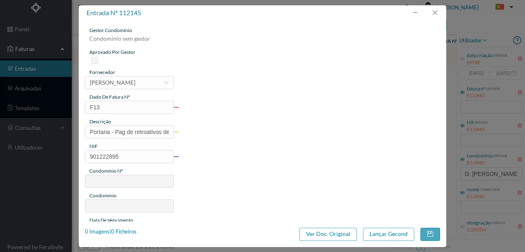
type input "747"
type input "ED. D. [PERSON_NAME][GEOGRAPHIC_DATA]"
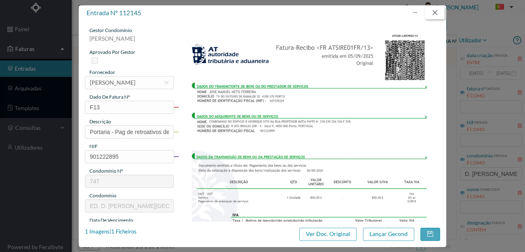
click at [435, 9] on button "button" at bounding box center [435, 12] width 20 height 13
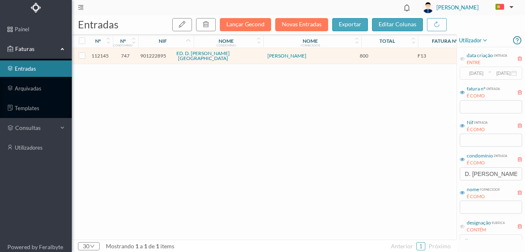
click at [199, 139] on div "112145 747 901222895 ED. D. [PERSON_NAME] 800 F13 Portaria Lançamento Gecond" at bounding box center [313, 143] width 483 height 191
click at [33, 86] on link "arquivadas" at bounding box center [36, 88] width 72 height 16
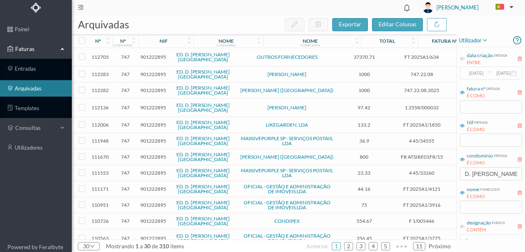
click at [155, 57] on span "901222895" at bounding box center [153, 57] width 26 height 6
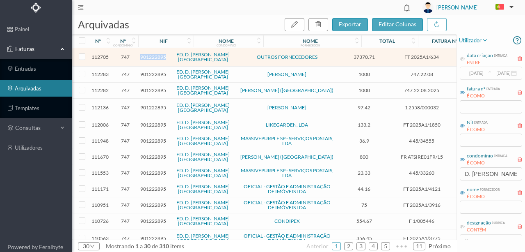
click at [155, 57] on span "901222895" at bounding box center [153, 57] width 26 height 6
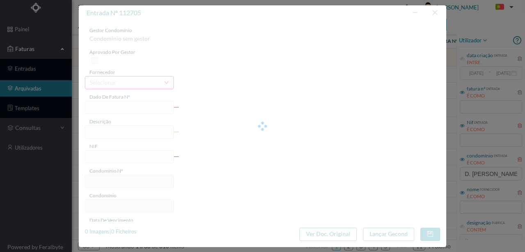
type input "FT 2025A1/634"
type input "Reabilitação da cobertura do edificio"
type input "901222895"
type input "[DATE]"
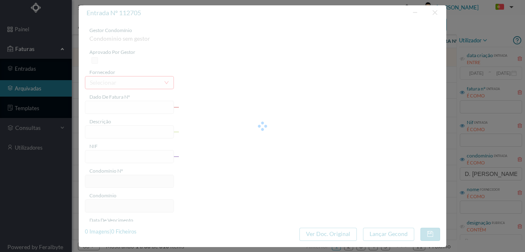
type input "[DATE]"
type input "37370.71"
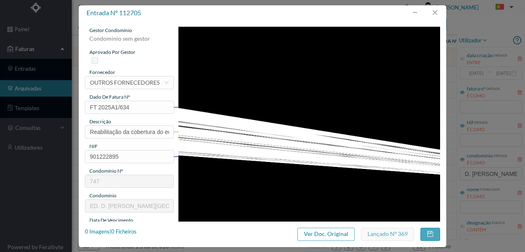
type input "747"
type input "ED. D. [PERSON_NAME][GEOGRAPHIC_DATA]"
drag, startPoint x: 315, startPoint y: 234, endPoint x: 309, endPoint y: 34, distance: 200.0
click at [316, 234] on button "Ver Doc. Original" at bounding box center [326, 233] width 57 height 13
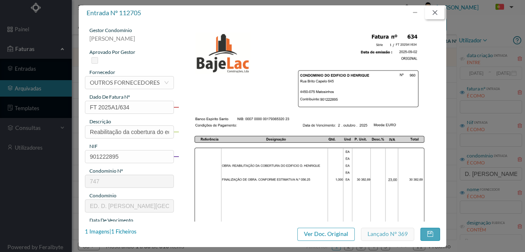
drag, startPoint x: 438, startPoint y: 10, endPoint x: 390, endPoint y: 21, distance: 48.8
click at [438, 10] on button "button" at bounding box center [435, 12] width 20 height 13
